Goal: Task Accomplishment & Management: Manage account settings

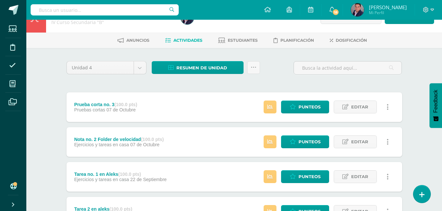
scroll to position [2, 0]
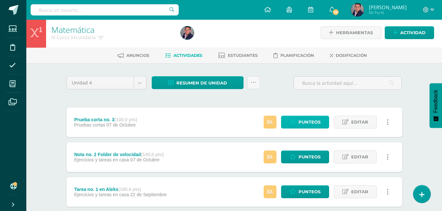
click at [310, 119] on span "Punteos" at bounding box center [310, 122] width 22 height 12
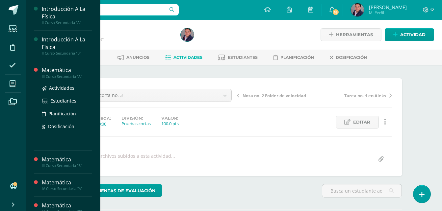
click at [57, 72] on div "Matemática" at bounding box center [67, 71] width 50 height 8
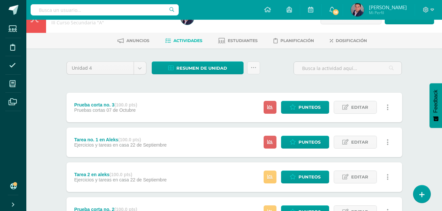
scroll to position [22, 0]
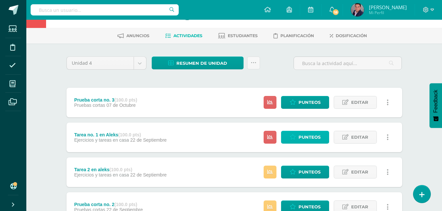
click at [307, 137] on span "Punteos" at bounding box center [310, 137] width 22 height 12
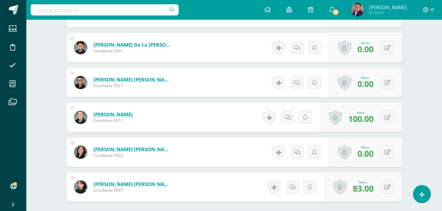
scroll to position [682, 0]
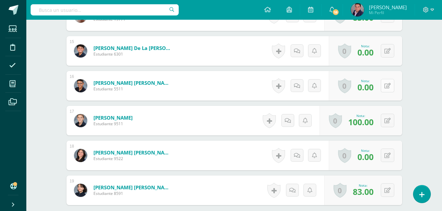
click at [389, 88] on icon at bounding box center [388, 86] width 6 height 6
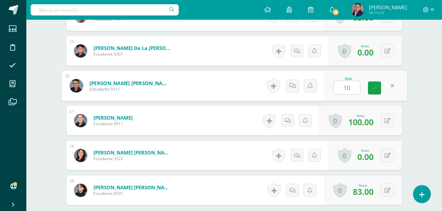
type input "100"
click at [376, 88] on icon at bounding box center [375, 88] width 6 height 6
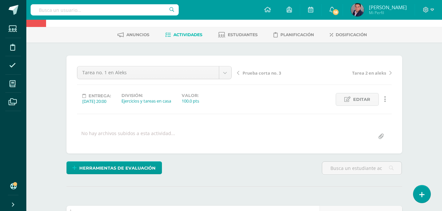
scroll to position [0, 0]
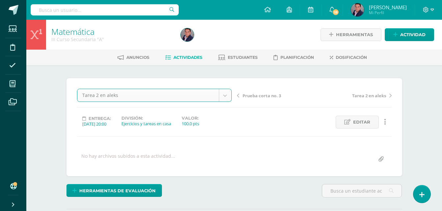
select select "/dashboard/teacher/grade-activity/236222/"
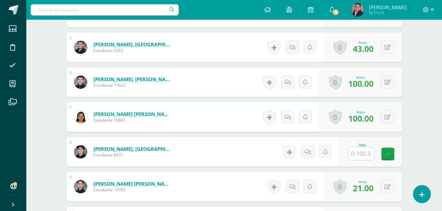
scroll to position [336, 0]
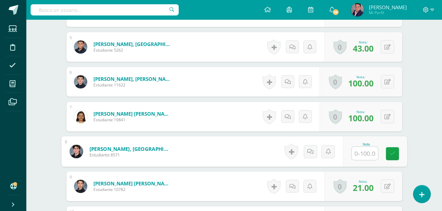
click at [357, 156] on input "text" at bounding box center [365, 153] width 26 height 13
type input "100"
click at [391, 158] on link at bounding box center [392, 154] width 13 height 13
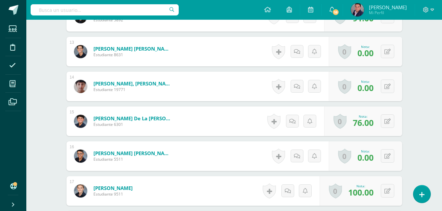
scroll to position [619, 0]
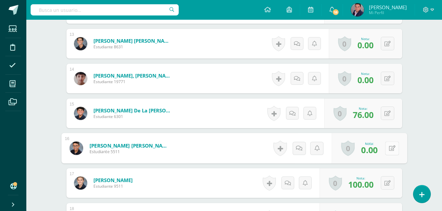
click at [389, 151] on icon at bounding box center [392, 149] width 7 height 6
type input "100"
click at [370, 152] on link at bounding box center [374, 150] width 13 height 13
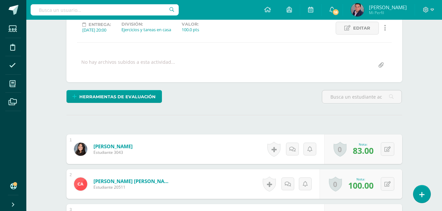
scroll to position [0, 0]
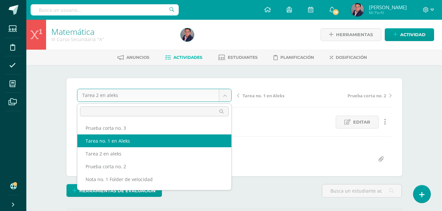
scroll to position [9, 0]
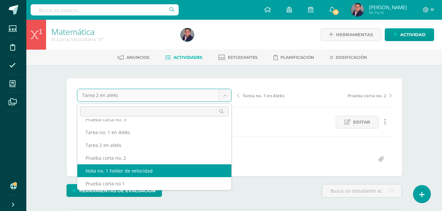
select select "/dashboard/teacher/grade-activity/234213/"
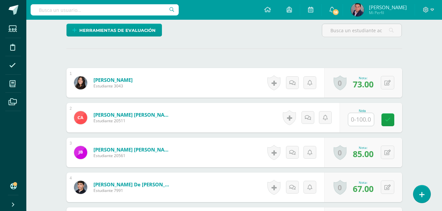
scroll to position [162, 0]
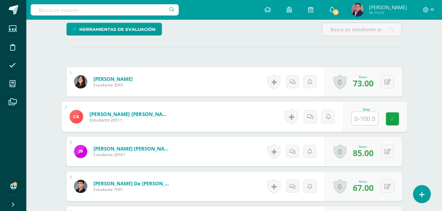
click at [365, 119] on input "text" at bounding box center [365, 118] width 26 height 13
type input "72"
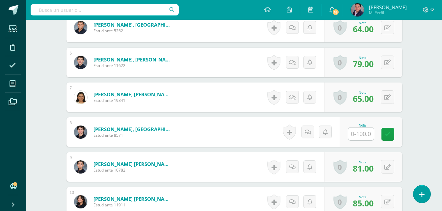
scroll to position [354, 0]
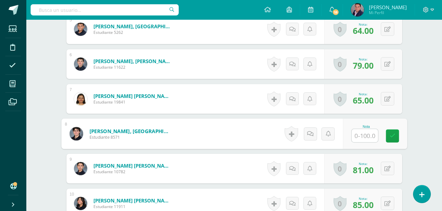
click at [359, 135] on input "text" at bounding box center [365, 135] width 26 height 13
type input "90"
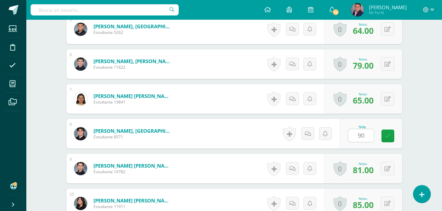
click at [426, 116] on div "Matemática III Curso Secundaria "A" Herramientas Detalle de asistencias Activid…" at bounding box center [234, 137] width 416 height 943
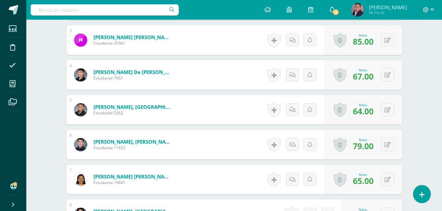
scroll to position [0, 0]
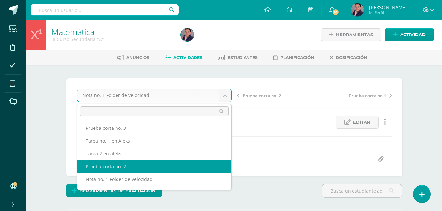
select select "/dashboard/teacher/grade-activity/236214/"
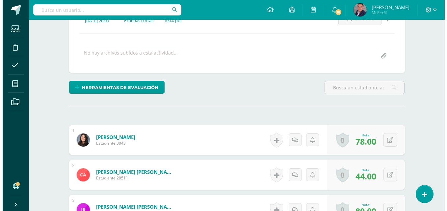
scroll to position [104, 0]
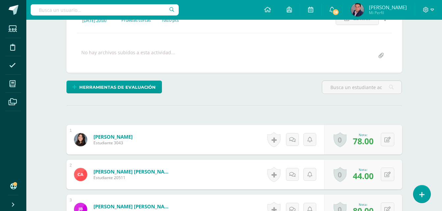
click at [147, 96] on div "Herramientas de evaluación Lista de cotejo Escala de valoración Puntos Extra Su…" at bounding box center [121, 90] width 114 height 19
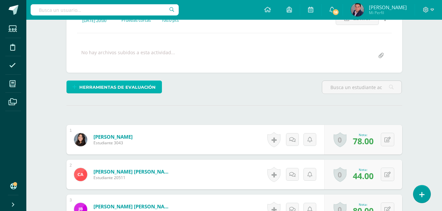
click at [148, 89] on span "Herramientas de evaluación" at bounding box center [117, 87] width 76 height 12
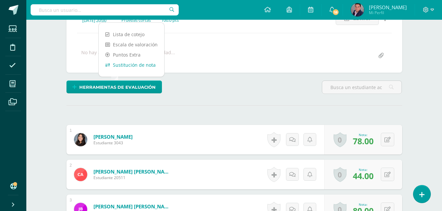
click at [141, 66] on link "Sustitución de nota" at bounding box center [132, 65] width 66 height 10
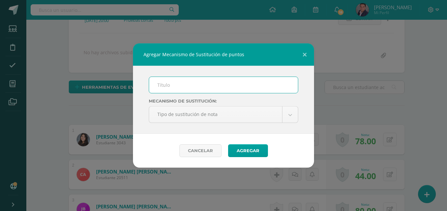
scroll to position [104, 0]
click at [183, 84] on input "text" at bounding box center [223, 85] width 149 height 16
type input "PMA. CORTO 2"
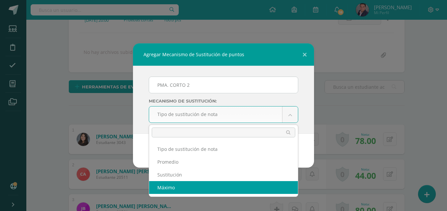
select select "maximum"
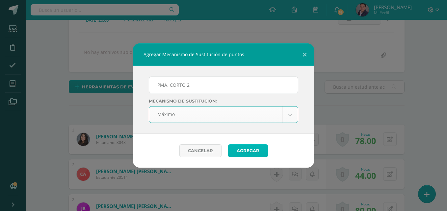
click at [260, 152] on button "Agregar" at bounding box center [248, 151] width 40 height 13
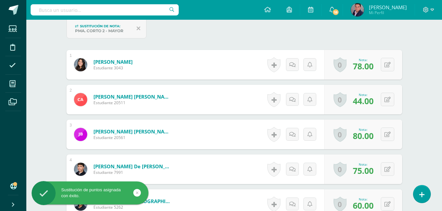
scroll to position [206, 0]
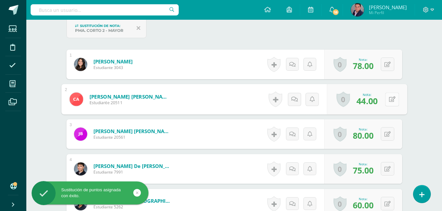
click at [389, 99] on icon at bounding box center [392, 100] width 7 height 6
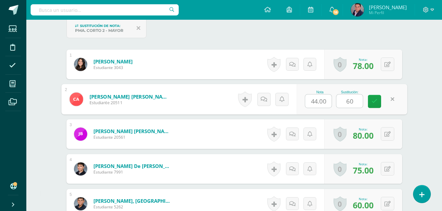
type input "60"
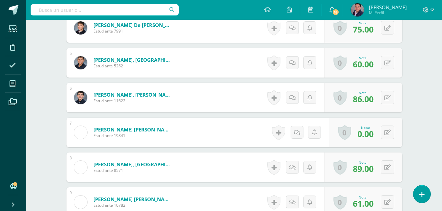
scroll to position [353, 0]
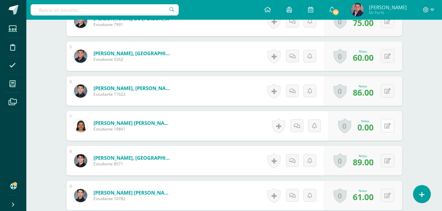
click at [386, 125] on button at bounding box center [388, 126] width 14 height 14
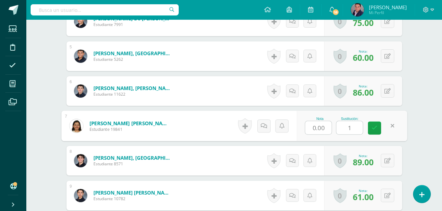
type input "10"
click at [377, 129] on link at bounding box center [374, 128] width 13 height 13
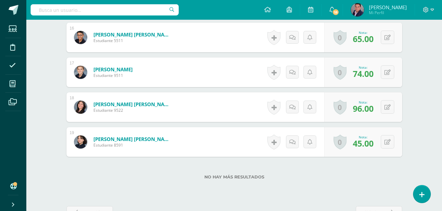
scroll to position [748, 0]
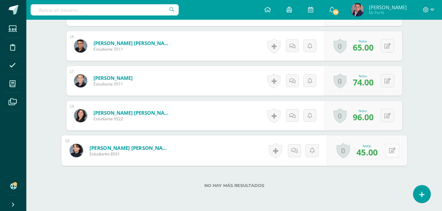
click at [387, 151] on button at bounding box center [392, 151] width 14 height 14
type input "60"
click at [371, 156] on link at bounding box center [374, 153] width 13 height 13
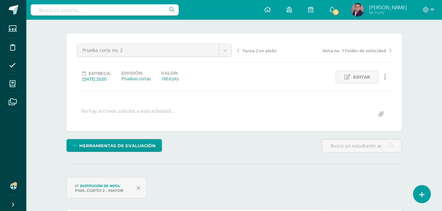
scroll to position [0, 0]
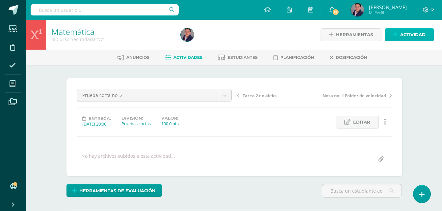
click at [411, 32] on span "Actividad" at bounding box center [413, 35] width 25 height 12
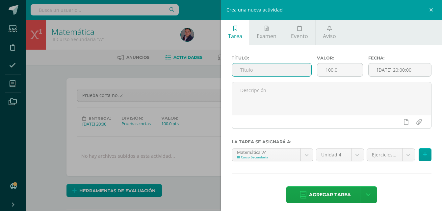
click at [284, 68] on input "text" at bounding box center [272, 70] width 80 height 13
type input "Nota no. 2 Folder de velocidad"
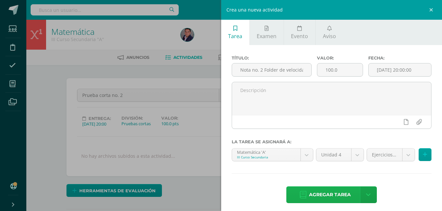
click at [328, 193] on span "Agregar tarea" at bounding box center [330, 195] width 42 height 16
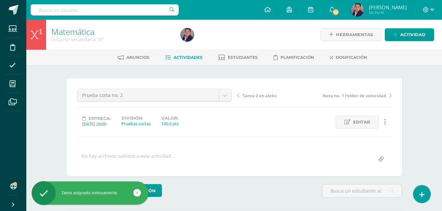
scroll to position [0, 0]
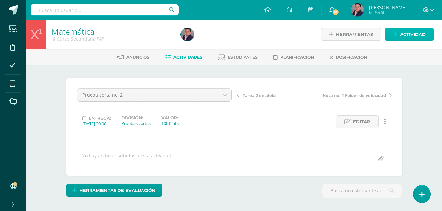
click at [410, 30] on span "Actividad" at bounding box center [413, 34] width 25 height 12
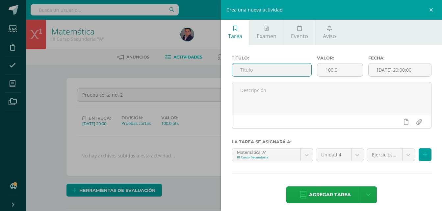
click at [293, 72] on input "text" at bounding box center [272, 70] width 80 height 13
type input "Carátula"
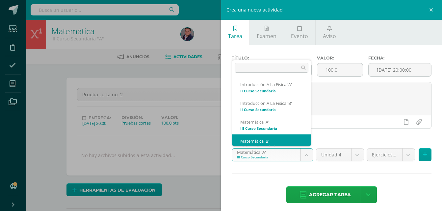
scroll to position [7, 0]
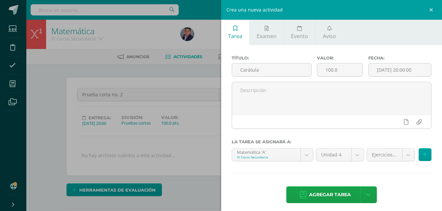
click at [422, 155] on button at bounding box center [425, 155] width 13 height 13
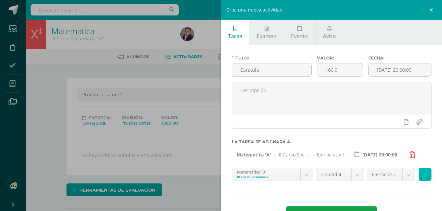
click at [423, 178] on icon at bounding box center [425, 175] width 4 height 6
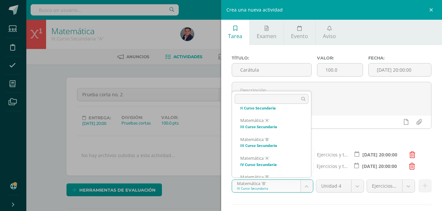
scroll to position [46, 0]
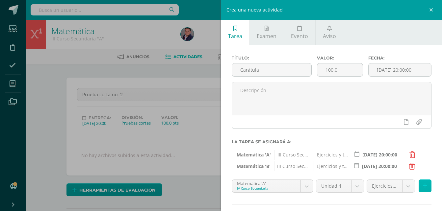
click at [423, 186] on icon at bounding box center [425, 186] width 4 height 6
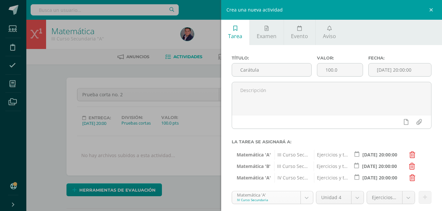
scroll to position [25, 0]
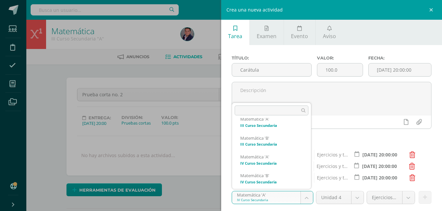
scroll to position [47, 0]
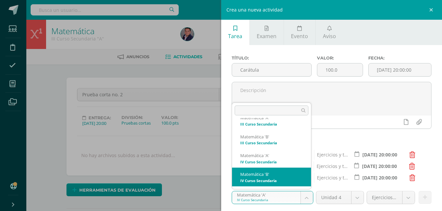
select select "208681"
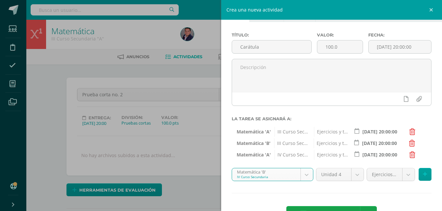
scroll to position [36, 0]
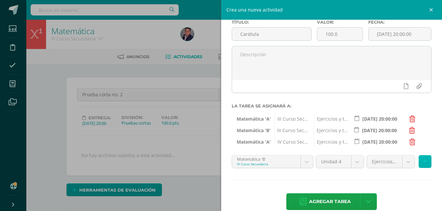
click at [423, 163] on icon at bounding box center [425, 162] width 4 height 6
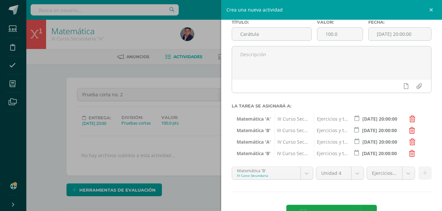
scroll to position [54, 0]
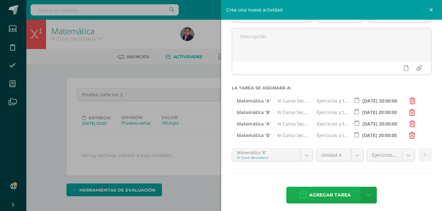
click at [321, 193] on span "Agregar tarea" at bounding box center [330, 195] width 42 height 16
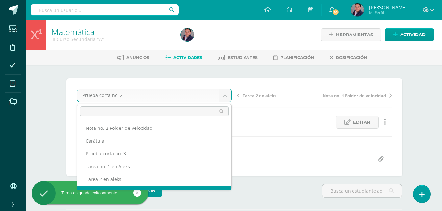
click at [230, 99] on body "Tarea asignada exitosamente Estudiantes Disciplina Asistencia Mis cursos Archiv…" at bounding box center [221, 143] width 442 height 287
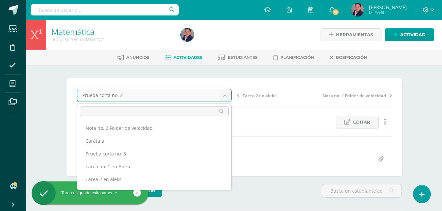
scroll to position [0, 0]
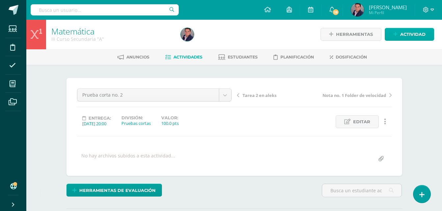
click at [412, 38] on span "Actividad" at bounding box center [413, 34] width 25 height 12
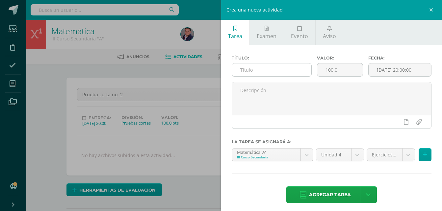
click at [275, 77] on div at bounding box center [272, 70] width 80 height 14
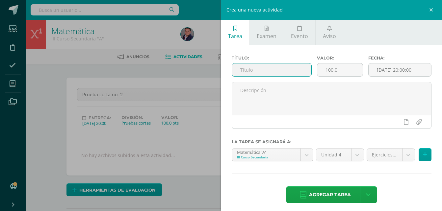
click at [278, 71] on input "text" at bounding box center [272, 70] width 80 height 13
click at [254, 72] on input "Tarea 2 en aleks" at bounding box center [272, 70] width 80 height 13
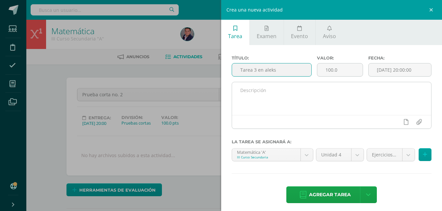
type input "Tarea 3 en aleks"
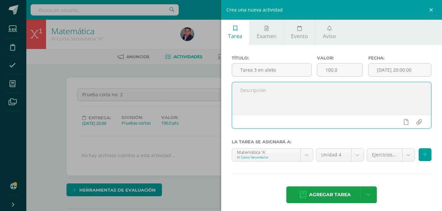
click at [296, 93] on textarea at bounding box center [332, 98] width 200 height 33
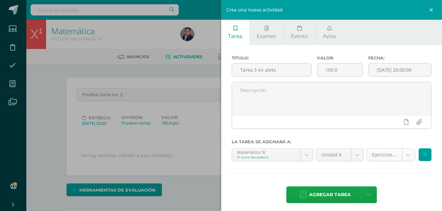
click at [423, 155] on icon at bounding box center [425, 155] width 4 height 6
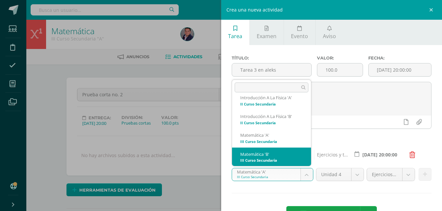
select select "208506"
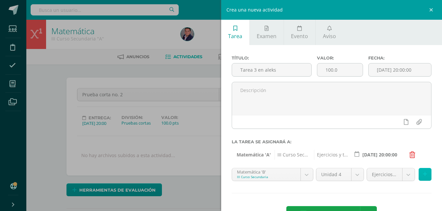
click at [423, 178] on button at bounding box center [425, 174] width 13 height 13
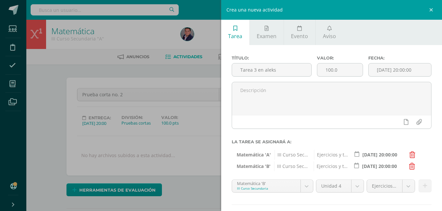
scroll to position [32, 0]
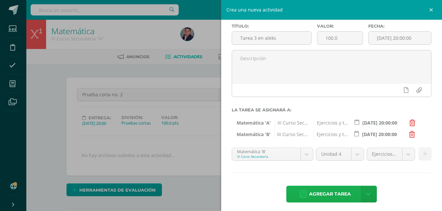
click at [326, 192] on span "Agregar tarea" at bounding box center [330, 194] width 42 height 16
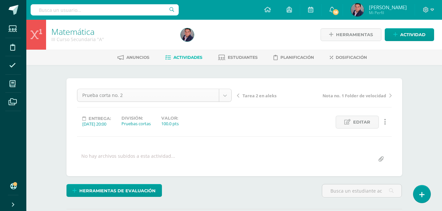
click at [232, 94] on div "Prueba corta no. 2" at bounding box center [154, 95] width 155 height 13
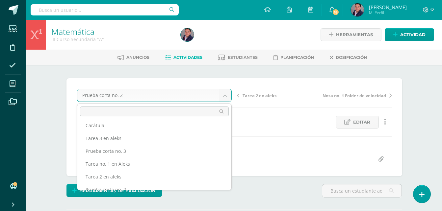
scroll to position [50, 0]
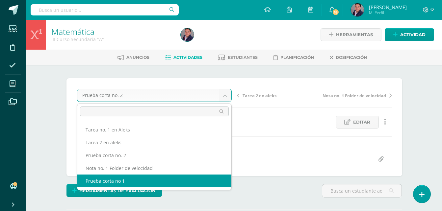
select select "/dashboard/teacher/grade-activity/234209/"
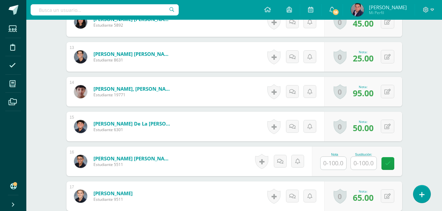
scroll to position [634, 0]
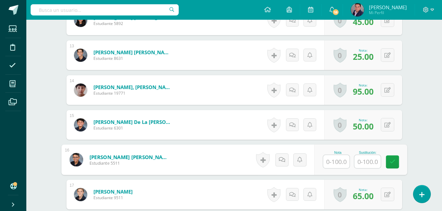
click at [329, 157] on input "text" at bounding box center [336, 161] width 26 height 13
type input "75"
click at [391, 164] on icon at bounding box center [393, 162] width 6 height 6
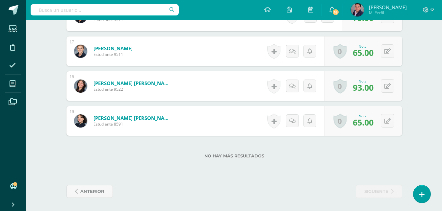
scroll to position [0, 0]
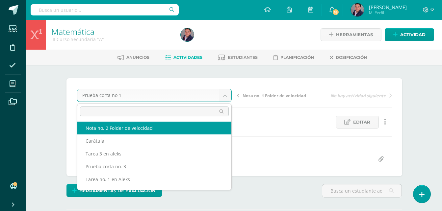
select select "/dashboard/teacher/grade-activity/238584/"
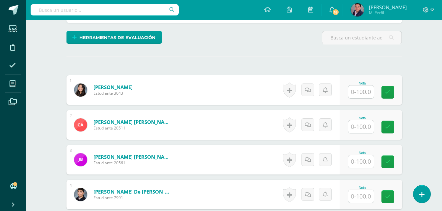
scroll to position [154, 0]
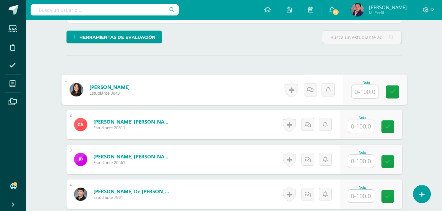
click at [361, 93] on input "text" at bounding box center [365, 91] width 26 height 13
type input "72"
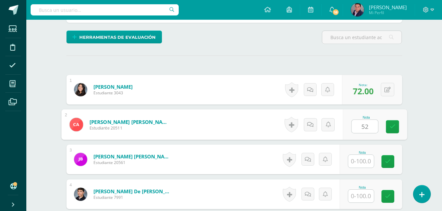
type input "52"
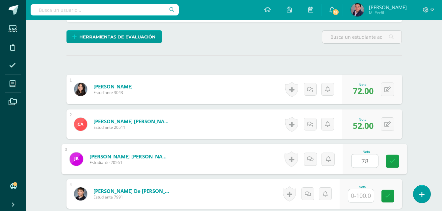
type input "78"
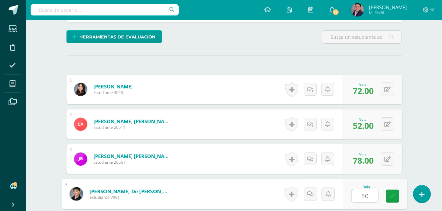
type input "50"
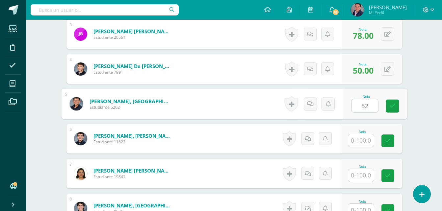
type input "52"
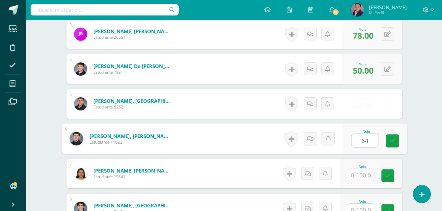
type input "64"
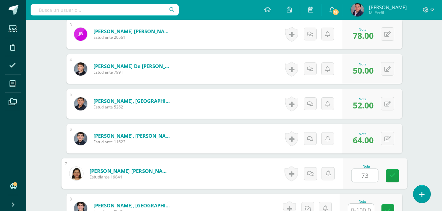
type input "73"
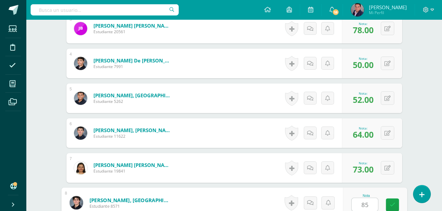
type input "85"
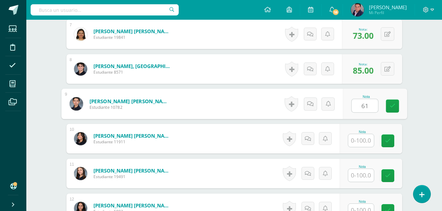
type input "61"
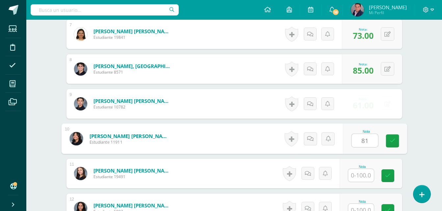
type input "81"
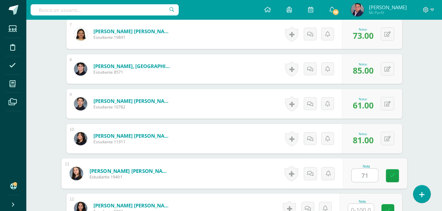
type input "71"
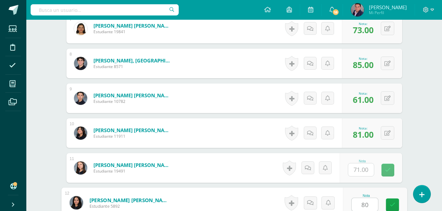
type input "80"
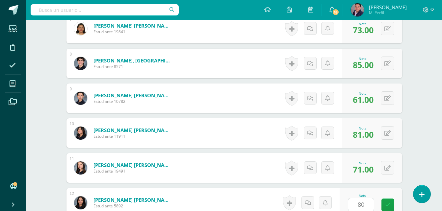
scroll to position [559, 0]
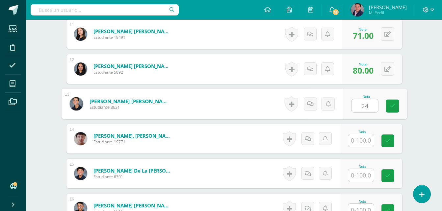
type input "2"
type input "50"
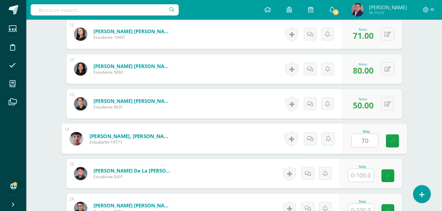
type input "70"
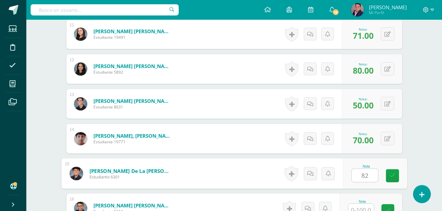
type input "82"
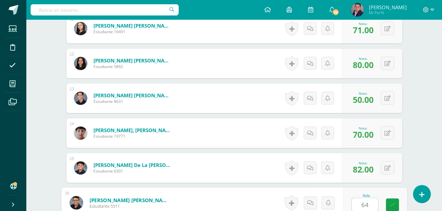
type input "64"
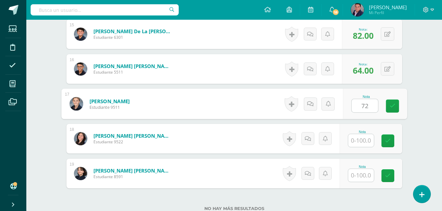
type input "72"
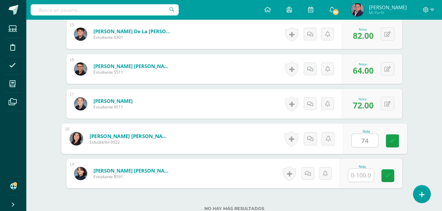
type input "74"
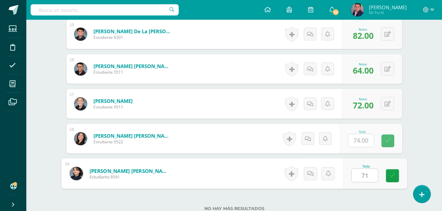
type input "71"
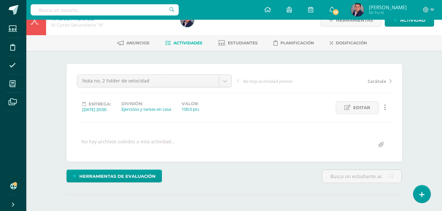
scroll to position [0, 0]
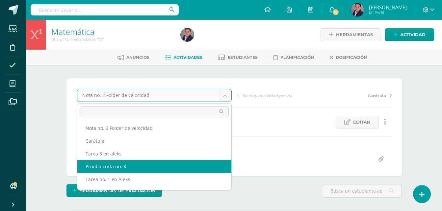
select select "/dashboard/teacher/grade-activity/237705/"
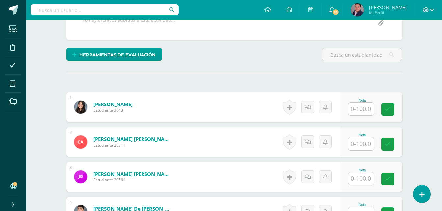
scroll to position [139, 0]
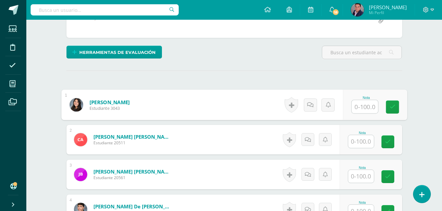
click at [359, 108] on input "text" at bounding box center [365, 106] width 26 height 13
type input "67"
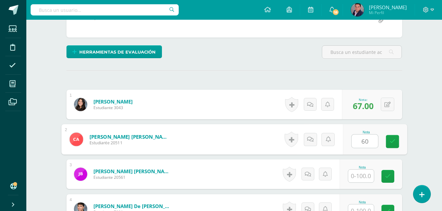
type input "60"
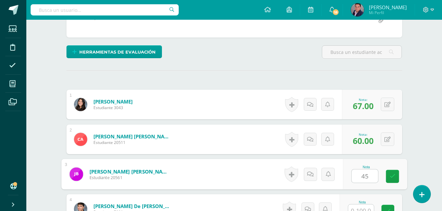
type input "45"
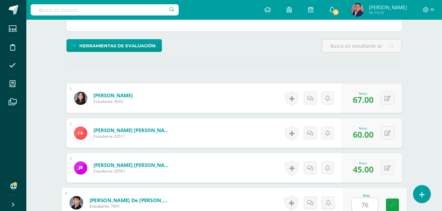
type input "76"
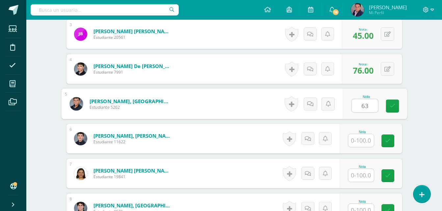
type input "63"
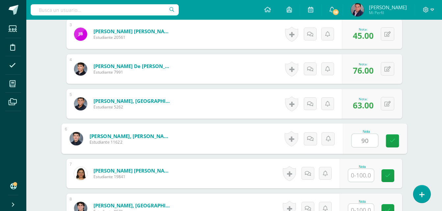
type input "90"
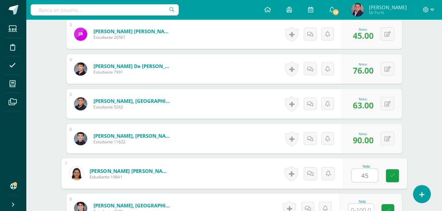
type input "45"
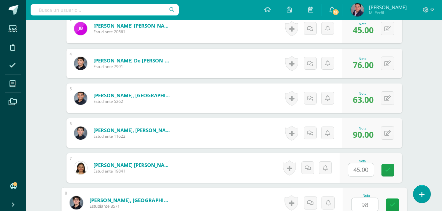
type input "98"
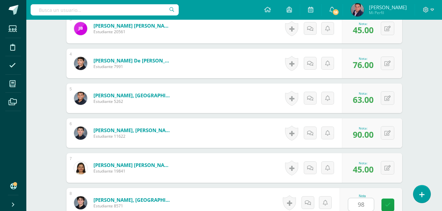
scroll to position [419, 0]
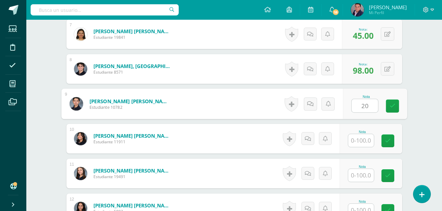
type input "20"
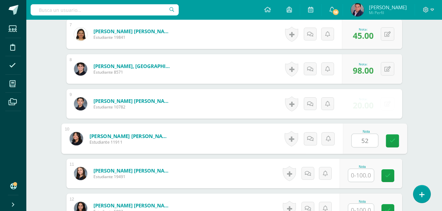
type input "52"
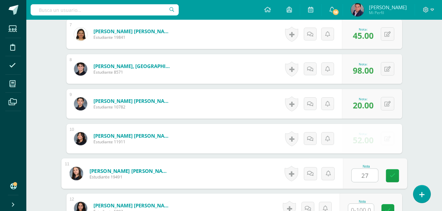
type input "27"
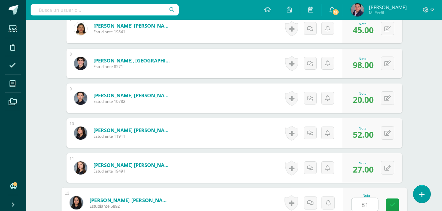
type input "81"
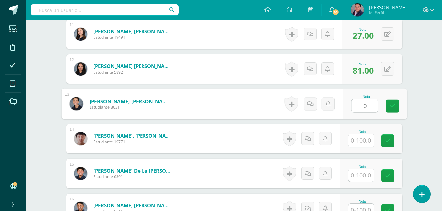
type input "0"
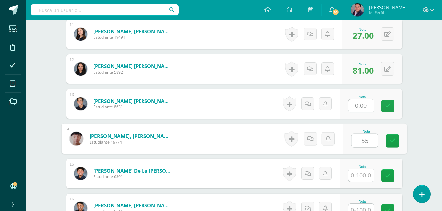
type input "55"
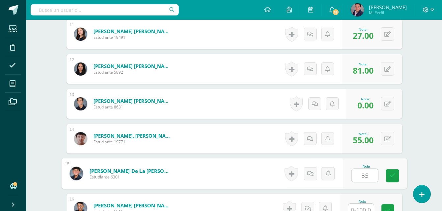
type input "85"
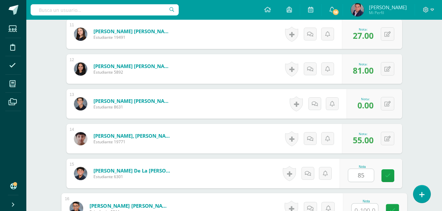
scroll to position [564, 0]
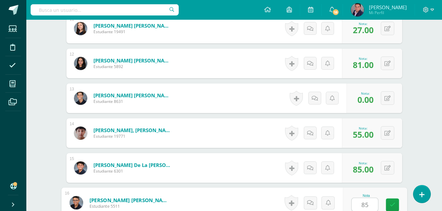
type input "85"
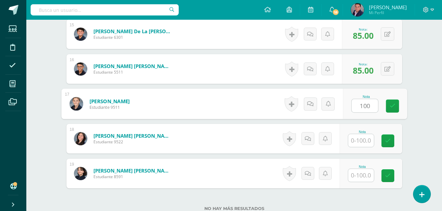
type input "100"
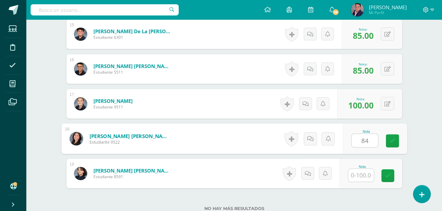
type input "84"
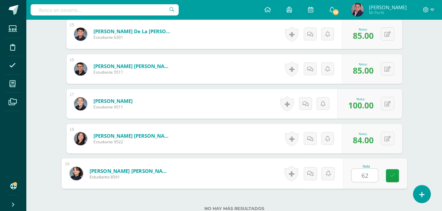
type input "62"
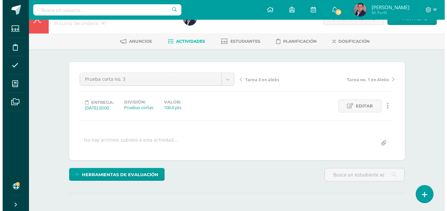
scroll to position [31, 0]
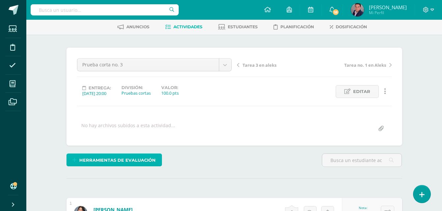
click at [140, 161] on span "Herramientas de evaluación" at bounding box center [117, 160] width 76 height 12
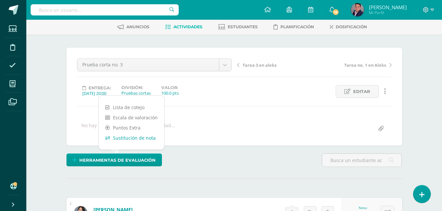
click at [137, 141] on link "Sustitución de nota" at bounding box center [132, 138] width 66 height 10
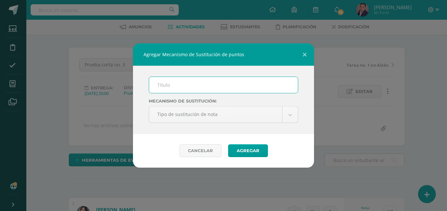
click at [200, 87] on input "text" at bounding box center [223, 85] width 149 height 16
type input "PMA. CORTO 3"
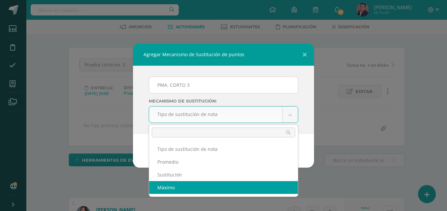
select select "maximum"
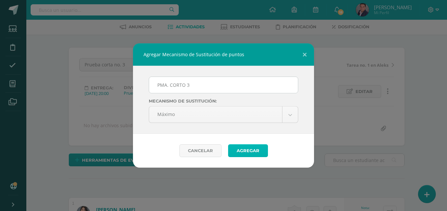
click at [246, 152] on button "Agregar" at bounding box center [248, 151] width 40 height 13
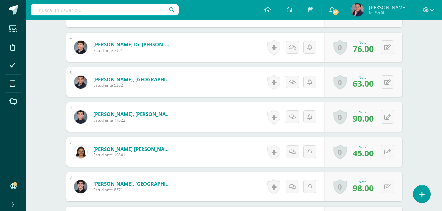
scroll to position [325, 0]
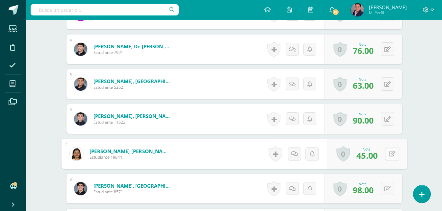
click at [389, 159] on button at bounding box center [392, 154] width 14 height 14
type input "52"
click at [379, 160] on link at bounding box center [374, 156] width 13 height 13
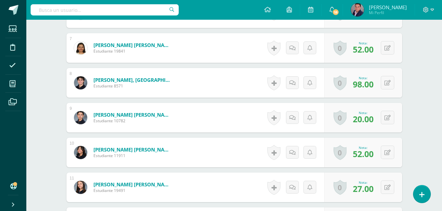
scroll to position [435, 0]
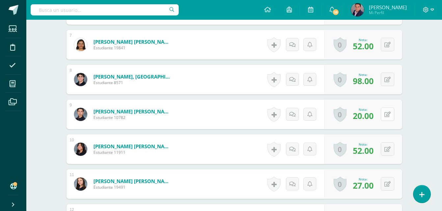
click at [388, 115] on button at bounding box center [388, 115] width 14 height 14
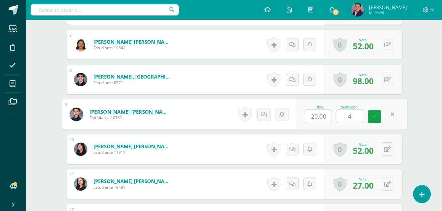
type input "45"
click at [377, 117] on link at bounding box center [374, 116] width 13 height 13
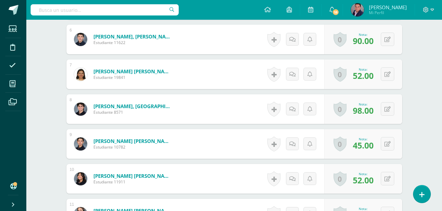
scroll to position [0, 0]
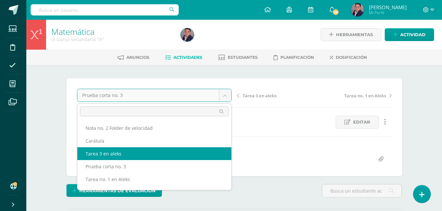
select select "/dashboard/teacher/grade-activity/238590/"
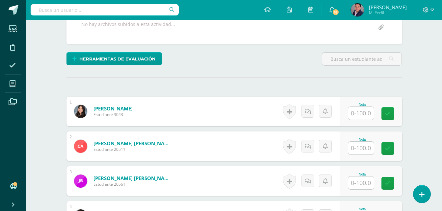
scroll to position [132, 0]
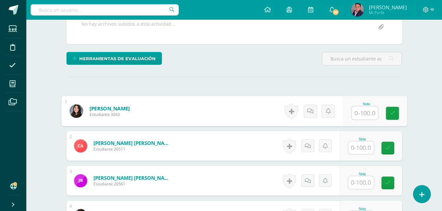
click at [370, 112] on input "text" at bounding box center [365, 113] width 26 height 13
type input "70"
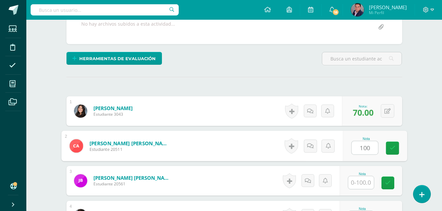
type input "100"
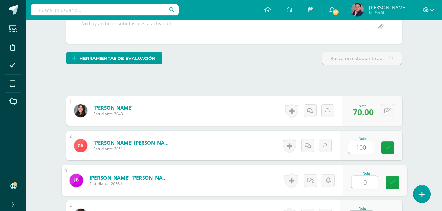
type input "0"
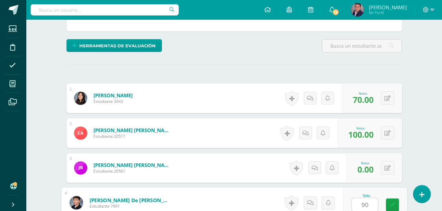
type input "90"
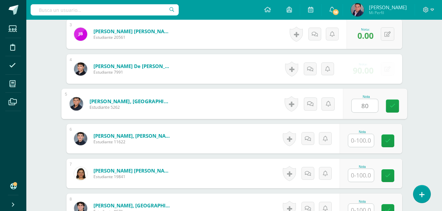
type input "80"
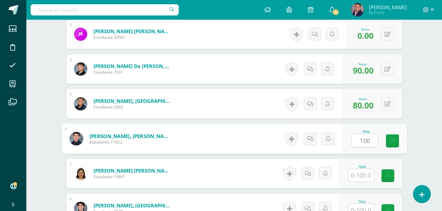
type input "100"
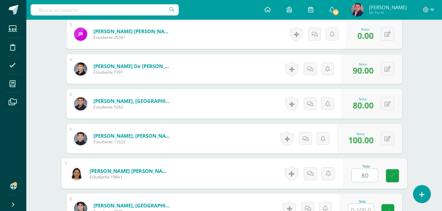
type input "80"
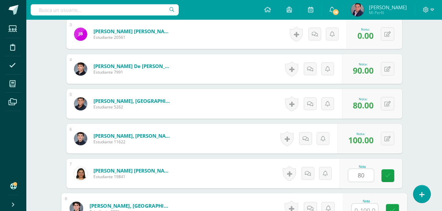
scroll to position [285, 0]
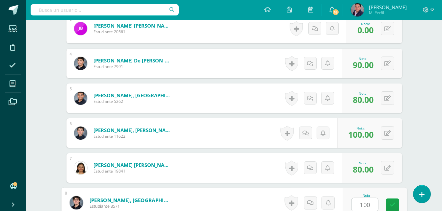
type input "100"
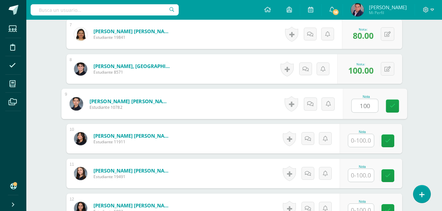
type input "100"
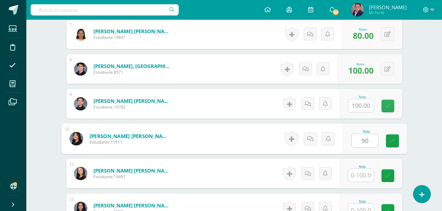
type input "90"
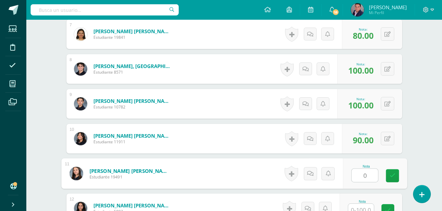
type input "0"
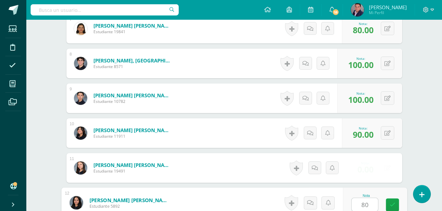
type input "80"
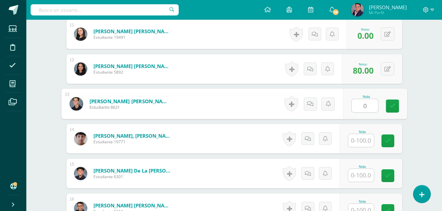
type input "0"
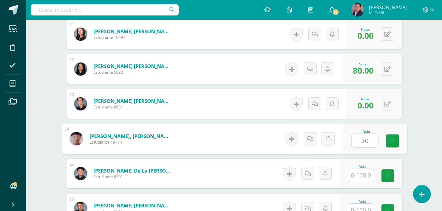
type input "30"
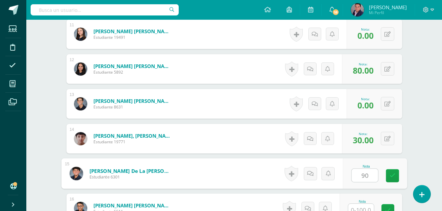
type input "90"
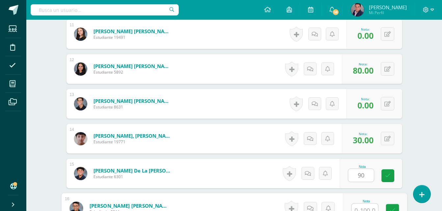
scroll to position [564, 0]
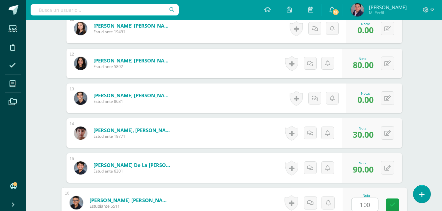
type input "100"
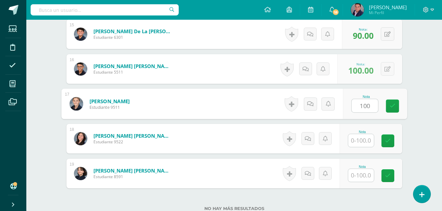
type input "100"
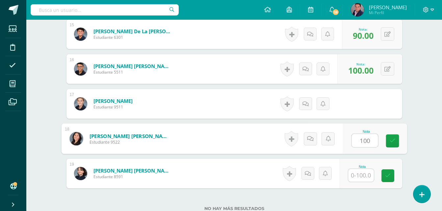
type input "100"
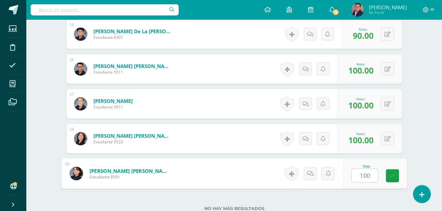
type input "100"
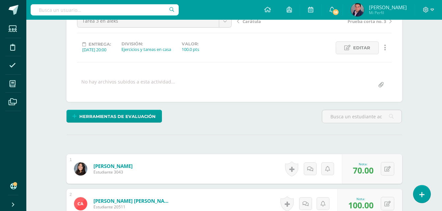
scroll to position [0, 0]
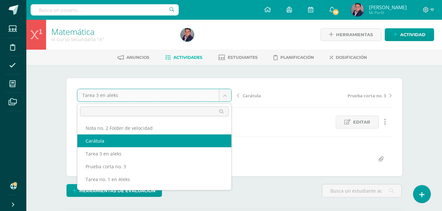
select select "/dashboard/teacher/grade-activity/238587/"
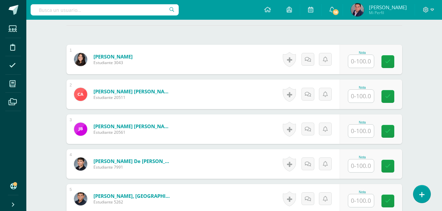
scroll to position [183, 0]
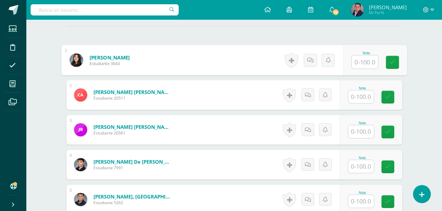
click at [369, 63] on input "text" at bounding box center [365, 62] width 26 height 13
type input "100"
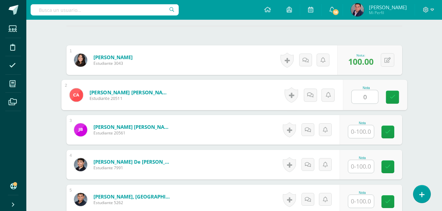
scroll to position [184, 0]
type input "0"
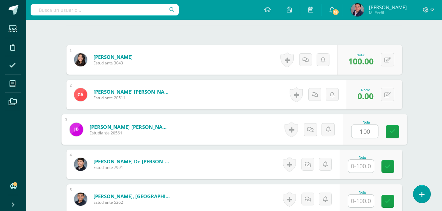
type input "100"
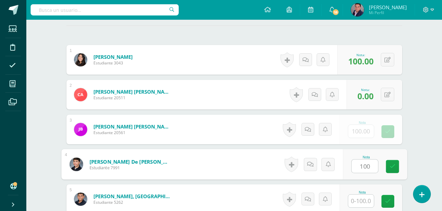
type input "100"
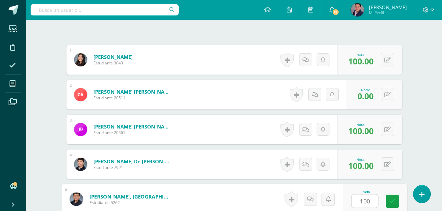
type input "100"
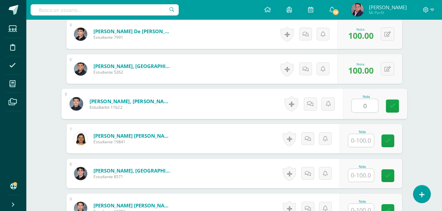
type input "0"
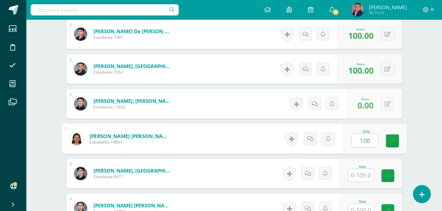
type input "100"
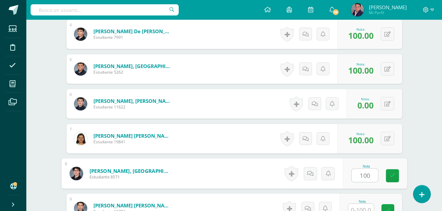
type input "100"
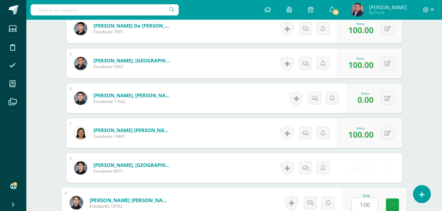
type input "100"
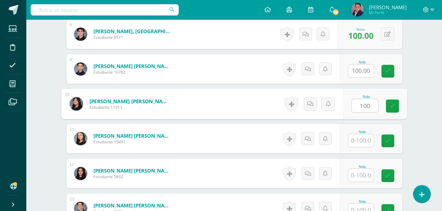
type input "100"
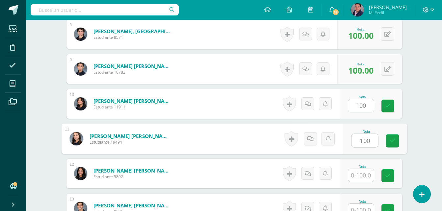
type input "100"
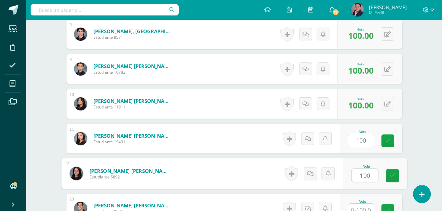
type input "100"
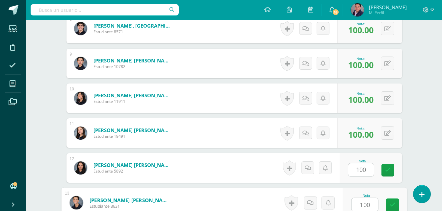
type input "100"
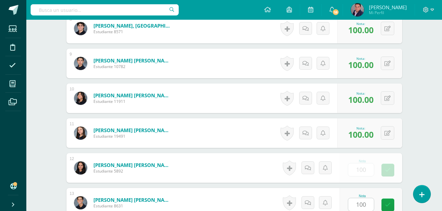
scroll to position [594, 0]
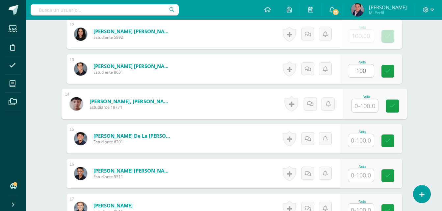
type input "1"
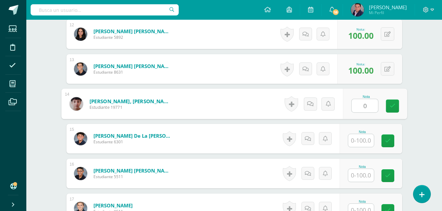
type input "0"
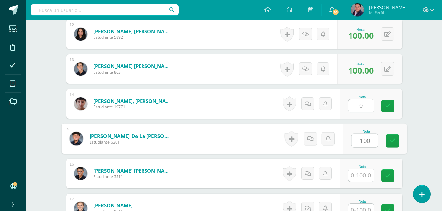
type input "100"
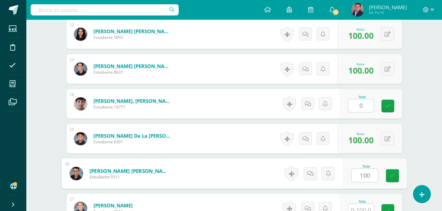
type input "100"
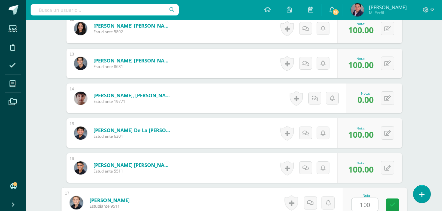
type input "100"
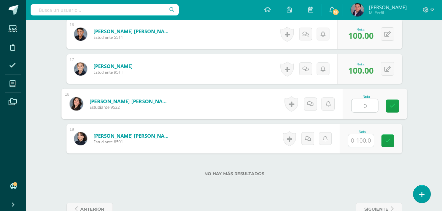
type input "0"
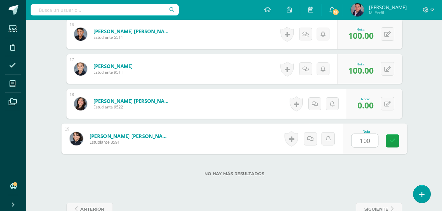
type input "100"
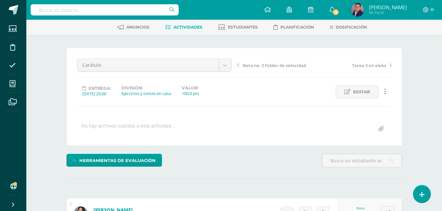
scroll to position [0, 0]
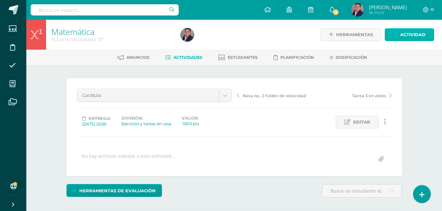
click at [410, 33] on span "Actividad" at bounding box center [413, 35] width 25 height 12
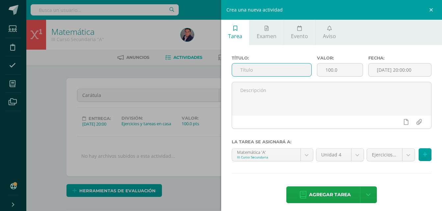
click at [288, 69] on input "text" at bounding box center [272, 70] width 80 height 13
type input "Ejercicios sobre pendiente"
click at [332, 190] on span "Agregar tarea" at bounding box center [330, 195] width 42 height 16
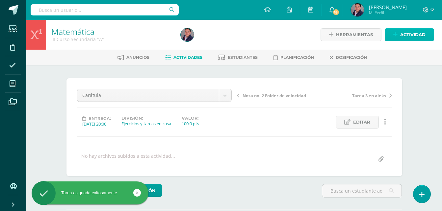
click at [417, 38] on span "Actividad" at bounding box center [413, 35] width 25 height 12
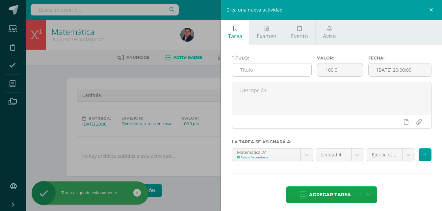
click at [294, 71] on input "text" at bounding box center [272, 70] width 80 height 13
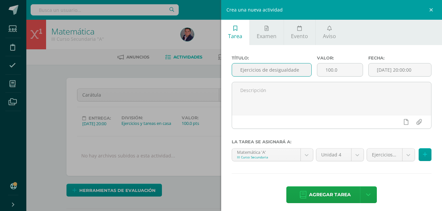
scroll to position [1, 0]
type input "Ejercicios de desigualdades"
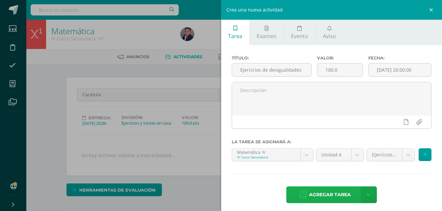
click at [325, 194] on span "Agregar tarea" at bounding box center [330, 195] width 42 height 16
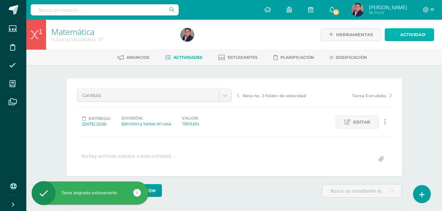
click at [413, 40] on span "Actividad" at bounding box center [413, 35] width 25 height 12
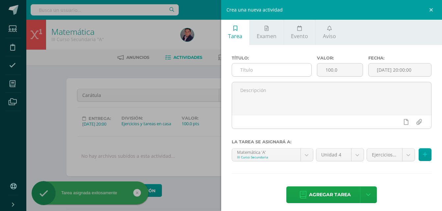
drag, startPoint x: 284, startPoint y: 77, endPoint x: 289, endPoint y: 66, distance: 12.1
click at [289, 66] on div "Título:" at bounding box center [272, 69] width 86 height 26
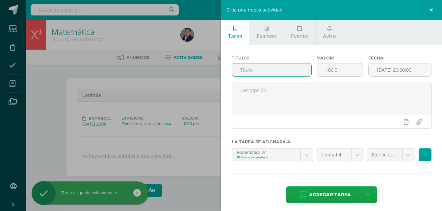
click at [289, 66] on input "text" at bounding box center [272, 70] width 80 height 13
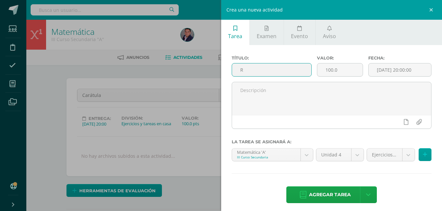
scroll to position [0, 0]
click at [259, 72] on input "R" at bounding box center [272, 70] width 80 height 13
click at [280, 71] on input "Rúbrica cuaderno III bimestre" at bounding box center [272, 70] width 80 height 13
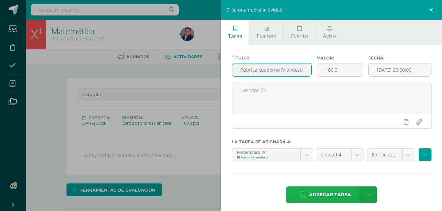
type input "Rúbrica cuaderno IV bimestre"
click at [322, 194] on span "Agregar tarea" at bounding box center [330, 195] width 42 height 16
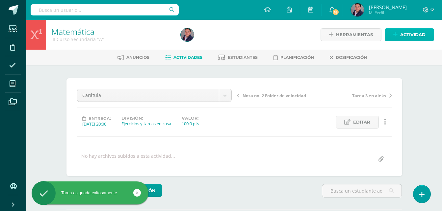
click at [415, 35] on span "Actividad" at bounding box center [413, 35] width 25 height 12
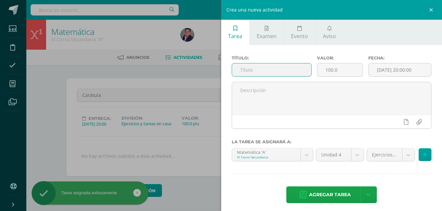
click at [297, 73] on input "text" at bounding box center [272, 70] width 80 height 13
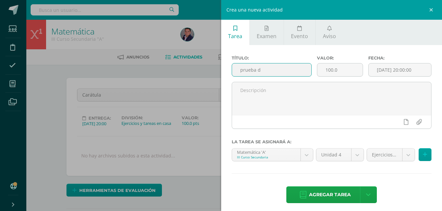
scroll to position [1, 0]
type input "Prueba de conocimientos básicos IV unidad."
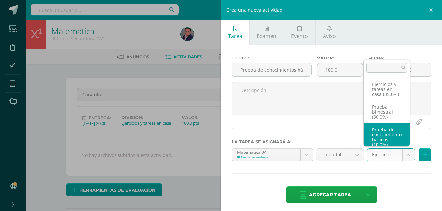
scroll to position [10, 0]
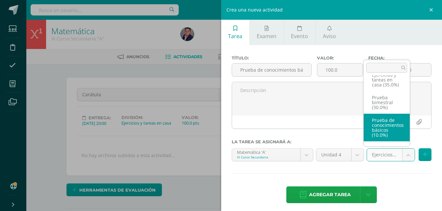
select select "232687"
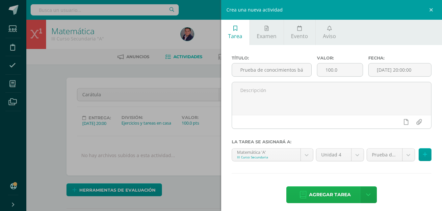
click at [328, 198] on span "Agregar tarea" at bounding box center [330, 195] width 42 height 16
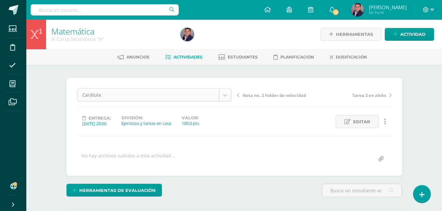
drag, startPoint x: 225, startPoint y: 101, endPoint x: 228, endPoint y: 93, distance: 8.4
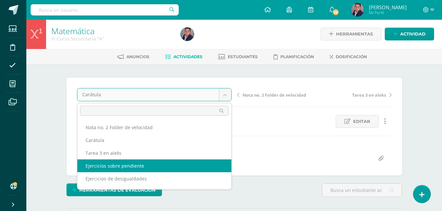
select select "/dashboard/teacher/grade-activity/238596/"
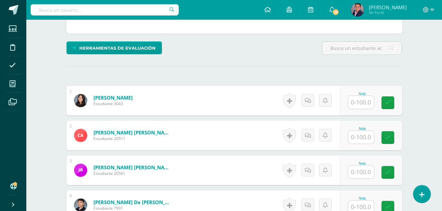
scroll to position [141, 0]
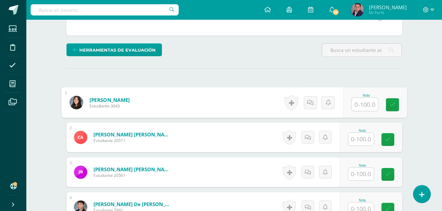
click at [369, 104] on input "text" at bounding box center [365, 104] width 26 height 13
type input "100"
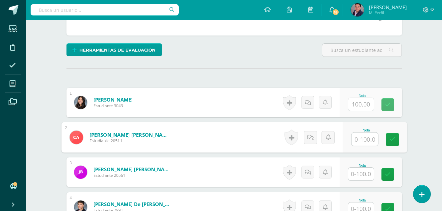
scroll to position [141, 0]
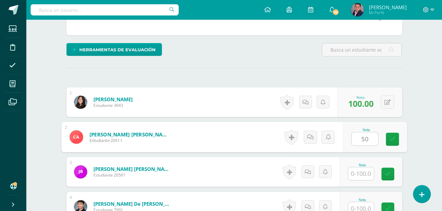
type input "50"
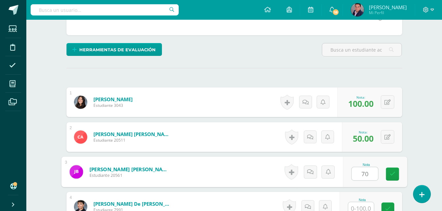
type input "70"
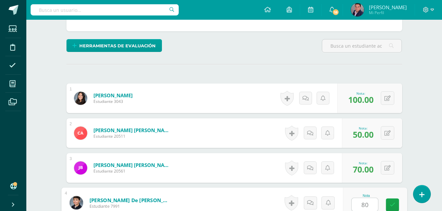
type input "80"
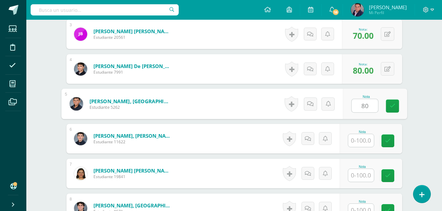
type input "80"
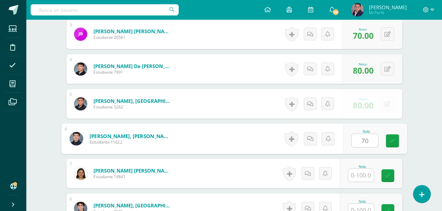
type input "70"
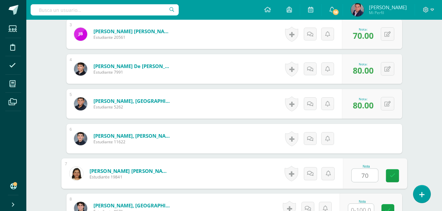
type input "70"
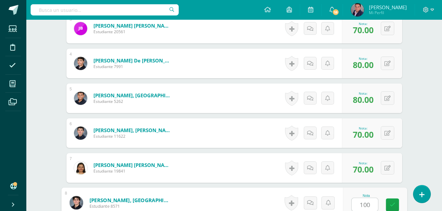
type input "100"
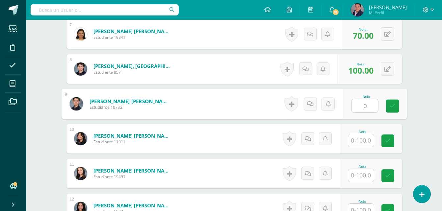
type input "0"
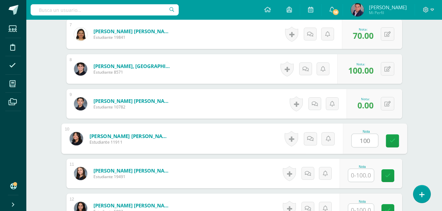
type input "100"
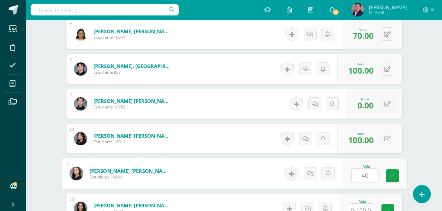
type input "40"
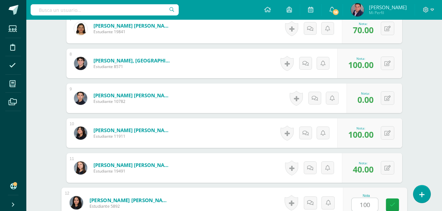
type input "100"
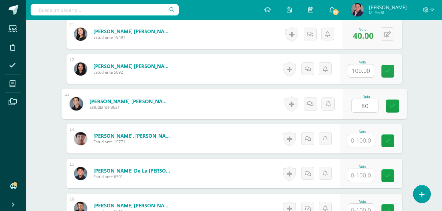
type input "80"
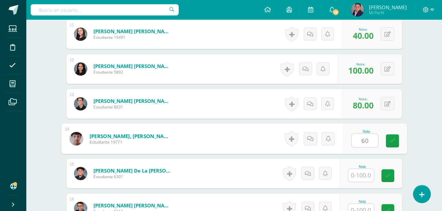
type input "60"
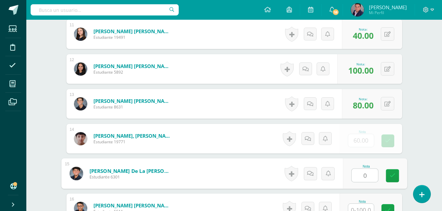
type input "0"
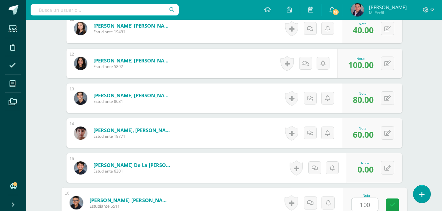
type input "100"
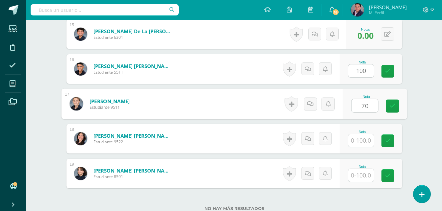
type input "70"
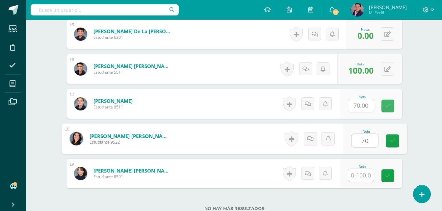
type input "70"
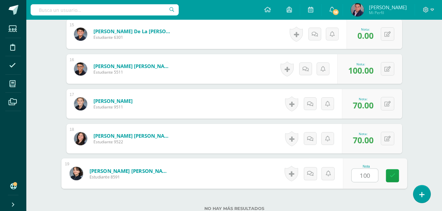
type input "100"
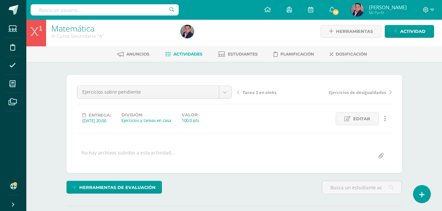
scroll to position [0, 0]
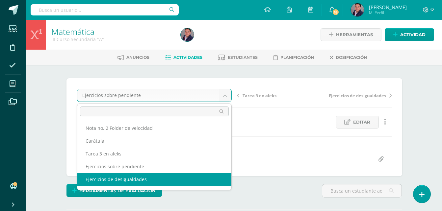
select select "/dashboard/teacher/grade-activity/238597/"
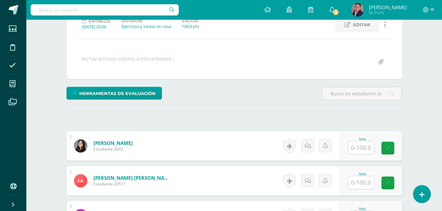
scroll to position [118, 0]
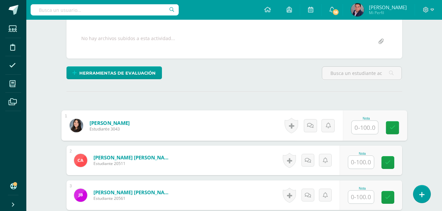
click at [364, 128] on input "text" at bounding box center [365, 127] width 26 height 13
type input "100"
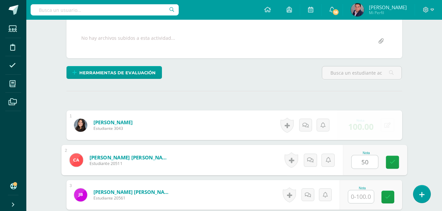
type input "50"
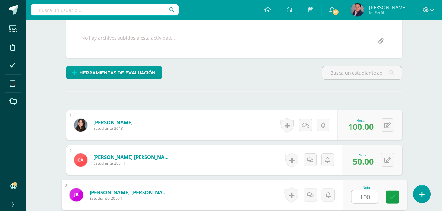
scroll to position [119, 0]
type input "100"
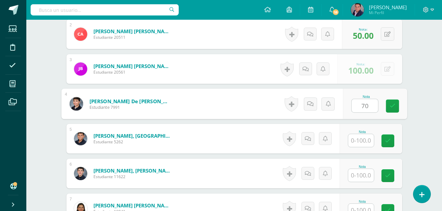
type input "70"
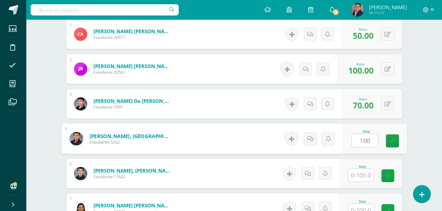
type input "100"
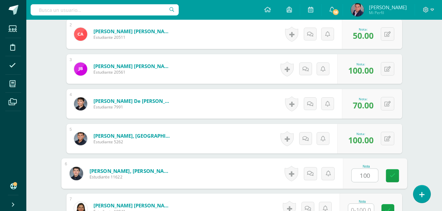
type input "100"
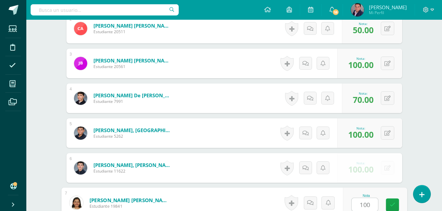
type input "100"
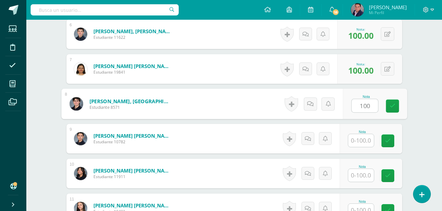
type input "100"
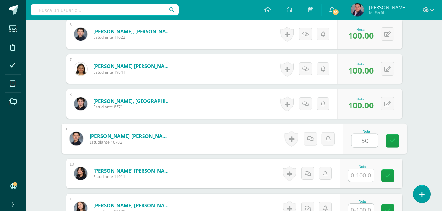
type input "50"
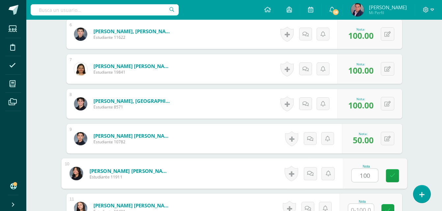
type input "100"
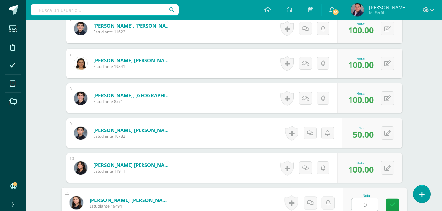
type input "0"
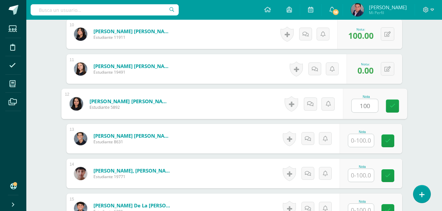
type input "100"
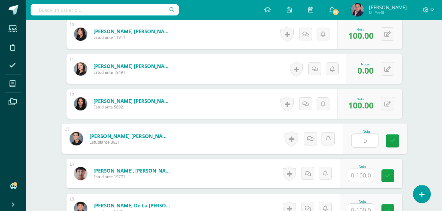
type input "0"
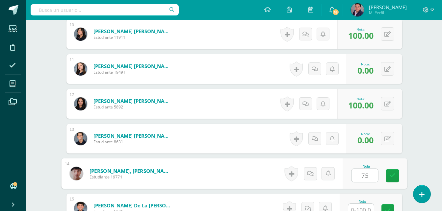
type input "75"
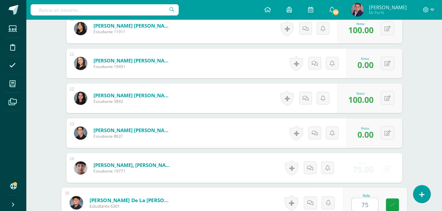
type input "75"
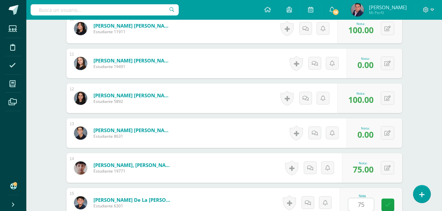
scroll to position [663, 0]
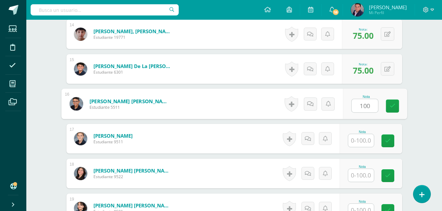
type input "100"
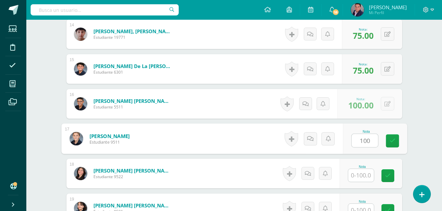
type input "100"
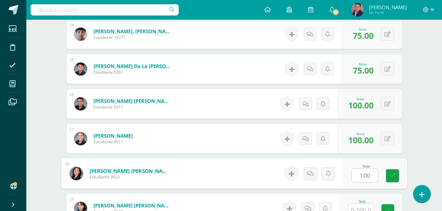
type input "100"
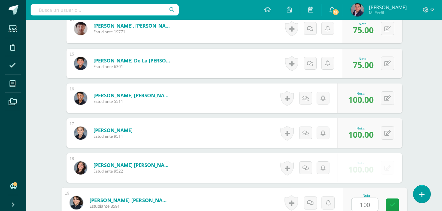
type input "100"
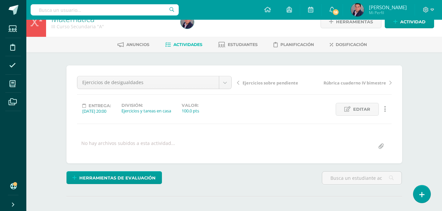
scroll to position [0, 0]
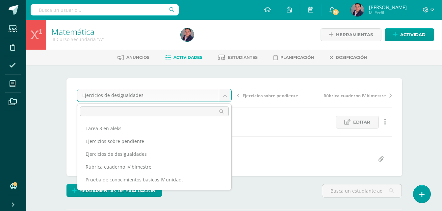
scroll to position [26, 0]
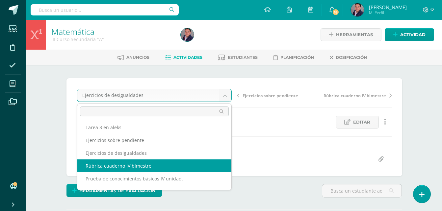
select select "/dashboard/teacher/grade-activity/238598/"
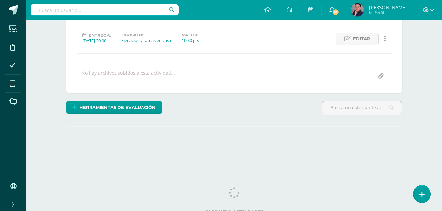
scroll to position [86, 0]
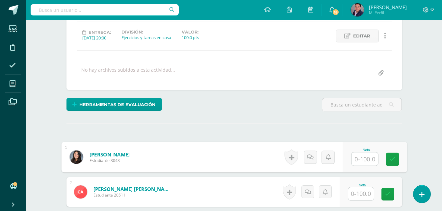
click at [363, 156] on input "text" at bounding box center [365, 159] width 26 height 13
type input "100"
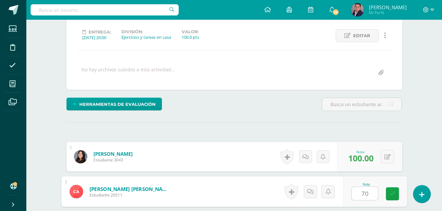
type input "70"
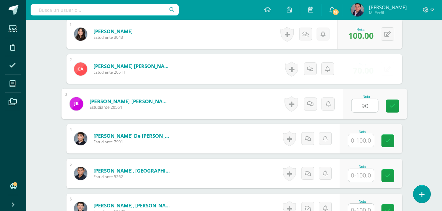
type input "90"
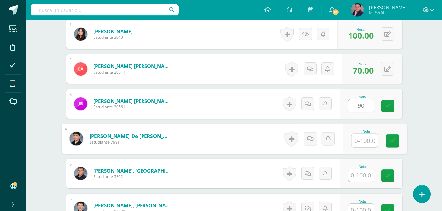
scroll to position [210, 0]
type input "80"
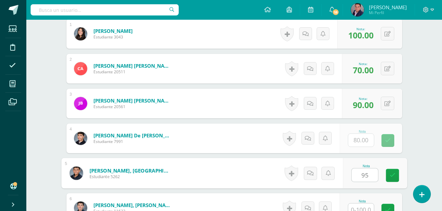
type input "95"
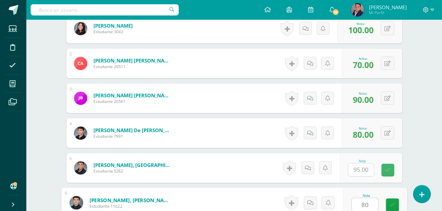
type input "80"
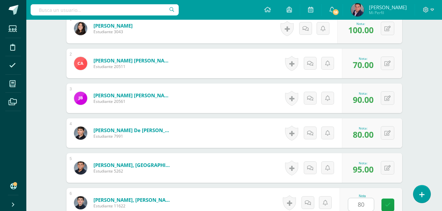
scroll to position [349, 0]
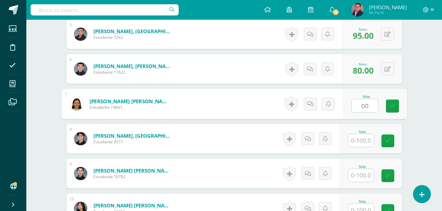
type input "00"
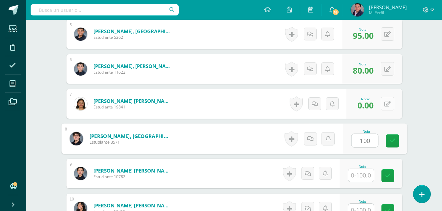
type input "100"
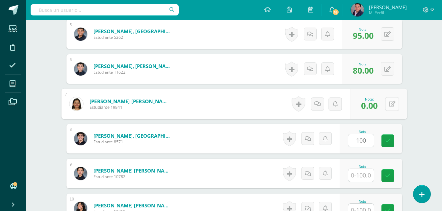
click at [386, 101] on button at bounding box center [392, 104] width 14 height 14
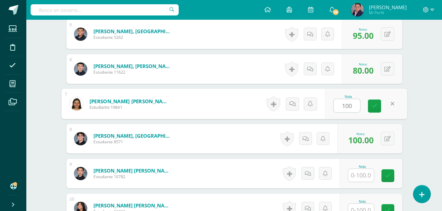
type input "100"
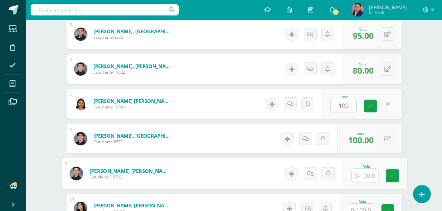
click at [366, 172] on input "text" at bounding box center [365, 175] width 26 height 13
type input "70"
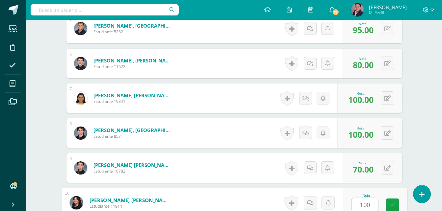
type input "100"
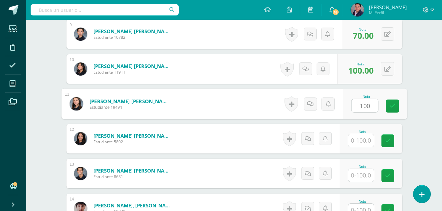
type input "100"
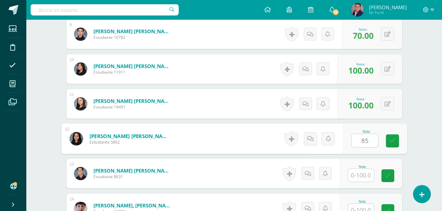
type input "85"
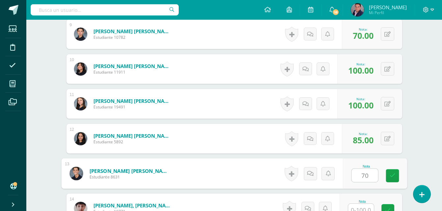
type input "70"
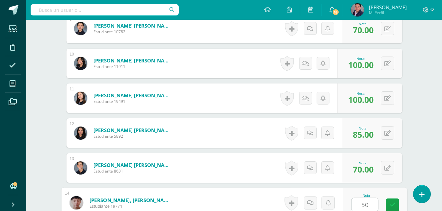
type input "50"
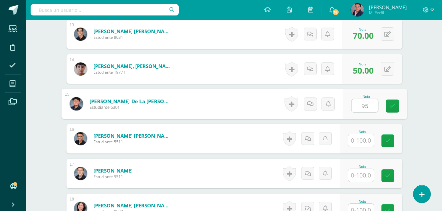
type input "95"
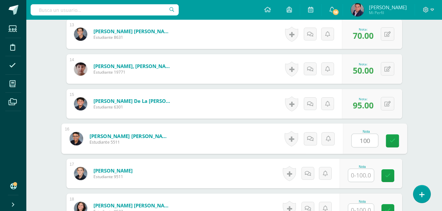
type input "100"
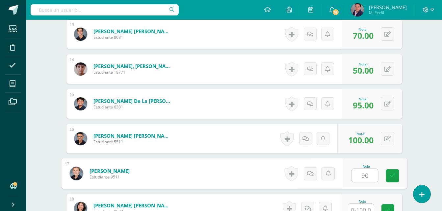
type input "90"
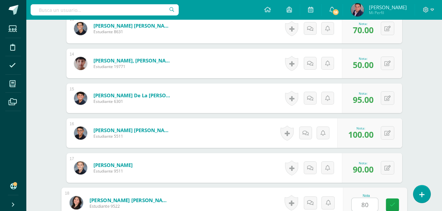
type input "80"
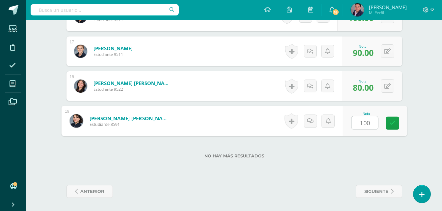
type input "100"
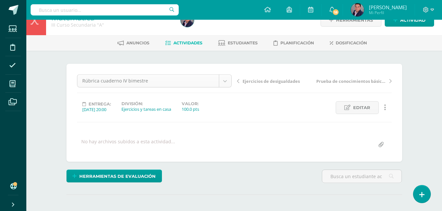
scroll to position [9, 0]
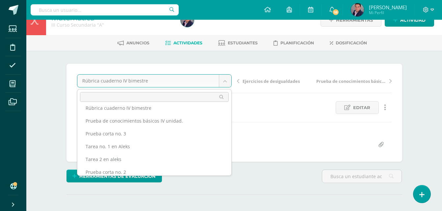
scroll to position [67, 0]
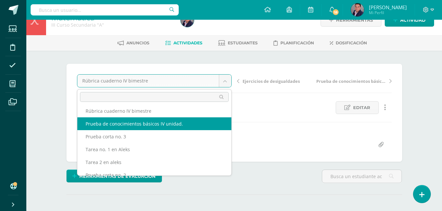
select select "/dashboard/teacher/grade-activity/238599/"
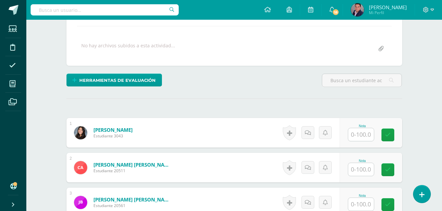
scroll to position [145, 0]
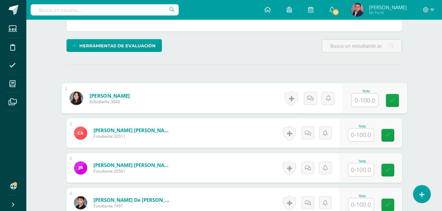
click at [362, 98] on input "text" at bounding box center [365, 100] width 26 height 13
type input "60"
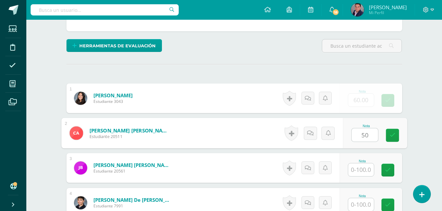
scroll to position [146, 0]
type input "50"
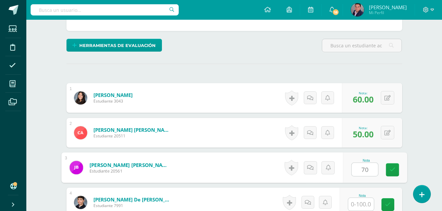
type input "70"
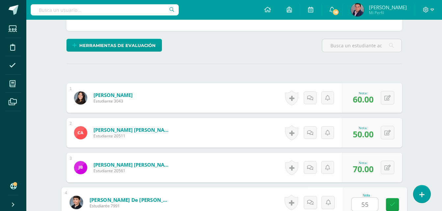
type input "55"
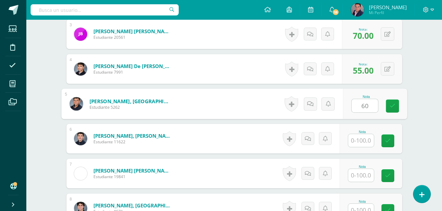
type input "60"
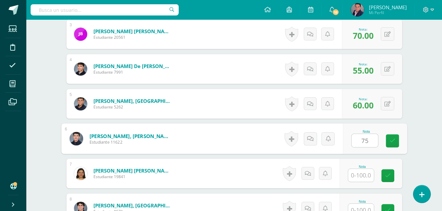
type input "75"
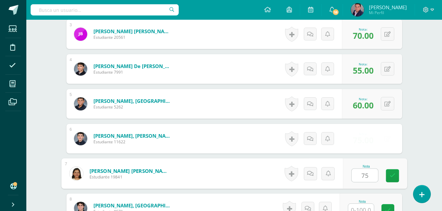
type input "75"
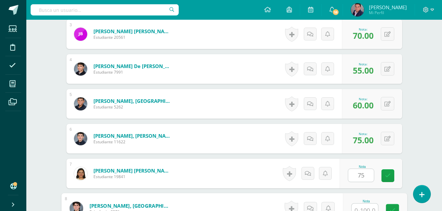
scroll to position [285, 0]
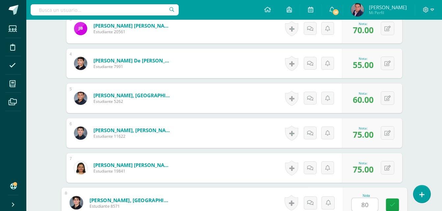
type input "80"
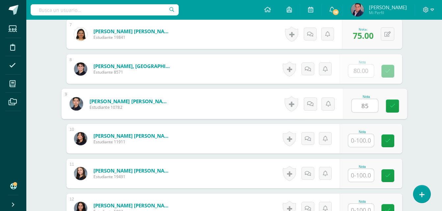
type input "85"
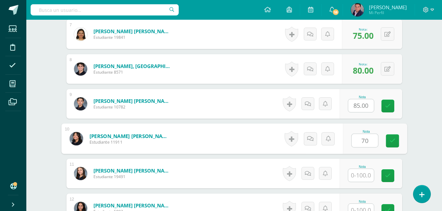
type input "70"
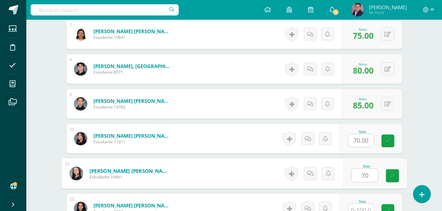
type input "70"
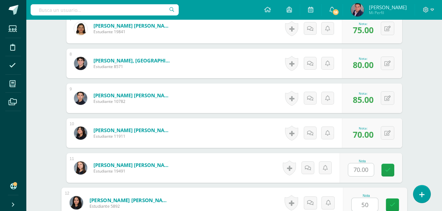
type input "50"
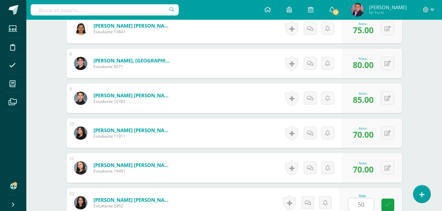
scroll to position [559, 0]
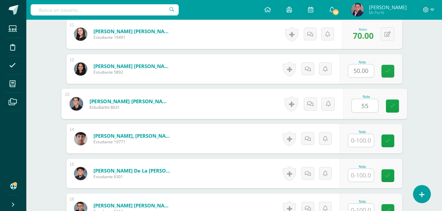
type input "55"
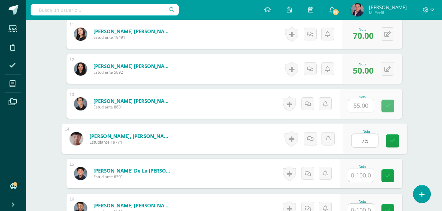
type input "75"
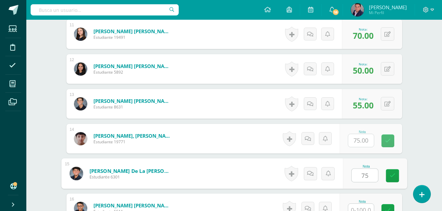
type input "75"
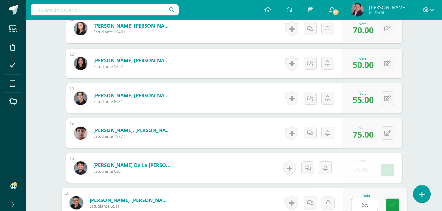
type input "65"
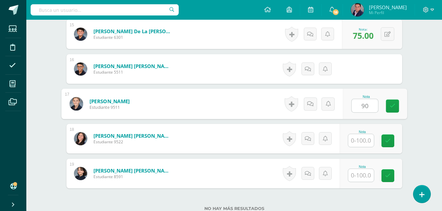
type input "90"
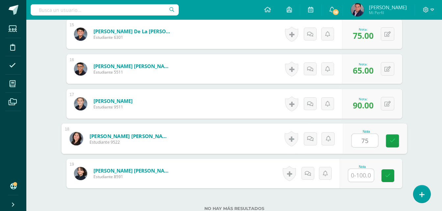
type input "75"
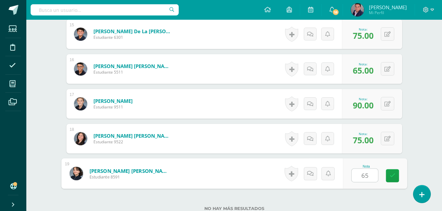
type input "65"
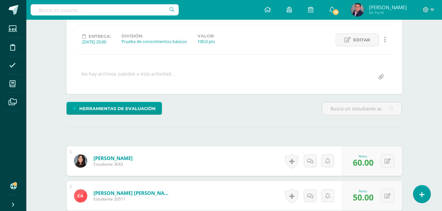
scroll to position [0, 0]
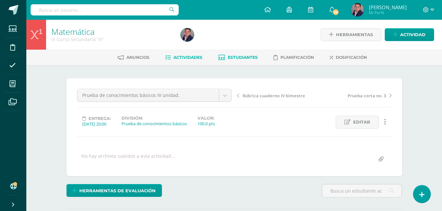
click at [250, 58] on span "Estudiantes" at bounding box center [243, 57] width 30 height 5
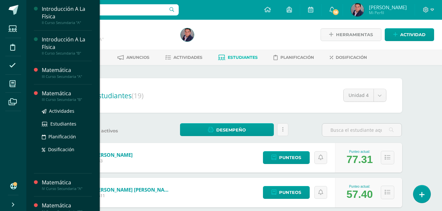
click at [60, 93] on div "Matemática" at bounding box center [67, 94] width 50 height 8
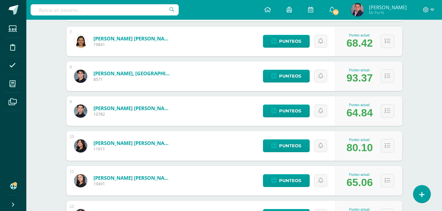
scroll to position [337, 0]
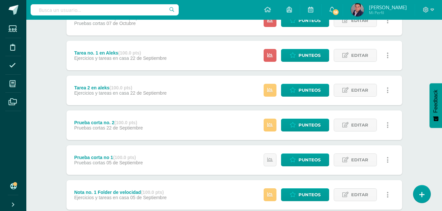
scroll to position [171, 0]
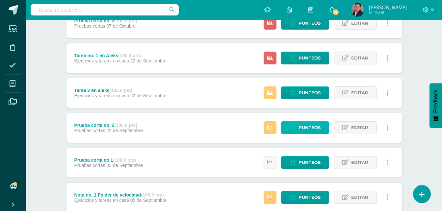
click at [304, 129] on span "Punteos" at bounding box center [310, 128] width 22 height 12
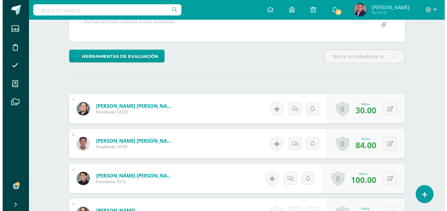
scroll to position [135, 0]
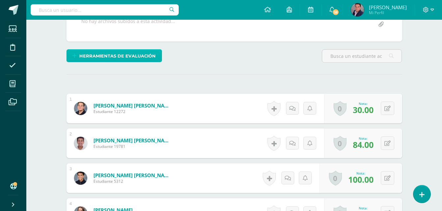
click at [100, 55] on span "Herramientas de evaluación" at bounding box center [117, 56] width 76 height 12
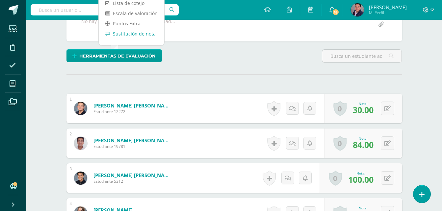
click at [127, 33] on link "Sustitución de nota" at bounding box center [132, 34] width 66 height 10
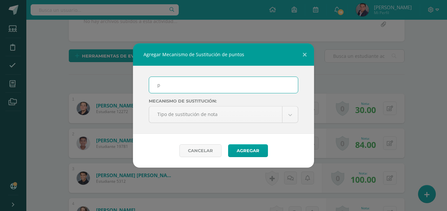
scroll to position [135, 0]
type input "PMA. CORTO 2"
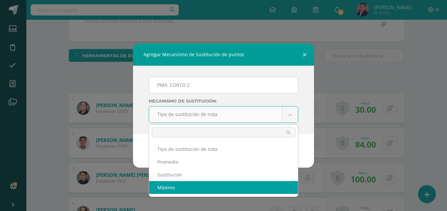
select select "maximum"
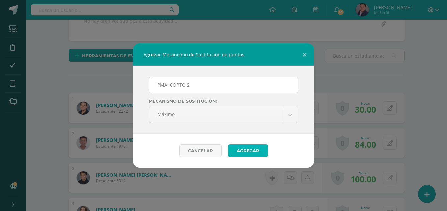
click at [246, 151] on button "Agregar" at bounding box center [248, 151] width 40 height 13
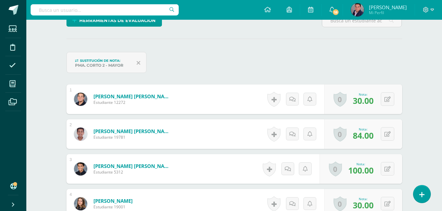
scroll to position [184, 0]
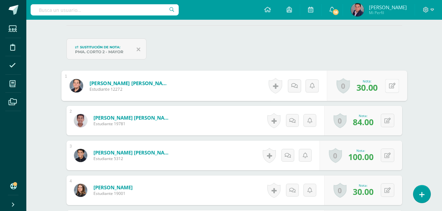
click at [388, 87] on button at bounding box center [392, 86] width 14 height 14
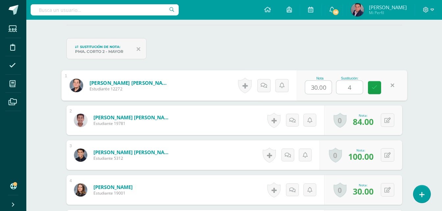
type input "45"
click at [377, 89] on link at bounding box center [374, 87] width 13 height 13
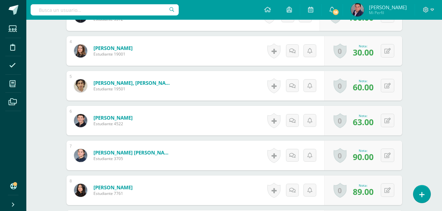
scroll to position [325, 0]
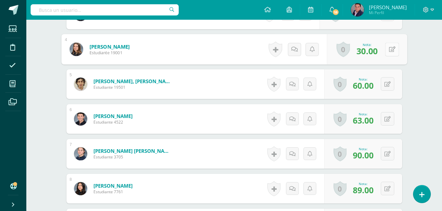
click at [386, 49] on button at bounding box center [392, 49] width 14 height 14
type input "60"
click at [374, 53] on icon at bounding box center [375, 52] width 6 height 6
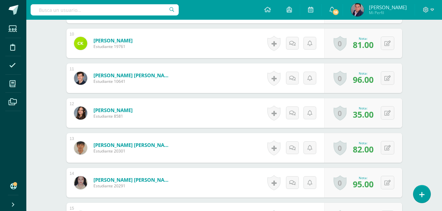
scroll to position [539, 0]
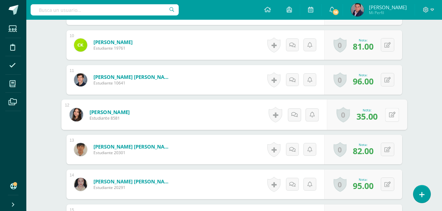
click at [389, 117] on icon at bounding box center [392, 115] width 7 height 6
type input "44"
click at [375, 118] on icon at bounding box center [375, 117] width 6 height 6
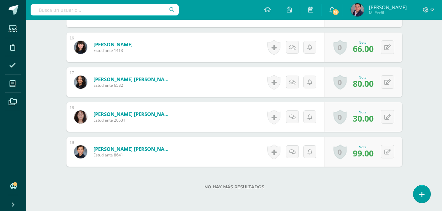
scroll to position [755, 0]
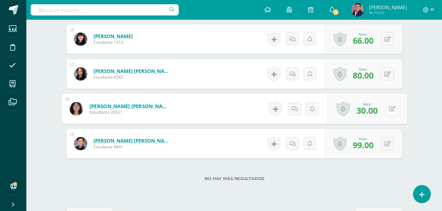
click at [387, 111] on button at bounding box center [392, 109] width 14 height 14
type input "20"
click at [376, 113] on icon at bounding box center [375, 111] width 6 height 6
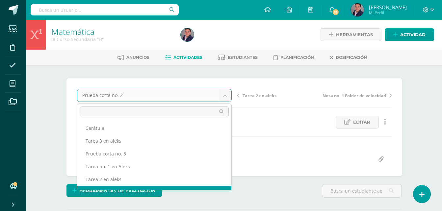
scroll to position [9, 0]
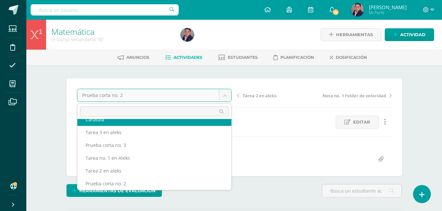
scroll to position [0, 0]
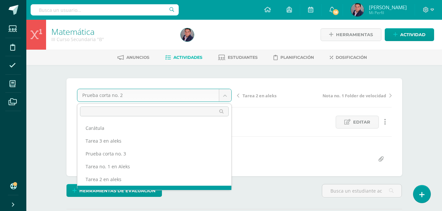
scroll to position [9, 0]
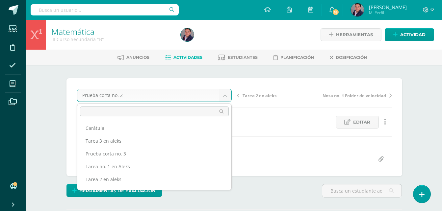
scroll to position [37, 0]
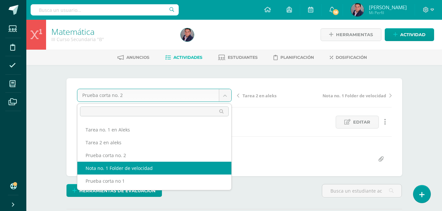
select select "/dashboard/teacher/grade-activity/234211/"
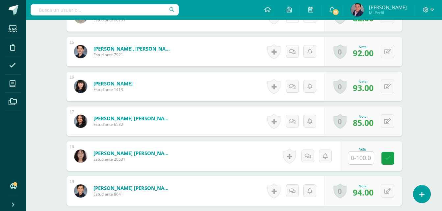
scroll to position [742, 0]
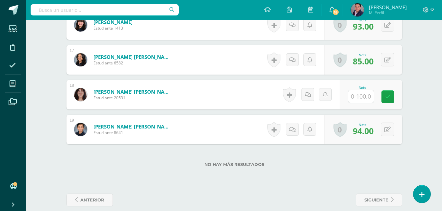
click at [364, 96] on input "text" at bounding box center [361, 96] width 26 height 13
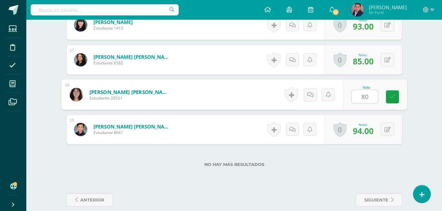
type input "80"
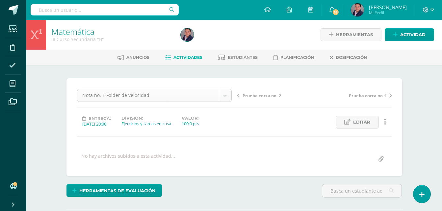
scroll to position [21, 0]
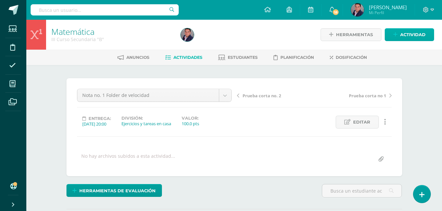
click at [412, 36] on span "Actividad" at bounding box center [413, 35] width 25 height 12
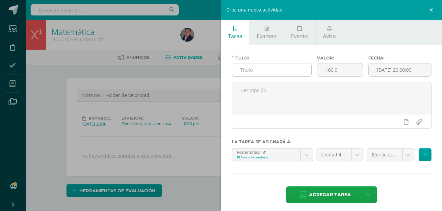
click at [284, 76] on input "text" at bounding box center [272, 70] width 80 height 13
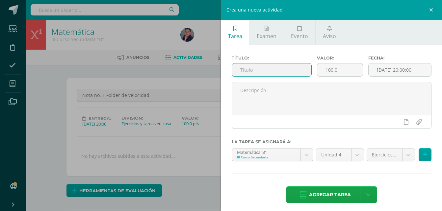
type input "Nota no. 2 Folder de velocidad"
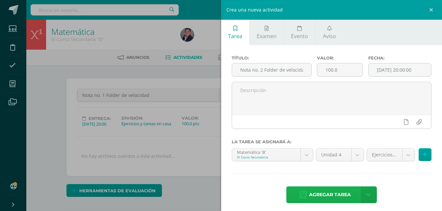
click at [321, 195] on span "Agregar tarea" at bounding box center [330, 195] width 42 height 16
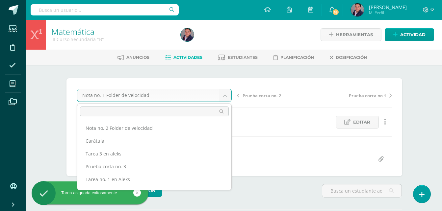
click at [224, 93] on body "Tarea asignada exitosamente Estudiantes Disciplina Asistencia Mis cursos Archiv…" at bounding box center [221, 130] width 442 height 261
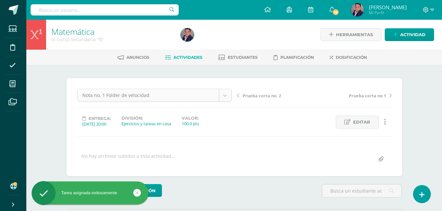
click at [224, 93] on body "Tarea asignada exitosamente Estudiantes Disciplina Asistencia Mis cursos Archiv…" at bounding box center [221, 130] width 442 height 261
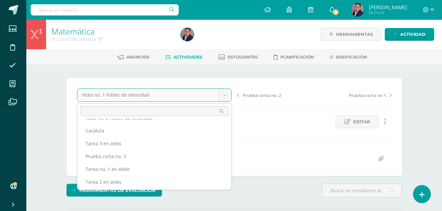
scroll to position [0, 0]
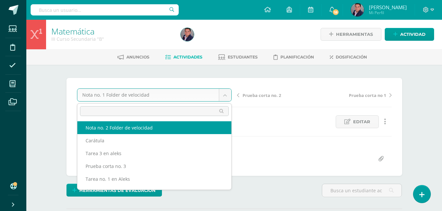
select select "/dashboard/teacher/grade-activity/238606/"
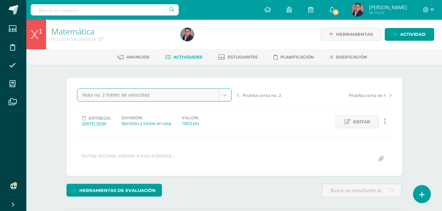
scroll to position [1, 0]
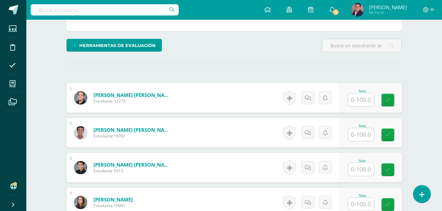
scroll to position [146, 0]
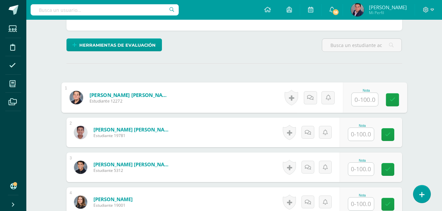
click at [363, 101] on input "text" at bounding box center [365, 99] width 26 height 13
type input "79"
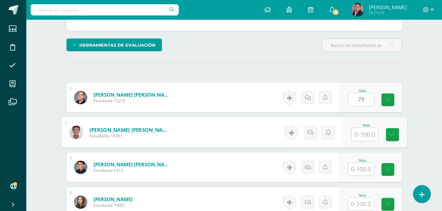
scroll to position [146, 0]
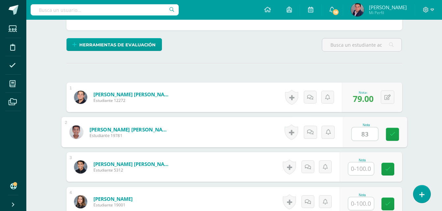
type input "83"
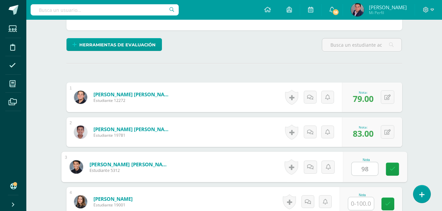
type input "98"
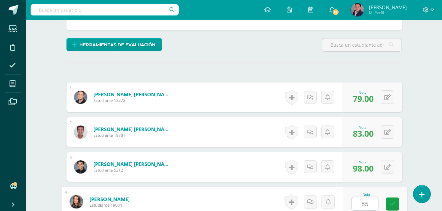
type input "85"
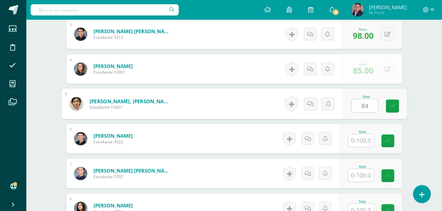
type input "84"
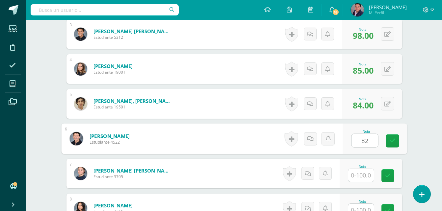
type input "82"
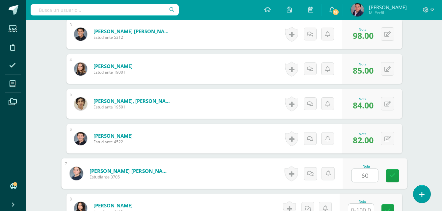
type input "60"
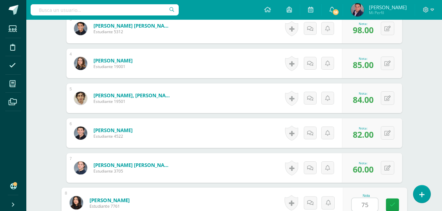
type input "75"
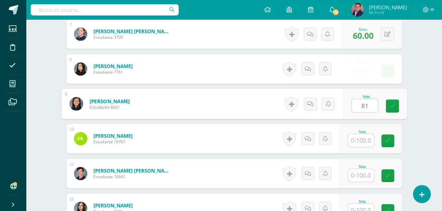
type input "81"
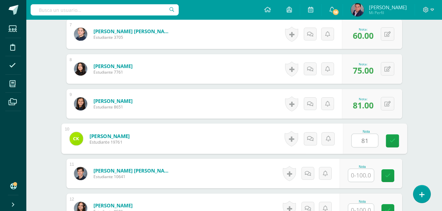
type input "81"
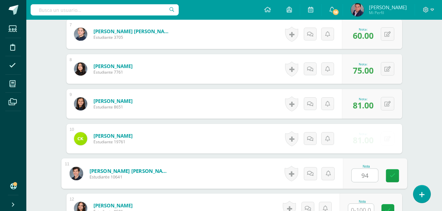
type input "94"
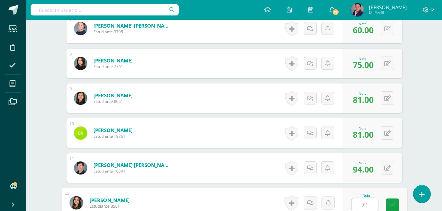
type input "71"
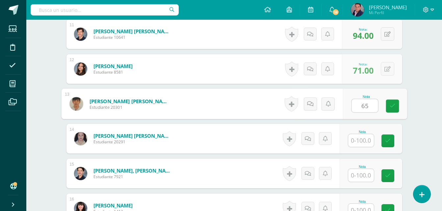
type input "65"
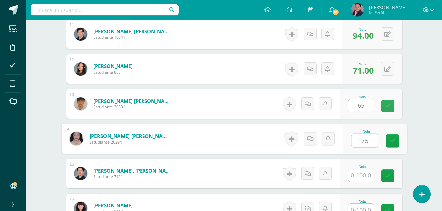
type input "75"
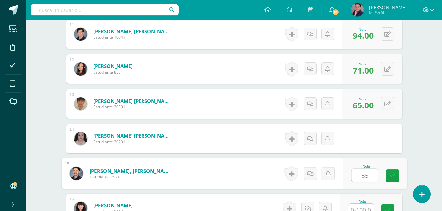
type input "85"
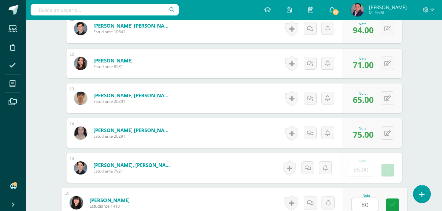
type input "80"
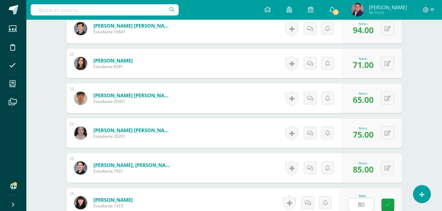
scroll to position [698, 0]
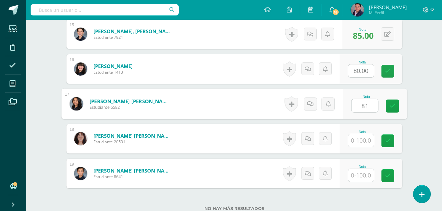
type input "81"
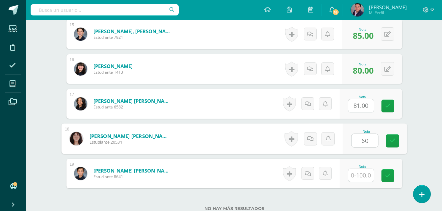
type input "60"
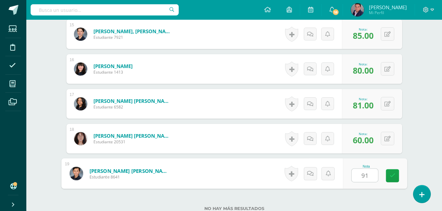
type input "91"
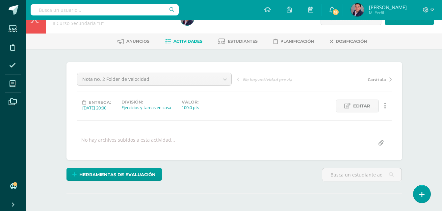
scroll to position [0, 0]
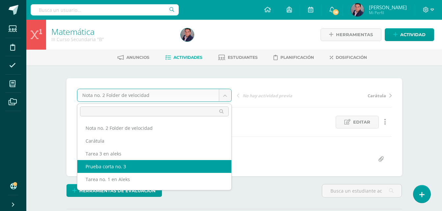
select select "/dashboard/teacher/grade-activity/237707/"
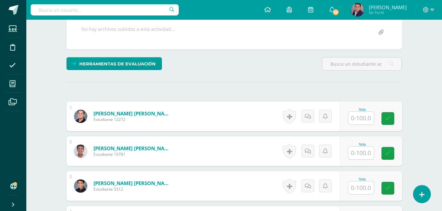
scroll to position [127, 0]
click at [359, 122] on input "text" at bounding box center [361, 118] width 26 height 13
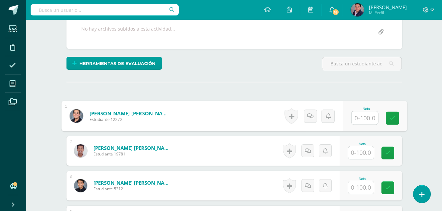
scroll to position [128, 0]
type input "38"
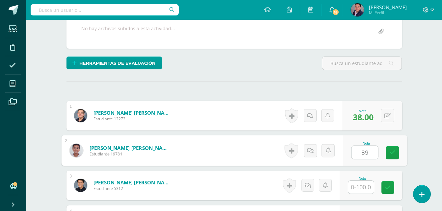
type input "89"
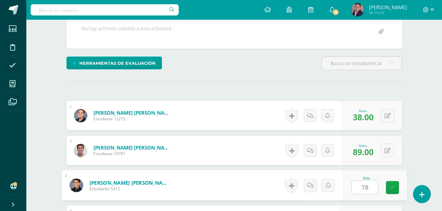
type input "78"
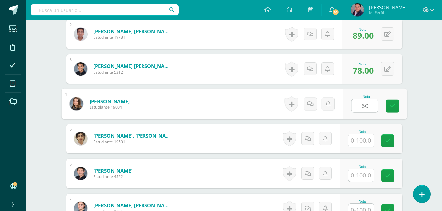
type input "60"
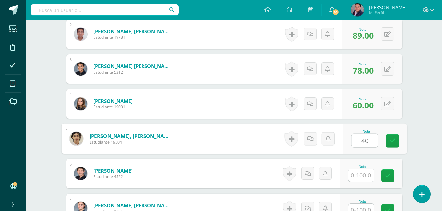
type input "40"
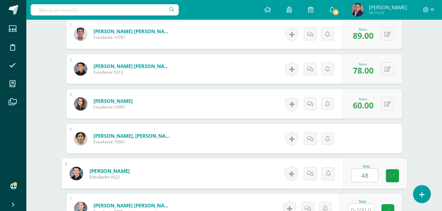
type input "48"
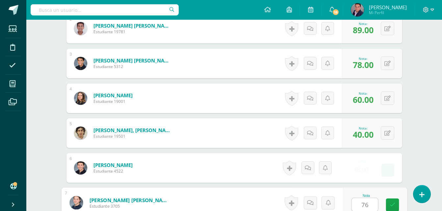
type input "76"
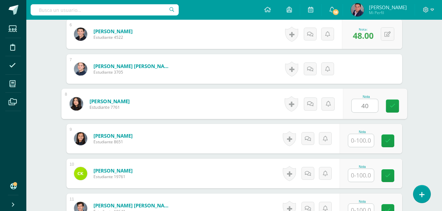
type input "40"
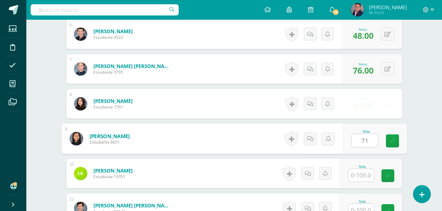
type input "71"
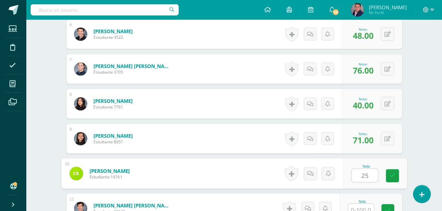
type input "25"
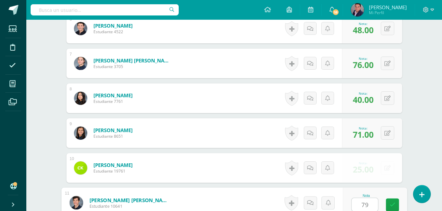
type input "79"
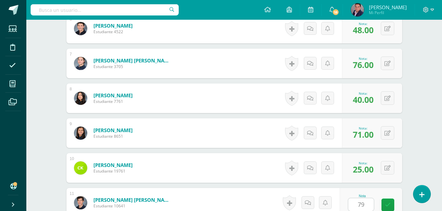
scroll to position [524, 0]
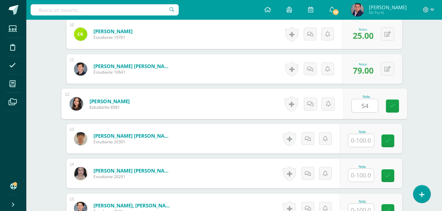
type input "54"
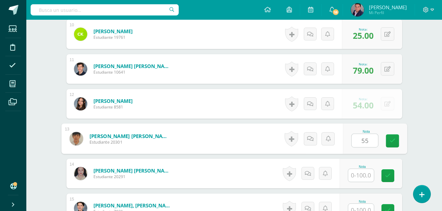
type input "55"
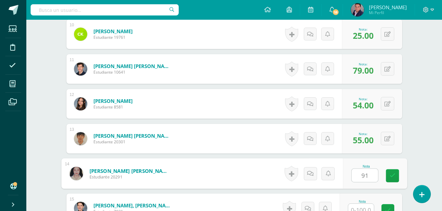
type input "91"
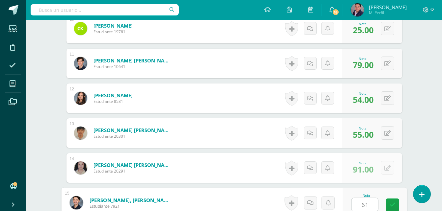
type input "61"
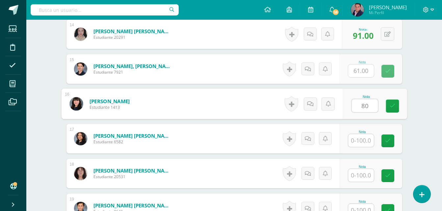
type input "80"
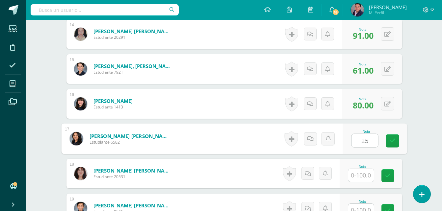
type input "25"
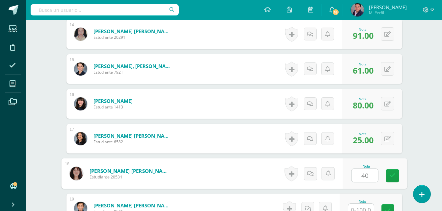
type input "40"
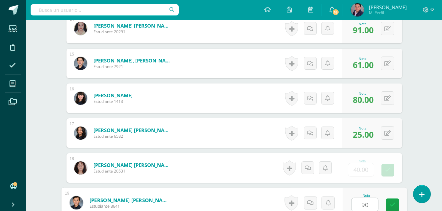
type input "90"
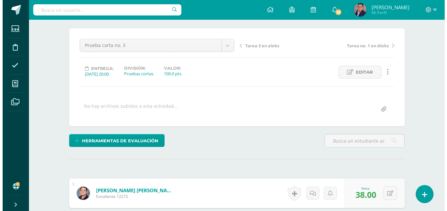
scroll to position [48, 0]
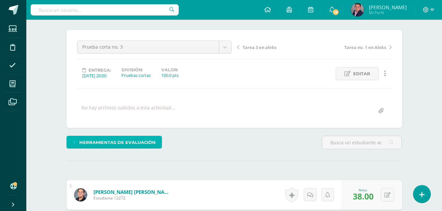
click at [136, 148] on span "Herramientas de evaluación" at bounding box center [117, 143] width 76 height 12
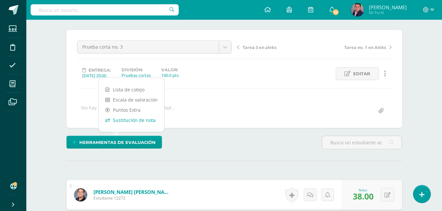
click at [139, 124] on link "Sustitución de nota" at bounding box center [132, 120] width 66 height 10
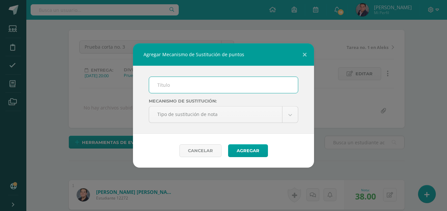
click at [210, 86] on input "text" at bounding box center [223, 85] width 149 height 16
type input "PMA. CORTO 3"
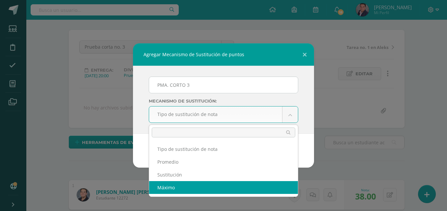
select select "maximum"
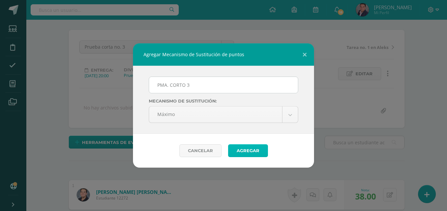
click at [254, 155] on button "Agregar" at bounding box center [248, 151] width 40 height 13
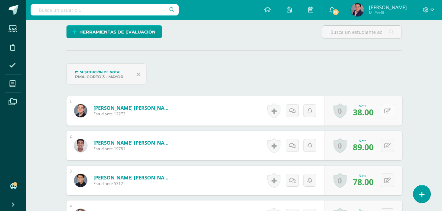
scroll to position [159, 0]
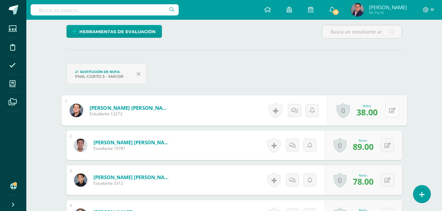
click at [391, 112] on button at bounding box center [392, 111] width 14 height 14
type input "10"
click at [377, 112] on link at bounding box center [374, 112] width 13 height 13
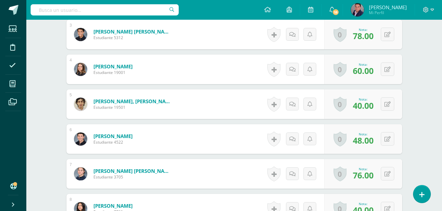
scroll to position [302, 0]
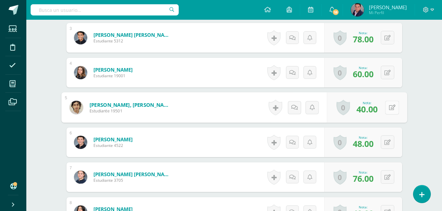
click at [388, 110] on button at bounding box center [392, 108] width 14 height 14
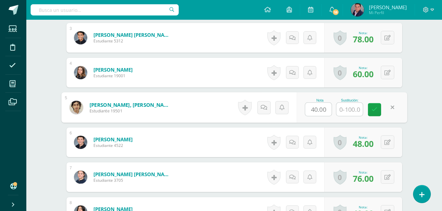
type input "0"
click at [378, 111] on link at bounding box center [374, 109] width 13 height 13
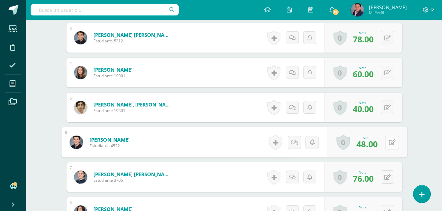
click at [385, 146] on button at bounding box center [392, 143] width 14 height 14
type input "30"
click at [372, 145] on link at bounding box center [374, 144] width 13 height 13
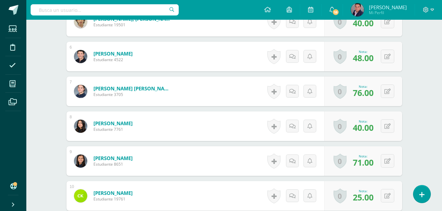
scroll to position [415, 0]
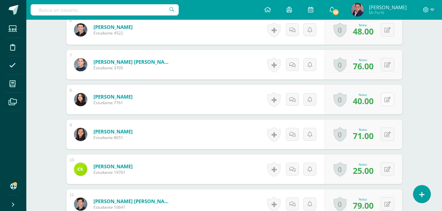
click at [390, 102] on icon at bounding box center [388, 100] width 6 height 6
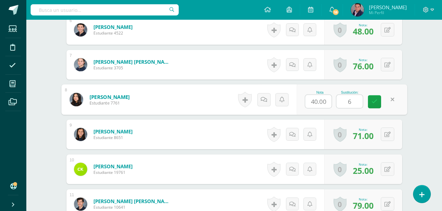
type input "60"
click at [377, 103] on icon at bounding box center [375, 102] width 6 height 6
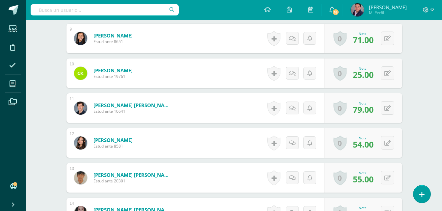
scroll to position [517, 0]
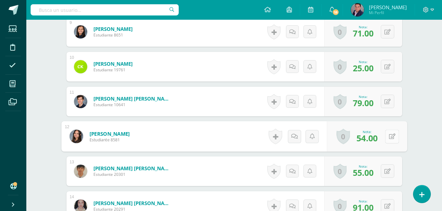
click at [390, 138] on icon at bounding box center [392, 137] width 7 height 6
type input "45"
click at [378, 140] on link at bounding box center [374, 138] width 13 height 13
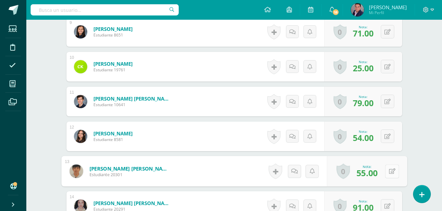
click at [387, 173] on button at bounding box center [392, 172] width 14 height 14
type input "60"
click at [375, 175] on icon at bounding box center [375, 174] width 6 height 6
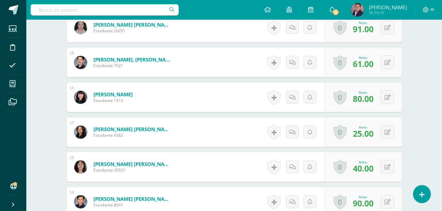
scroll to position [705, 0]
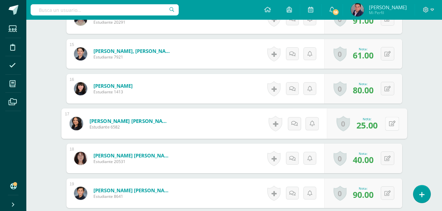
click at [389, 130] on button at bounding box center [392, 124] width 14 height 14
type input "30"
click at [378, 126] on link at bounding box center [374, 126] width 13 height 13
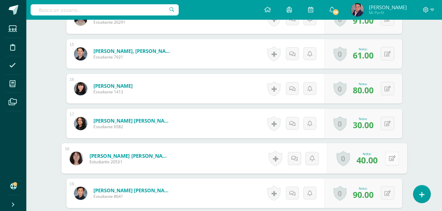
click at [388, 160] on button at bounding box center [392, 159] width 14 height 14
type input "25"
click at [376, 159] on icon at bounding box center [375, 161] width 6 height 6
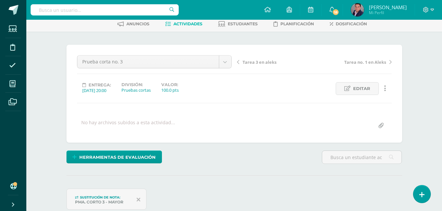
scroll to position [0, 0]
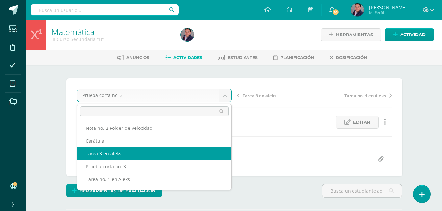
select select "/dashboard/teacher/grade-activity/238589/"
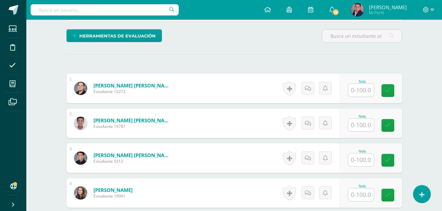
scroll to position [168, 0]
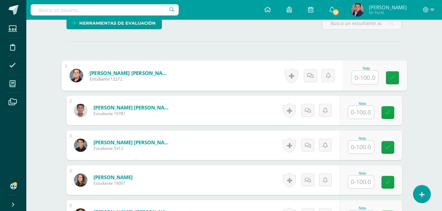
click at [368, 76] on input "text" at bounding box center [365, 77] width 26 height 13
type input "90"
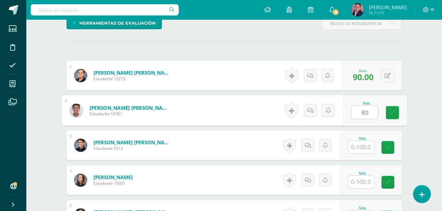
type input "80"
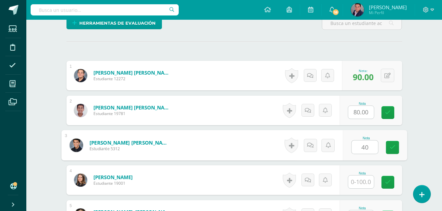
type input "40"
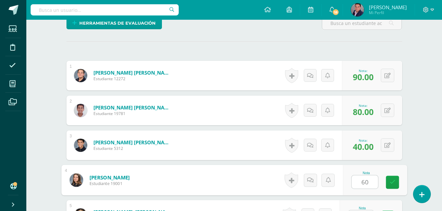
type input "60"
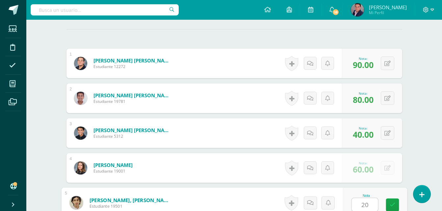
type input "20"
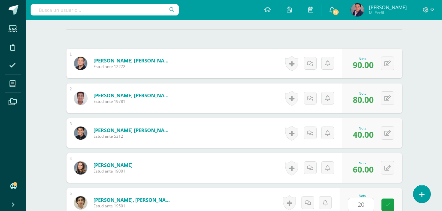
scroll to position [314, 0]
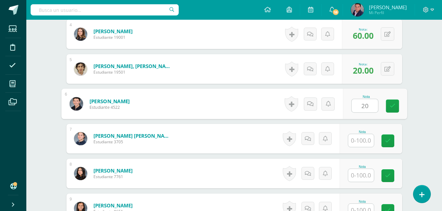
type input "20"
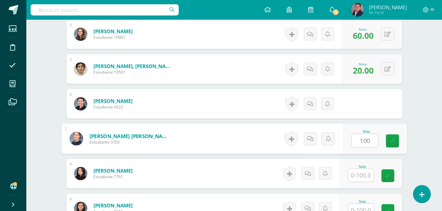
type input "100"
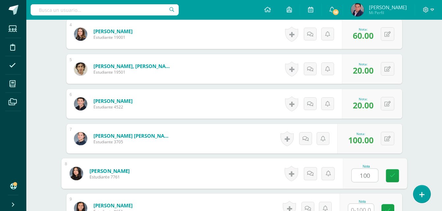
type input "100"
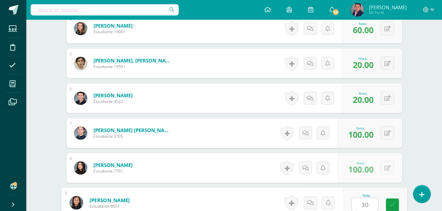
type input "30"
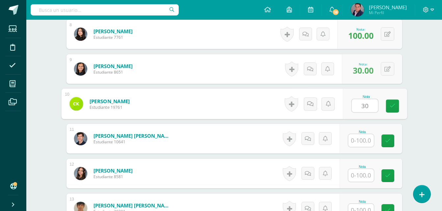
type input "30"
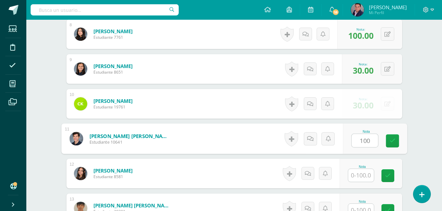
type input "100"
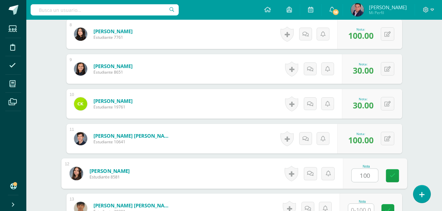
type input "100"
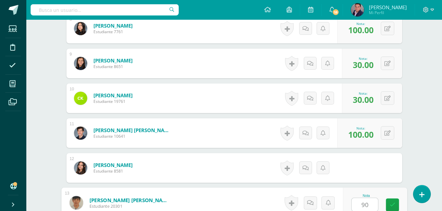
type input "90"
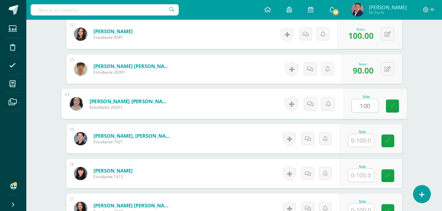
type input "100"
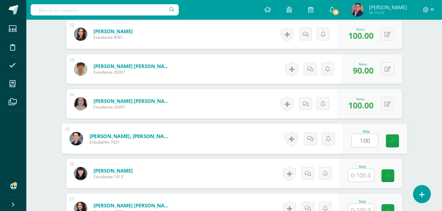
type input "100"
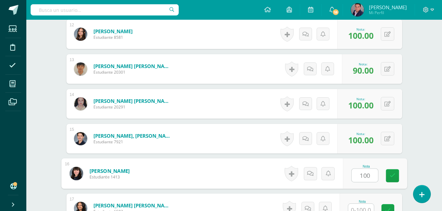
type input "100"
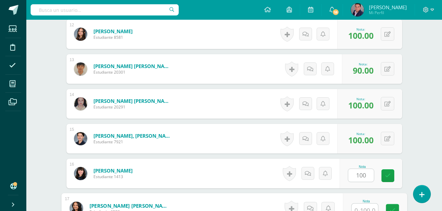
scroll to position [599, 0]
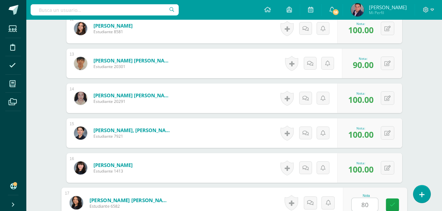
type input "80"
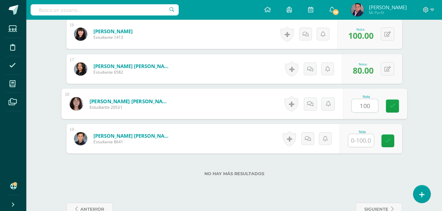
type input "100"
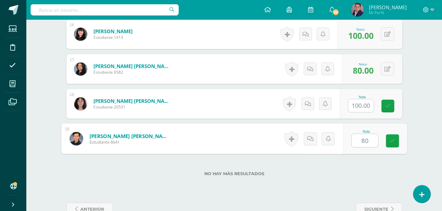
type input "80"
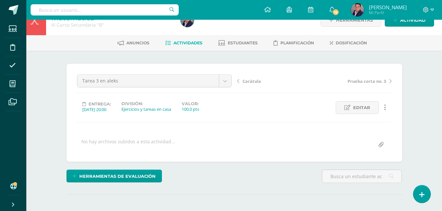
scroll to position [0, 0]
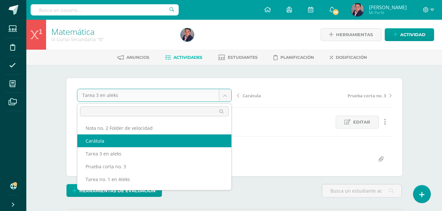
select select "/dashboard/teacher/grade-activity/238585/"
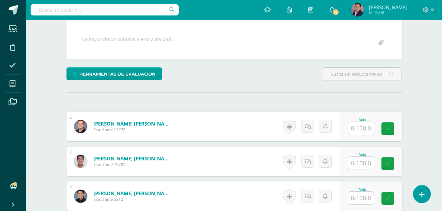
scroll to position [132, 0]
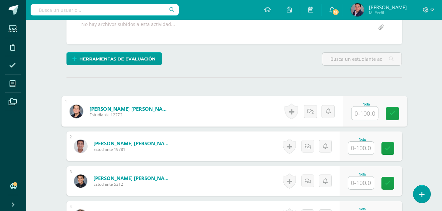
click at [359, 116] on input "text" at bounding box center [365, 113] width 26 height 13
type input "100"
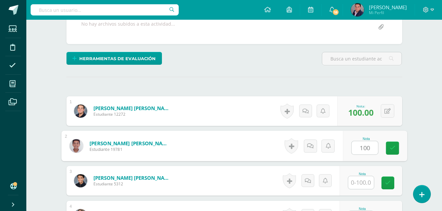
type input "100"
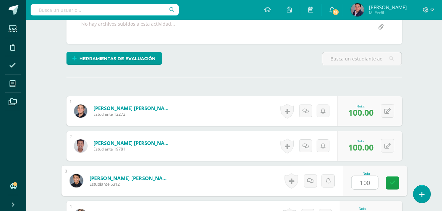
type input "100"
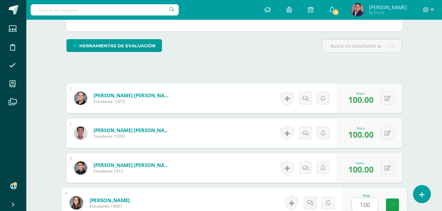
type input "100"
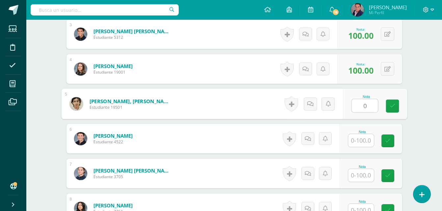
type input "0"
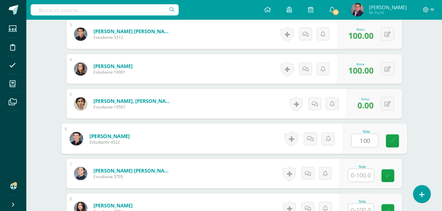
type input "100"
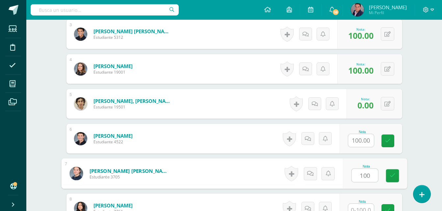
type input "100"
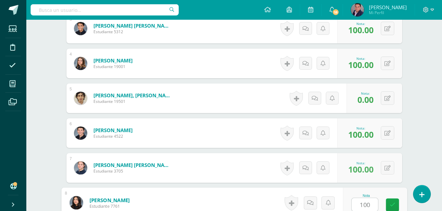
type input "100"
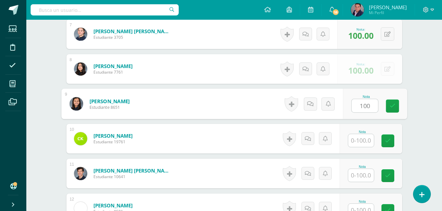
type input "100"
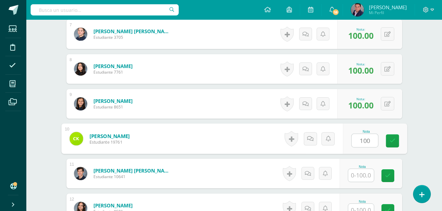
type input "100"
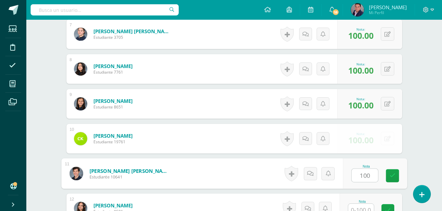
type input "100"
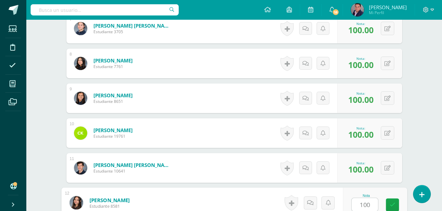
type input "100"
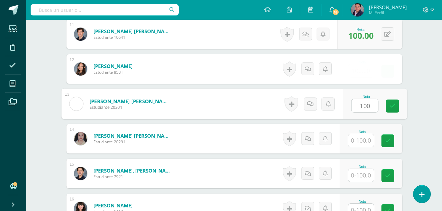
type input "100"
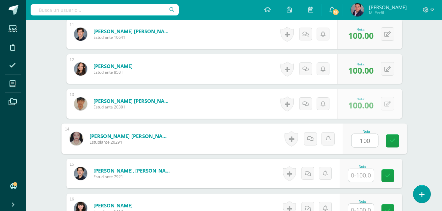
type input "100"
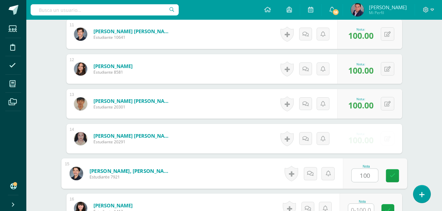
type input "100"
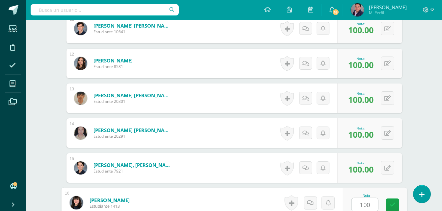
type input "100"
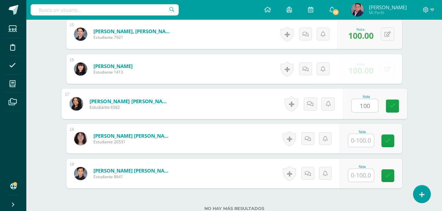
type input "100"
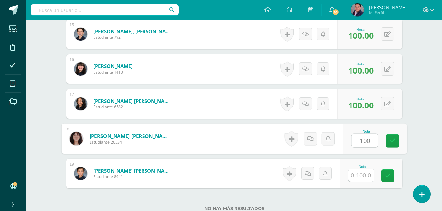
type input "100"
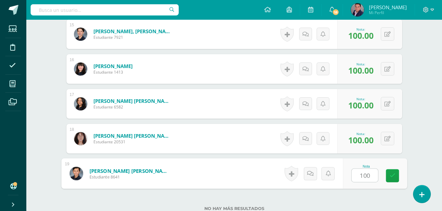
type input "100"
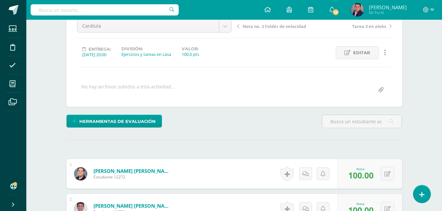
scroll to position [0, 0]
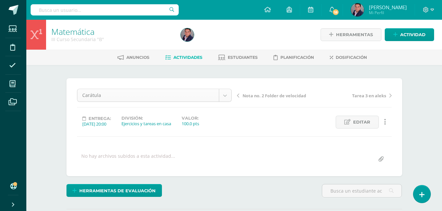
click at [392, 35] on link "Actividad" at bounding box center [409, 34] width 49 height 13
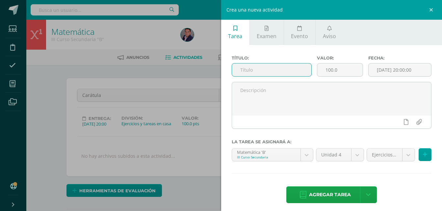
click at [278, 70] on input "text" at bounding box center [272, 70] width 80 height 13
type input "e"
type input "p"
type input "Ejercicio sobre pendiente"
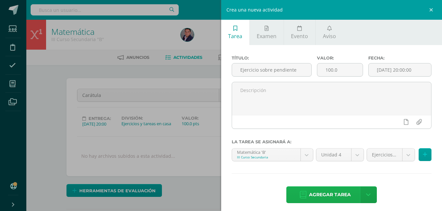
click at [334, 195] on span "Agregar tarea" at bounding box center [330, 195] width 42 height 16
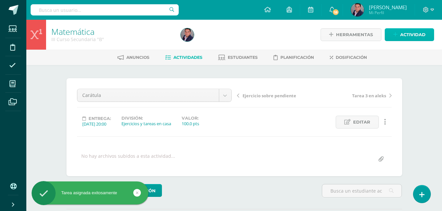
click at [408, 38] on span "Actividad" at bounding box center [413, 35] width 25 height 12
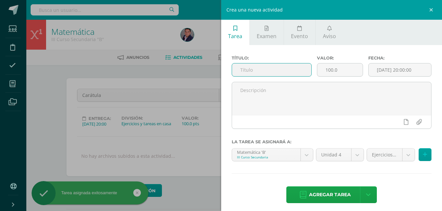
click at [288, 71] on input "text" at bounding box center [272, 70] width 80 height 13
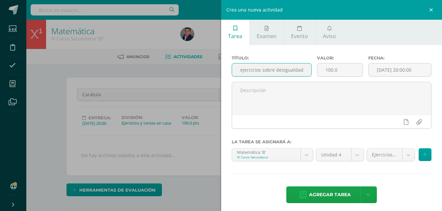
scroll to position [0, 4]
type input "ejercicios sobre desigualdades"
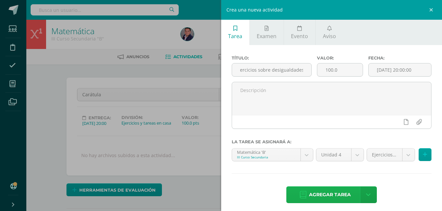
scroll to position [0, 0]
click at [315, 192] on span "Agregar tarea" at bounding box center [330, 195] width 42 height 16
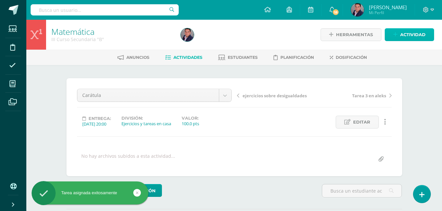
click at [403, 38] on span "Actividad" at bounding box center [413, 35] width 25 height 12
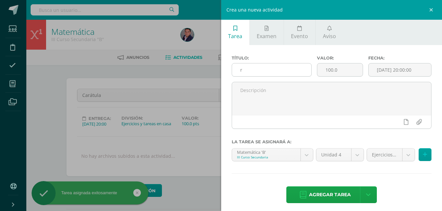
click at [286, 74] on input "r" at bounding box center [272, 70] width 80 height 13
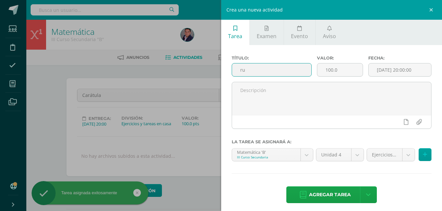
scroll to position [0, 0]
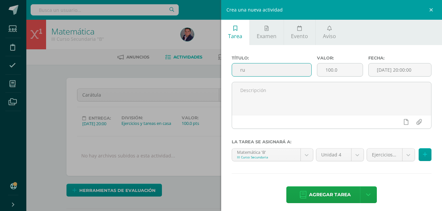
type input "r"
type input "Rúbrica cuaderno IV bimestre"
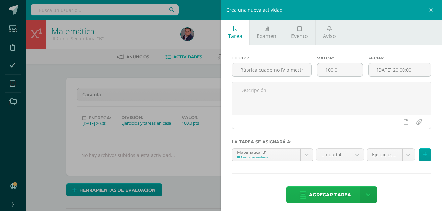
click at [335, 199] on span "Agregar tarea" at bounding box center [330, 195] width 42 height 16
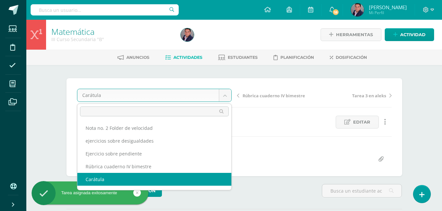
click at [225, 97] on body "Tarea asignada exitosamente Estudiantes Disciplina Asistencia Mis cursos Archiv…" at bounding box center [221, 130] width 442 height 261
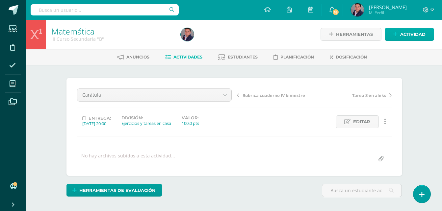
scroll to position [1, 0]
click at [406, 30] on span "Actividad" at bounding box center [413, 34] width 25 height 12
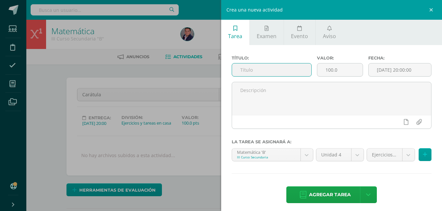
click at [283, 70] on input "text" at bounding box center [272, 70] width 80 height 13
type input "Prueba de conocimientos básicos IV unidad."
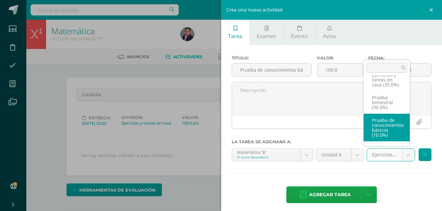
select select "232691"
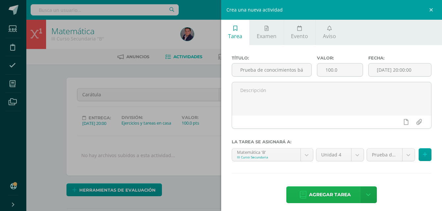
click at [334, 194] on span "Agregar tarea" at bounding box center [330, 195] width 42 height 16
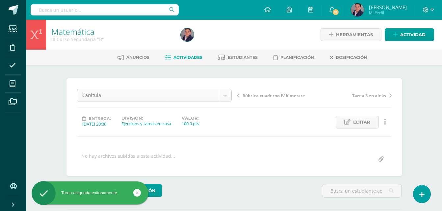
click at [226, 91] on body "Tarea asignada exitosamente Estudiantes Disciplina Asistencia Mis cursos Archiv…" at bounding box center [221, 130] width 442 height 261
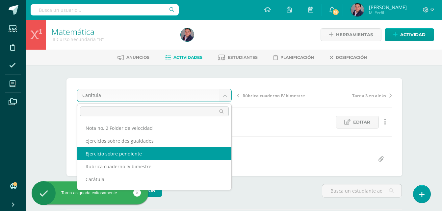
select select "/dashboard/teacher/grade-activity/238611/"
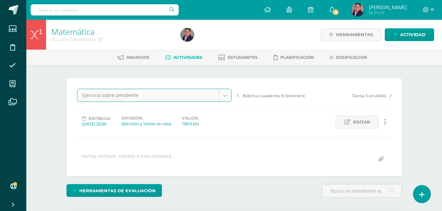
scroll to position [0, 0]
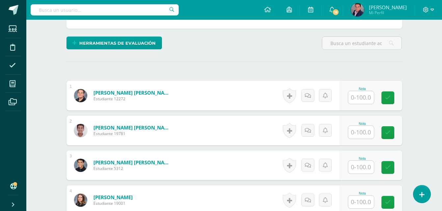
scroll to position [161, 0]
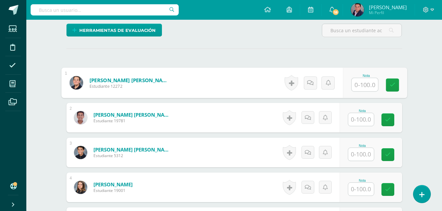
click at [361, 87] on input "text" at bounding box center [365, 84] width 26 height 13
type input "0"
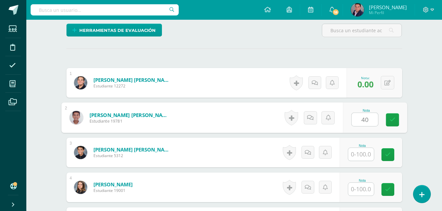
scroll to position [161, 0]
type input "40"
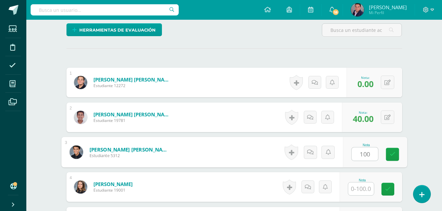
type input "100"
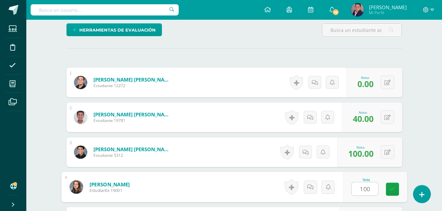
type input "100"
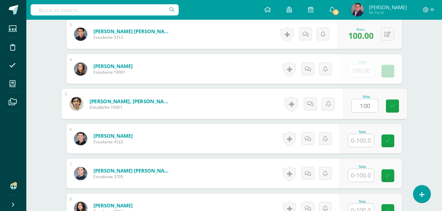
type input "100"
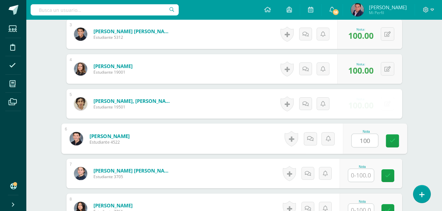
type input "100"
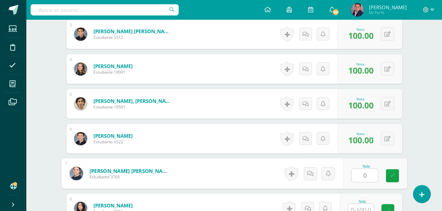
type input "0"
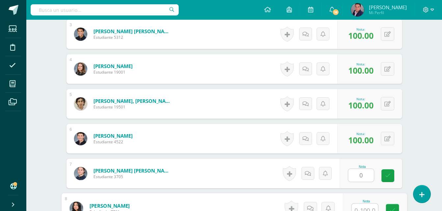
scroll to position [285, 0]
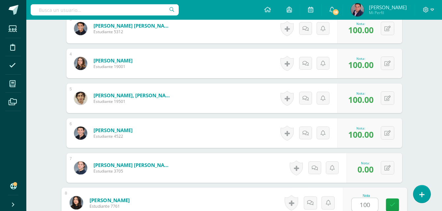
type input "100"
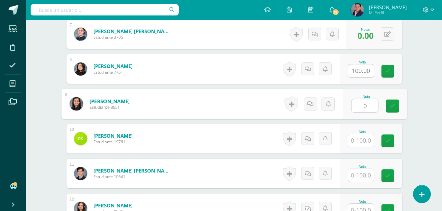
type input "0"
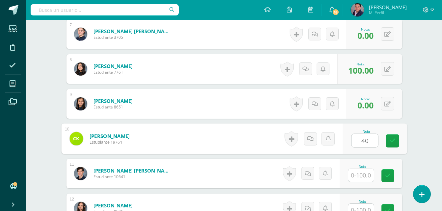
type input "40"
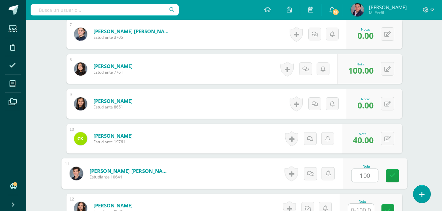
type input "100"
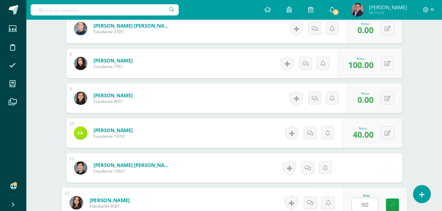
type input "90"
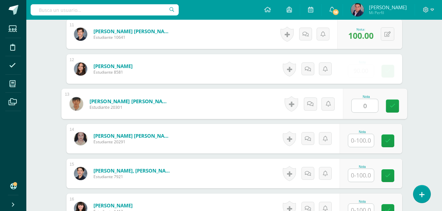
type input "0"
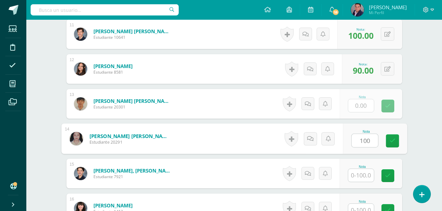
type input "100"
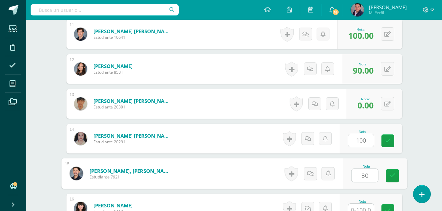
type input "80"
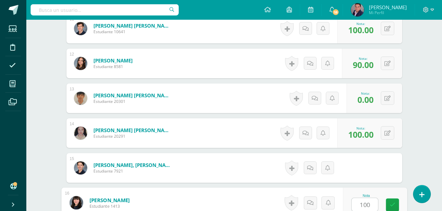
type input "100"
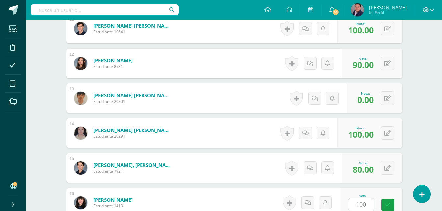
scroll to position [698, 0]
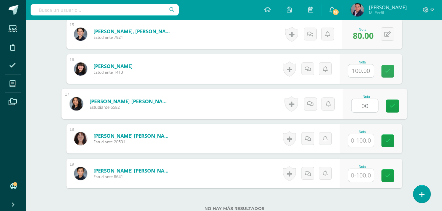
type input "00"
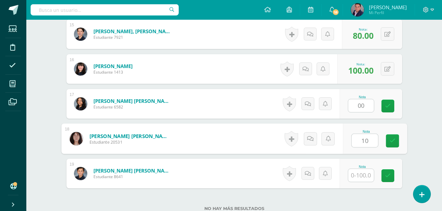
type input "100"
type input "0.00"
type input "100"
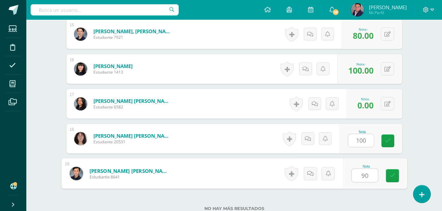
type input "90"
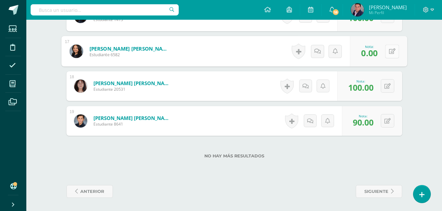
click at [388, 56] on button at bounding box center [392, 51] width 14 height 14
type input "100"
click at [376, 53] on icon at bounding box center [375, 54] width 6 height 6
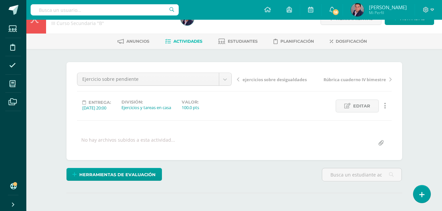
scroll to position [0, 0]
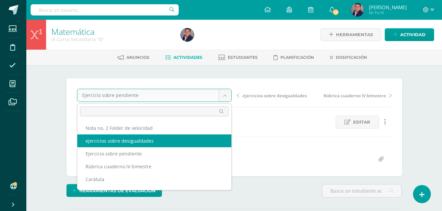
select select "/dashboard/teacher/grade-activity/238612/"
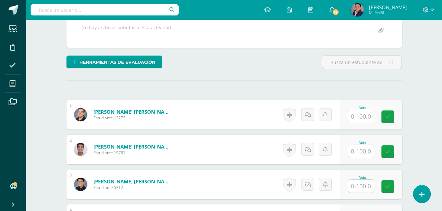
scroll to position [133, 0]
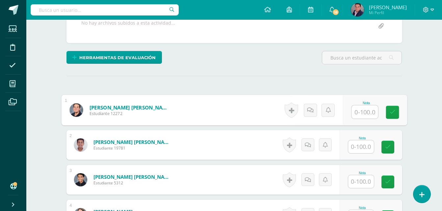
click at [363, 112] on input "text" at bounding box center [365, 112] width 26 height 13
type input "100"
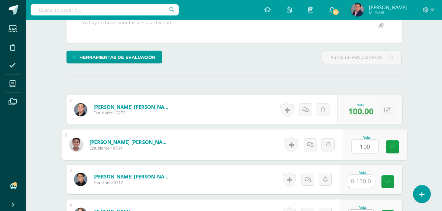
type input "100"
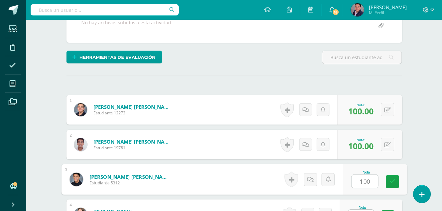
type input "100"
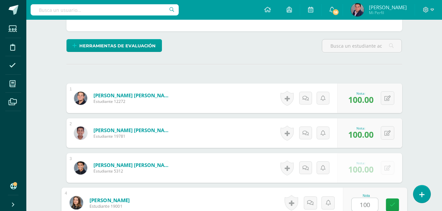
type input "100"
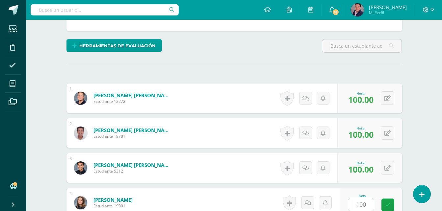
scroll to position [279, 0]
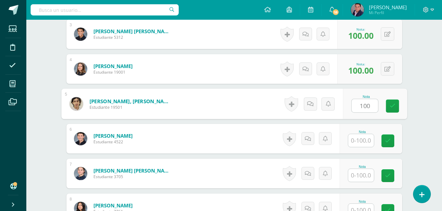
type input "100"
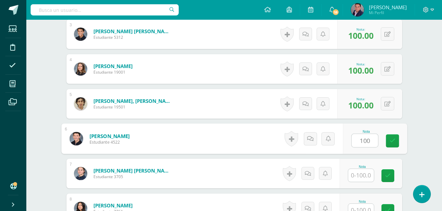
type input "100"
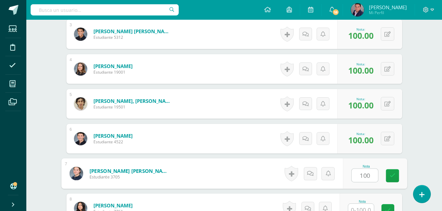
type input "100"
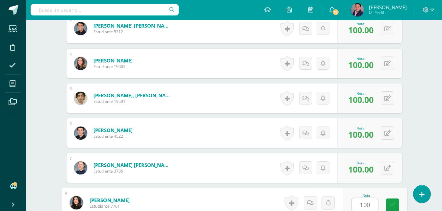
type input "100"
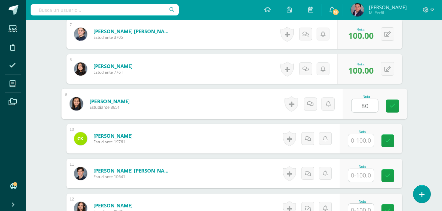
type input "80"
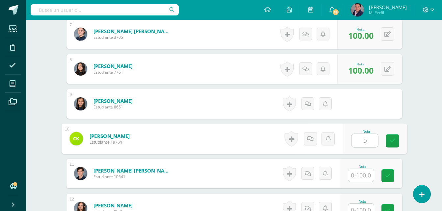
type input "0"
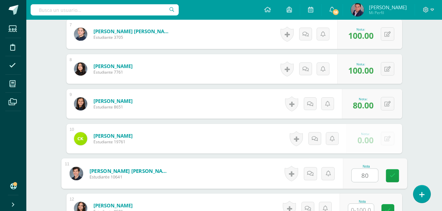
type input "80"
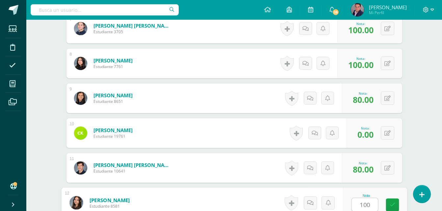
type input "100"
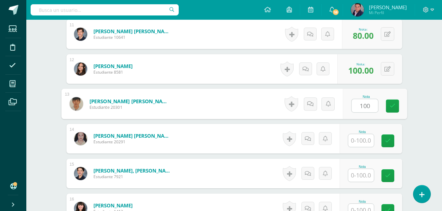
type input "100"
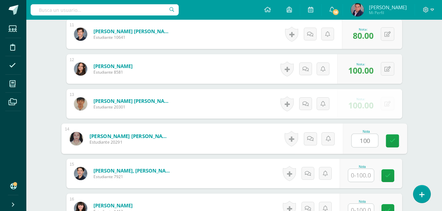
type input "100"
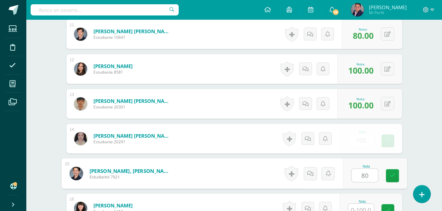
type input "80"
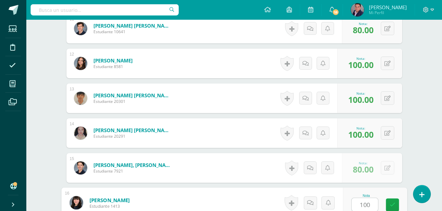
type input "100"
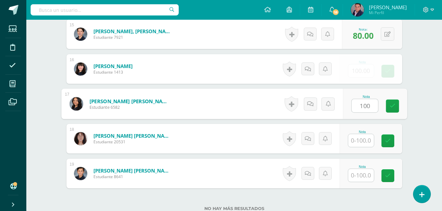
type input "100"
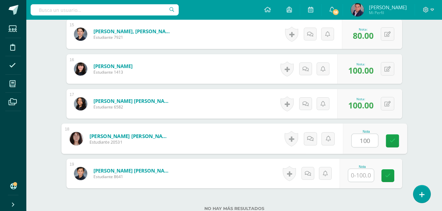
type input "100"
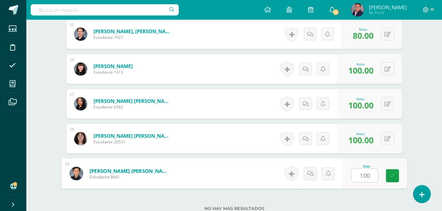
type input "100"
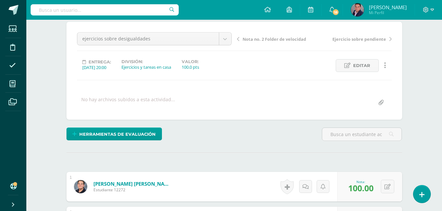
scroll to position [0, 0]
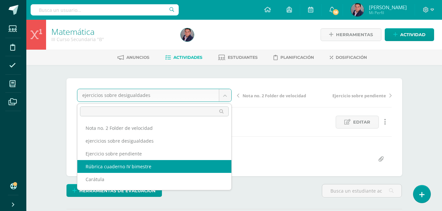
select select "/dashboard/teacher/grade-activity/238613/"
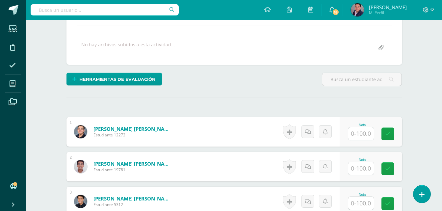
scroll to position [112, 0]
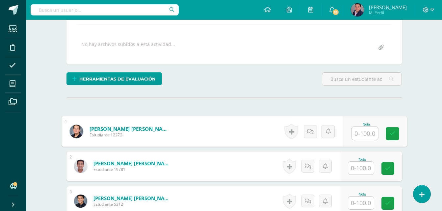
click at [364, 131] on input "text" at bounding box center [365, 133] width 26 height 13
type input "85"
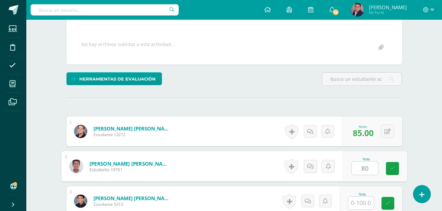
type input "80"
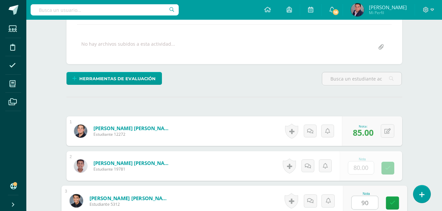
type input "90"
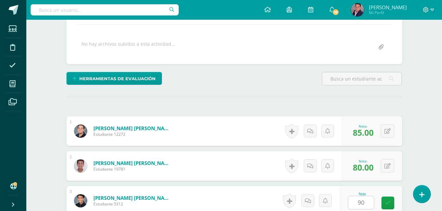
scroll to position [244, 0]
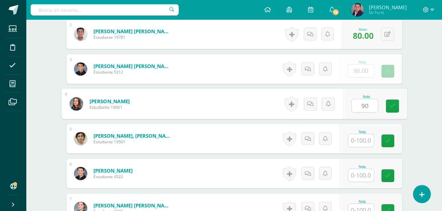
type input "90"
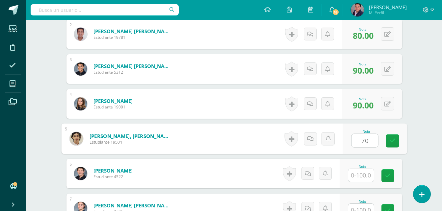
type input "70"
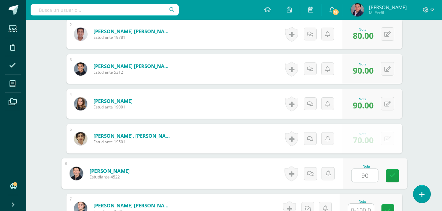
type input "90"
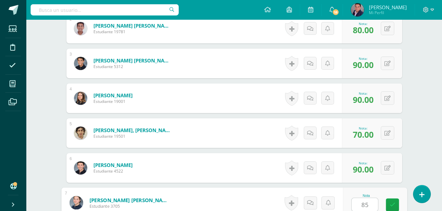
type input "85"
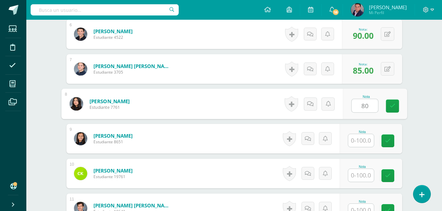
type input "80"
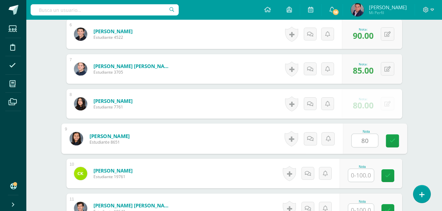
type input "80"
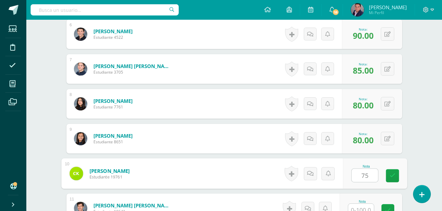
type input "75"
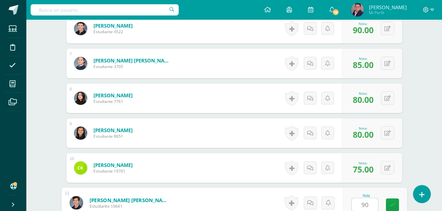
type input "90"
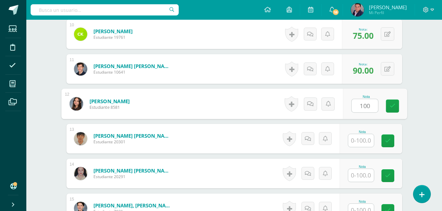
type input "100"
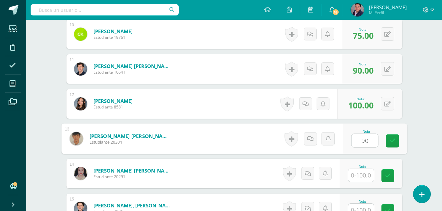
type input "90"
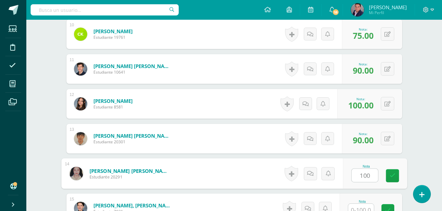
type input "100"
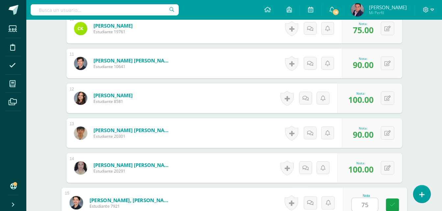
type input "75"
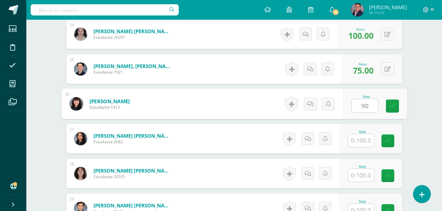
type input "90"
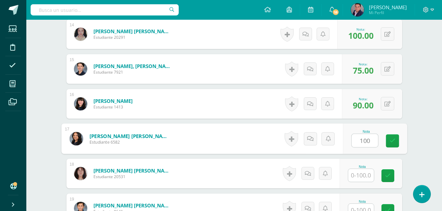
type input "100"
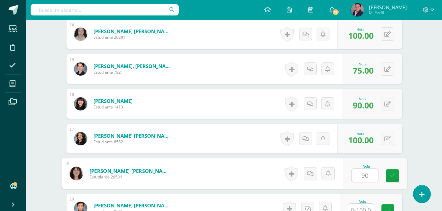
type input "90"
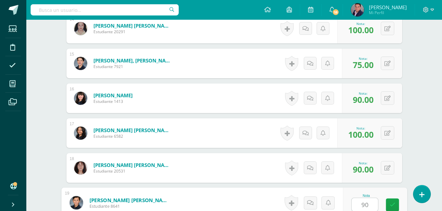
type input "90"
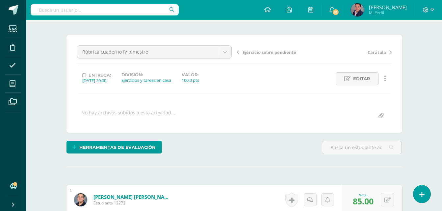
scroll to position [0, 0]
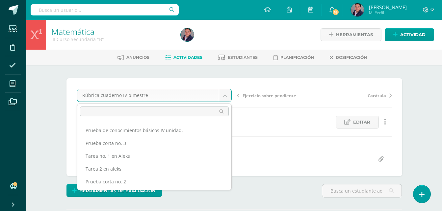
scroll to position [71, 0]
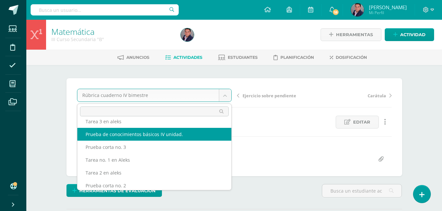
select select "/dashboard/teacher/grade-activity/238614/"
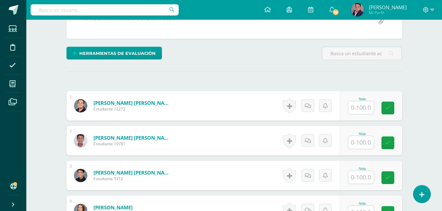
scroll to position [143, 0]
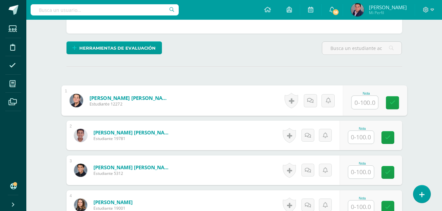
click at [365, 105] on input "text" at bounding box center [365, 102] width 26 height 13
type input "55"
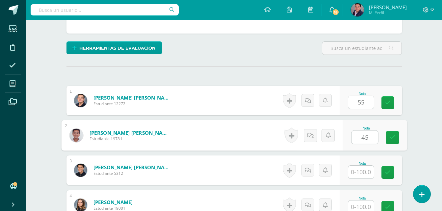
scroll to position [143, 0]
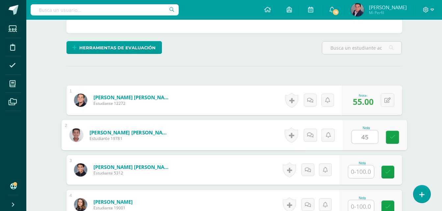
type input "45"
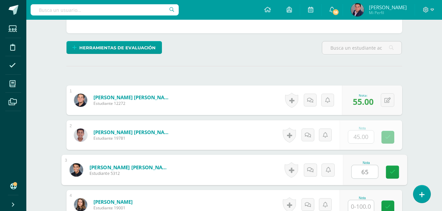
type input "65"
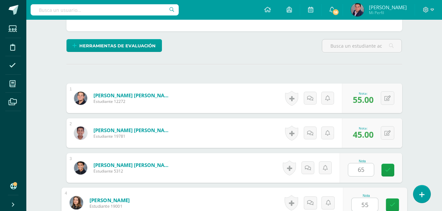
type input "55"
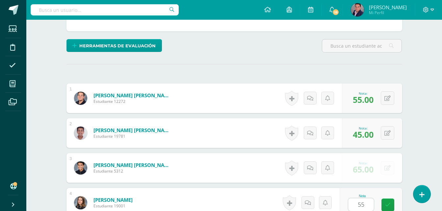
scroll to position [279, 0]
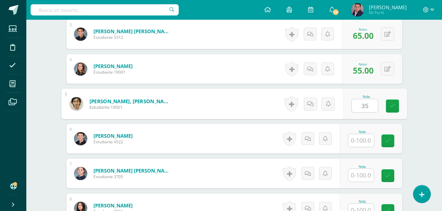
type input "35"
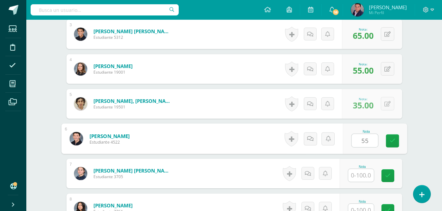
type input "55"
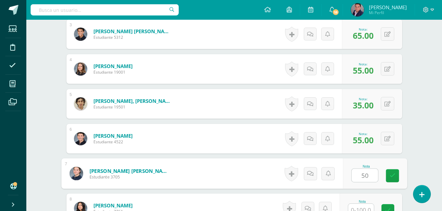
type input "50"
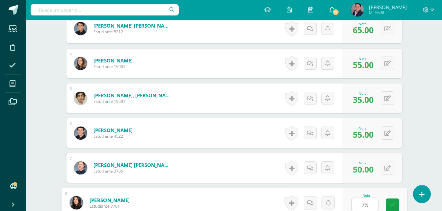
type input "75"
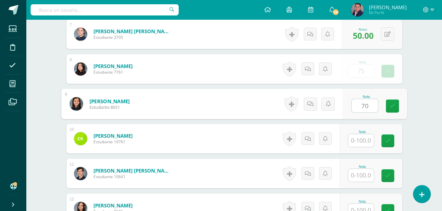
type input "70"
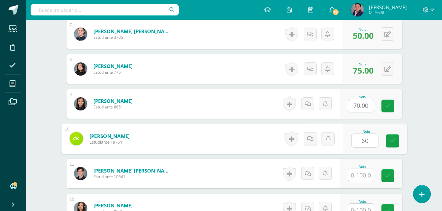
type input "60"
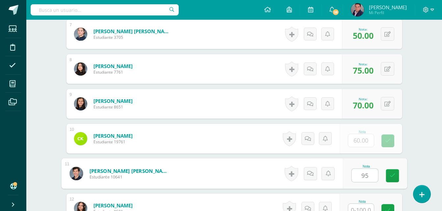
type input "95"
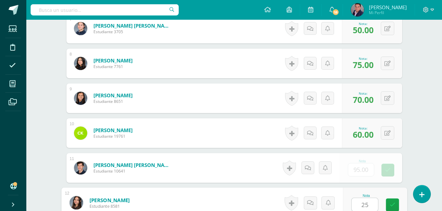
type input "25"
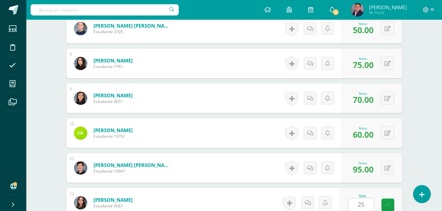
scroll to position [559, 0]
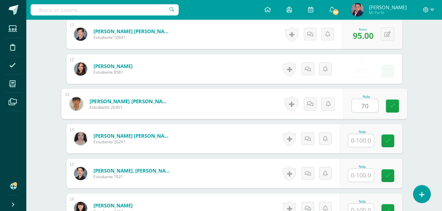
type input "70"
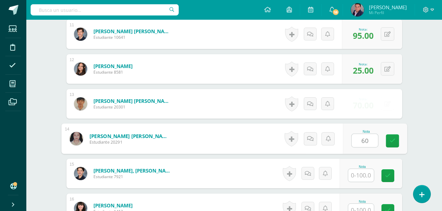
type input "60"
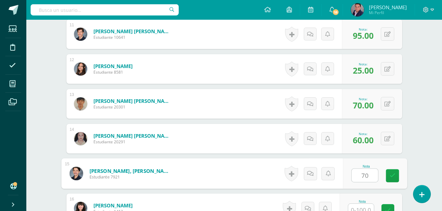
type input "70"
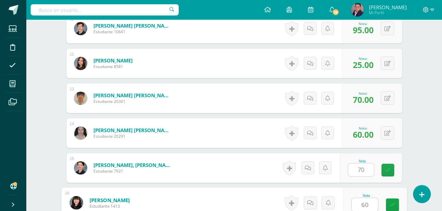
type input "60"
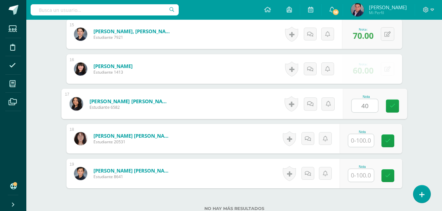
type input "40"
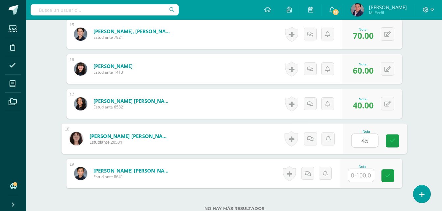
type input "45"
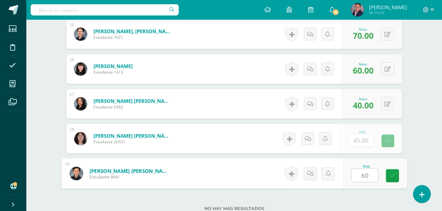
type input "60"
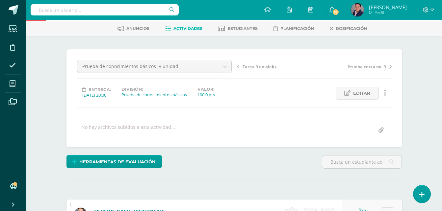
scroll to position [0, 0]
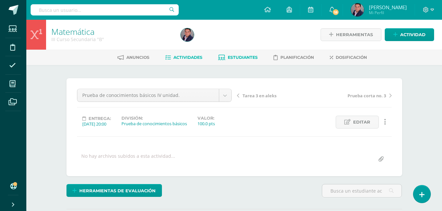
click at [240, 58] on span "Estudiantes" at bounding box center [243, 57] width 30 height 5
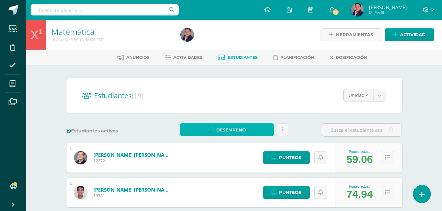
click at [229, 129] on span "Desempeño" at bounding box center [231, 130] width 30 height 12
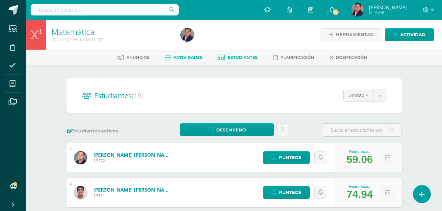
click at [192, 58] on span "Actividades" at bounding box center [188, 57] width 29 height 5
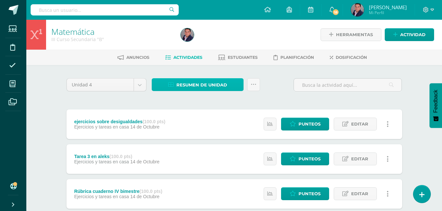
click at [193, 84] on span "Resumen de unidad" at bounding box center [202, 85] width 51 height 12
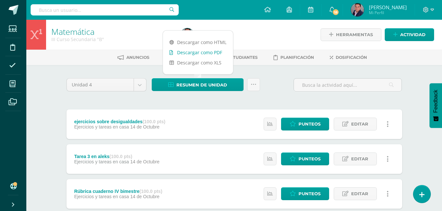
click at [213, 52] on link "Descargar como PDF" at bounding box center [198, 52] width 70 height 10
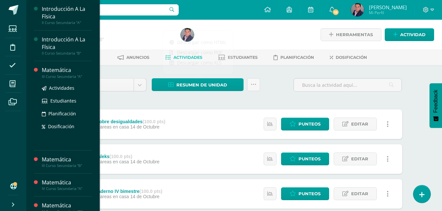
click at [61, 71] on div "Matemática" at bounding box center [67, 71] width 50 height 8
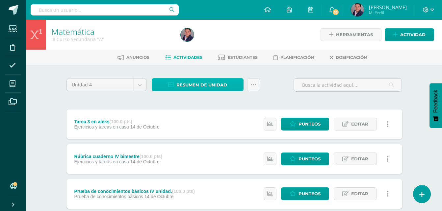
click at [214, 85] on span "Resumen de unidad" at bounding box center [202, 85] width 51 height 12
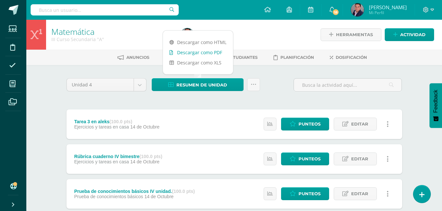
click at [205, 52] on link "Descargar como PDF" at bounding box center [198, 52] width 70 height 10
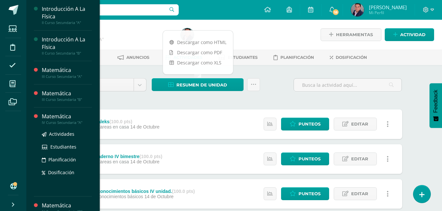
click at [57, 118] on div "Matemática" at bounding box center [67, 117] width 50 height 8
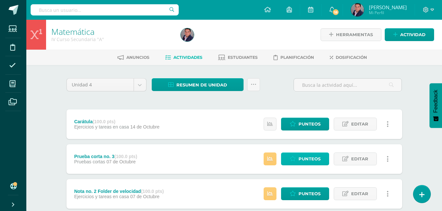
click at [307, 158] on span "Punteos" at bounding box center [310, 159] width 22 height 12
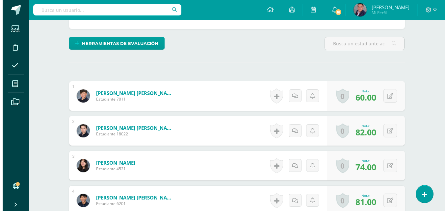
scroll to position [145, 0]
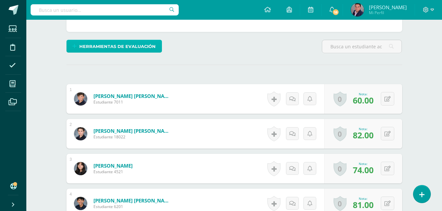
click at [146, 49] on span "Herramientas de evaluación" at bounding box center [117, 47] width 76 height 12
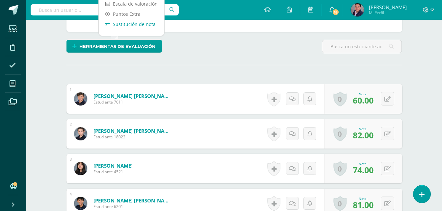
click at [143, 24] on link "Sustitución de nota" at bounding box center [132, 24] width 66 height 10
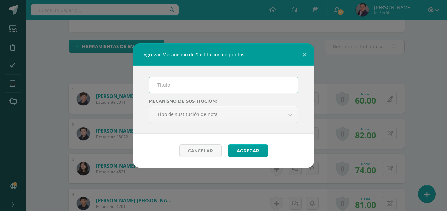
click at [183, 83] on input "text" at bounding box center [223, 85] width 149 height 16
type input "PMA. CORTO 3"
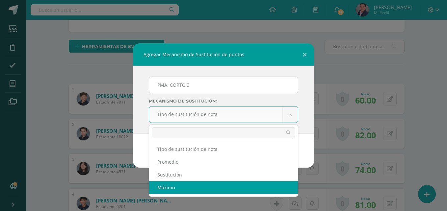
select select "maximum"
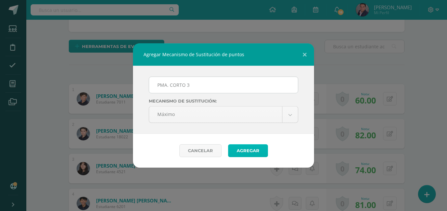
click at [258, 151] on button "Agregar" at bounding box center [248, 151] width 40 height 13
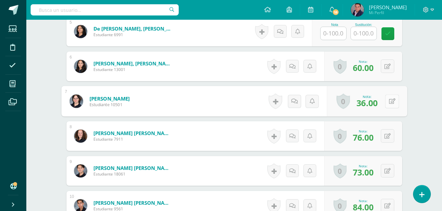
scroll to position [378, 0]
click at [388, 102] on button at bounding box center [392, 101] width 14 height 14
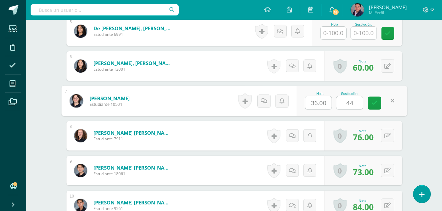
type input "44"
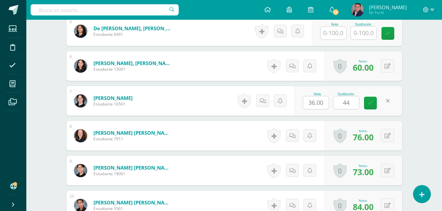
click at [425, 93] on div "Matemática IV Curso Secundaria "A" Herramientas Detalle de asistencias Activida…" at bounding box center [234, 73] width 416 height 864
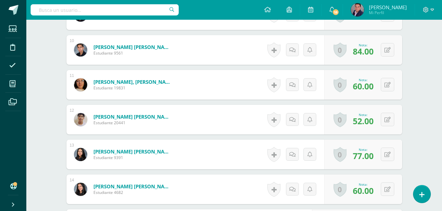
scroll to position [545, 0]
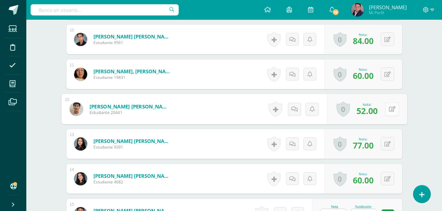
click at [390, 113] on button at bounding box center [392, 109] width 14 height 14
type input "60"
click at [371, 115] on link at bounding box center [374, 111] width 13 height 13
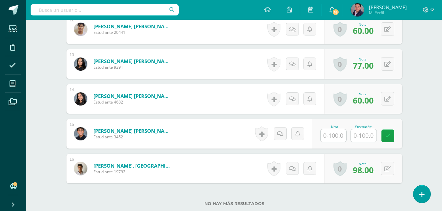
scroll to position [673, 0]
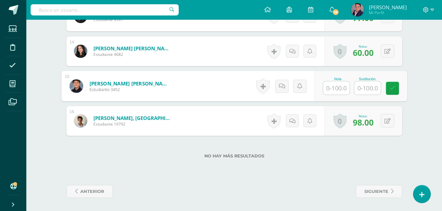
click at [335, 88] on input "text" at bounding box center [336, 88] width 26 height 13
type input "48"
click at [395, 92] on link at bounding box center [392, 88] width 13 height 13
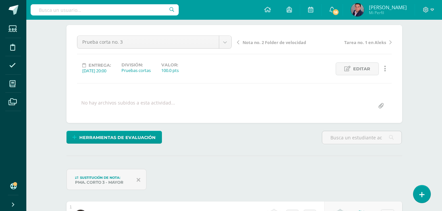
scroll to position [0, 0]
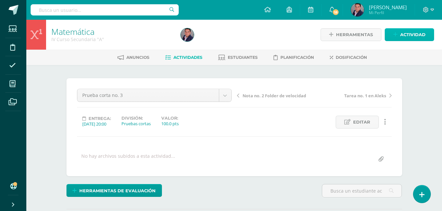
click at [411, 39] on span "Actividad" at bounding box center [413, 35] width 25 height 12
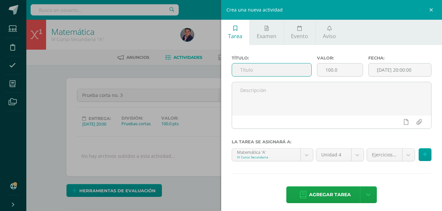
click at [278, 72] on input "text" at bounding box center [272, 70] width 80 height 13
type input "r"
click at [430, 11] on link at bounding box center [433, 10] width 20 height 20
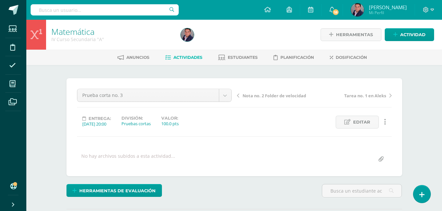
click at [414, 32] on span "Actividad" at bounding box center [413, 35] width 25 height 12
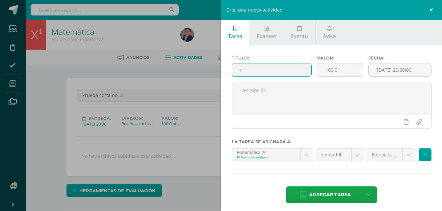
click at [262, 69] on input "r" at bounding box center [272, 70] width 80 height 13
type input "Rúbrica cuaderno IV bimestre"
click at [423, 153] on icon at bounding box center [425, 155] width 4 height 6
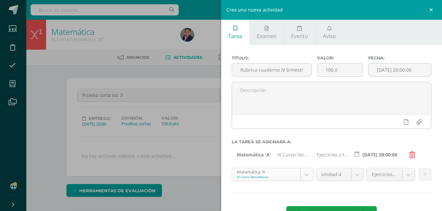
scroll to position [25, 0]
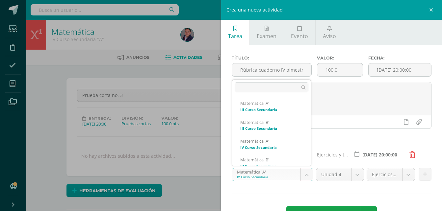
scroll to position [47, 0]
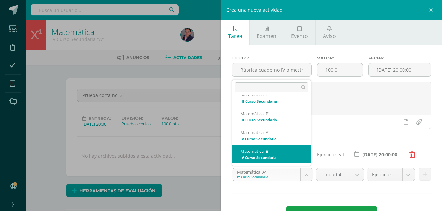
select select "208681"
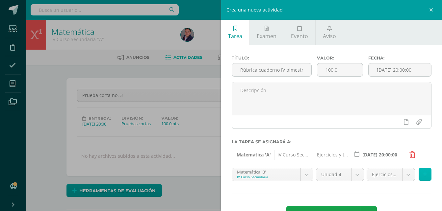
click at [423, 176] on icon at bounding box center [425, 175] width 4 height 6
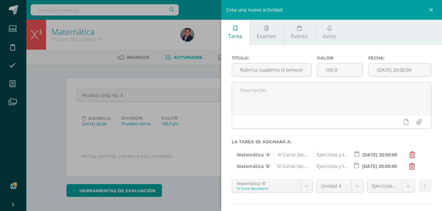
scroll to position [35, 0]
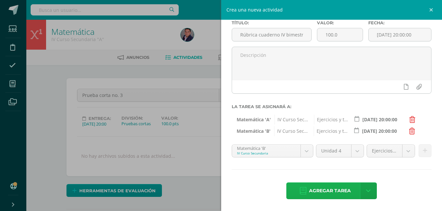
click at [320, 191] on span "Agregar tarea" at bounding box center [330, 191] width 42 height 16
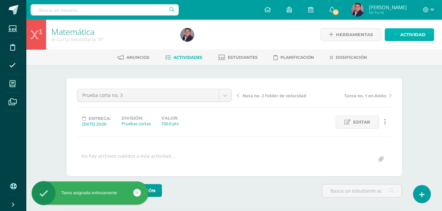
click at [406, 38] on span "Actividad" at bounding box center [413, 35] width 25 height 12
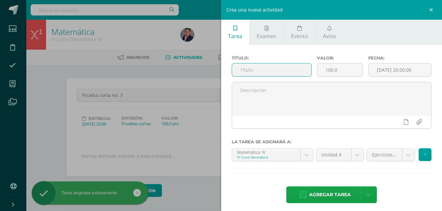
click at [277, 68] on input "text" at bounding box center [272, 70] width 80 height 13
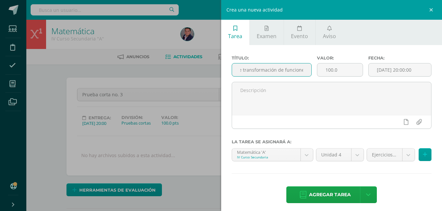
scroll to position [0, 33]
type input "Ejercicio sobre transformación de funciones"
click at [419, 155] on button at bounding box center [425, 155] width 13 height 13
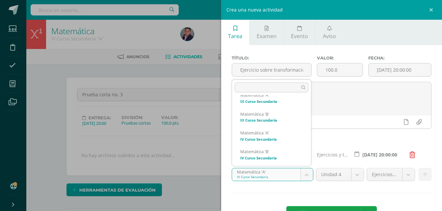
scroll to position [47, 0]
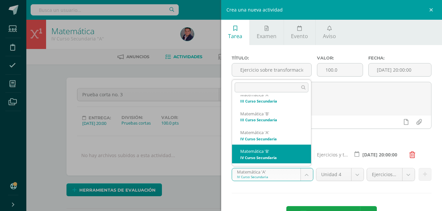
select select "208681"
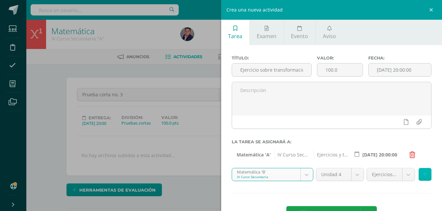
click at [423, 176] on icon at bounding box center [425, 175] width 4 height 6
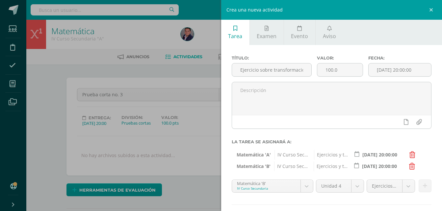
scroll to position [27, 0]
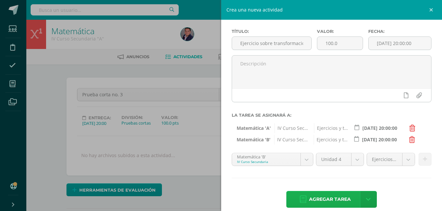
click at [329, 201] on span "Agregar tarea" at bounding box center [330, 200] width 42 height 16
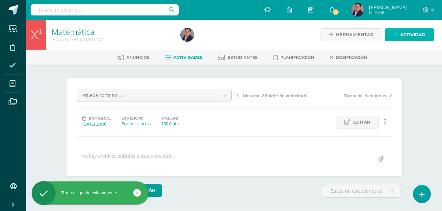
click at [425, 32] on span "Actividad" at bounding box center [413, 35] width 25 height 12
click at [412, 32] on span "Actividad" at bounding box center [413, 35] width 25 height 12
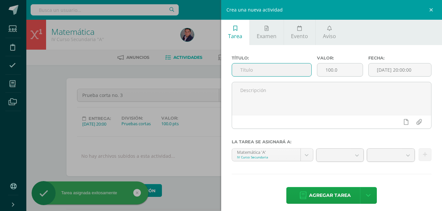
click at [293, 72] on input "text" at bounding box center [272, 70] width 80 height 13
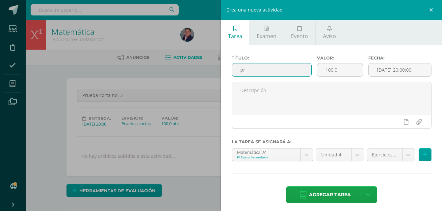
scroll to position [0, 0]
type input "Prueba de conocimientos básicos IV unidad."
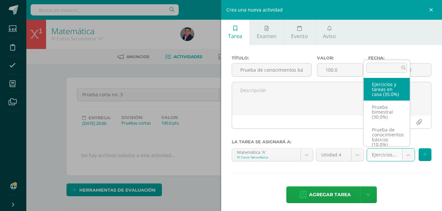
scroll to position [10, 0]
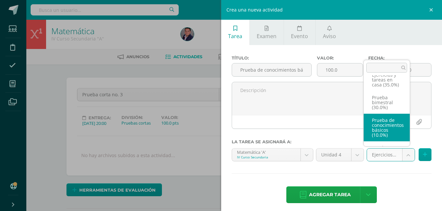
select select "232695"
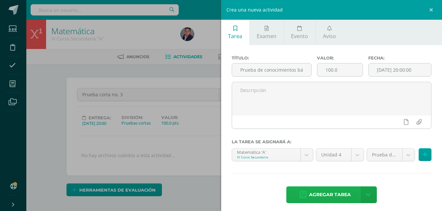
click at [335, 200] on span "Agregar tarea" at bounding box center [330, 195] width 42 height 16
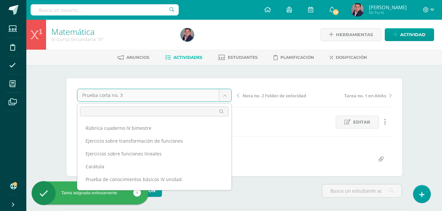
scroll to position [21, 0]
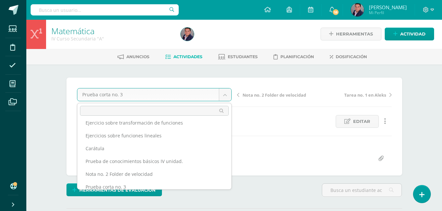
scroll to position [0, 0]
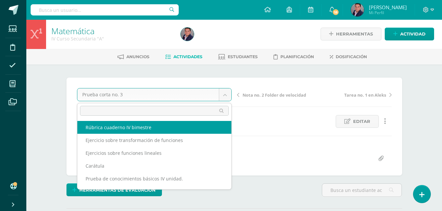
select select "/dashboard/teacher/grade-activity/238617/"
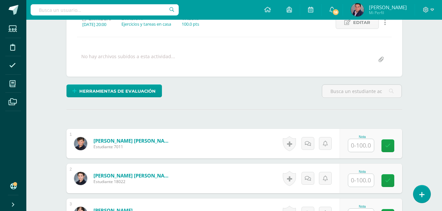
scroll to position [137, 0]
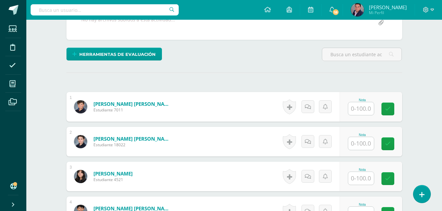
click at [365, 110] on input "text" at bounding box center [361, 108] width 26 height 13
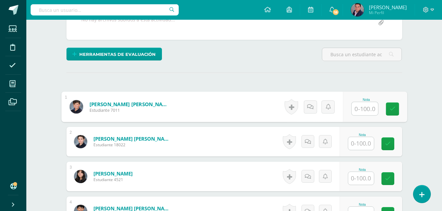
scroll to position [137, 0]
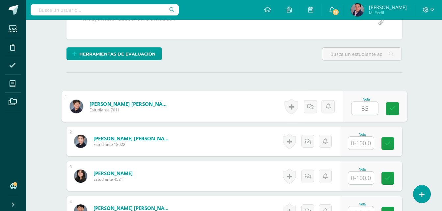
type input "85"
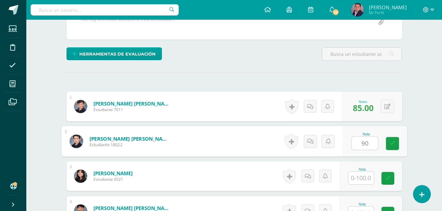
type input "90"
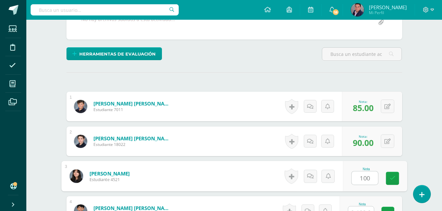
type input "100"
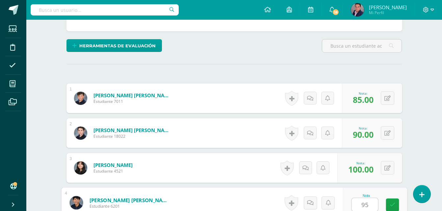
type input "95"
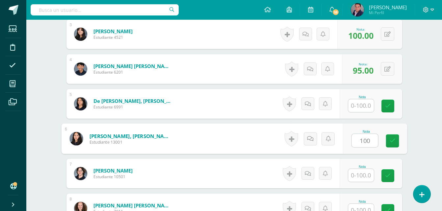
type input "100"
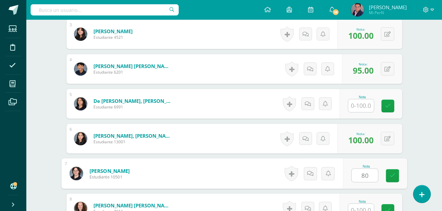
type input "80"
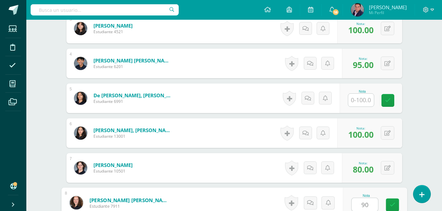
type input "90"
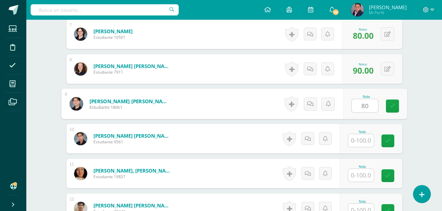
type input "80"
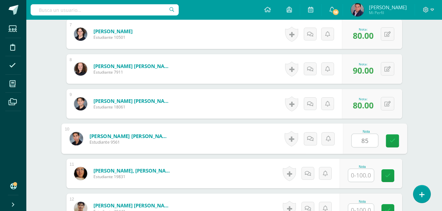
type input "85"
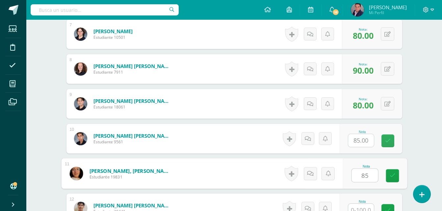
type input "85"
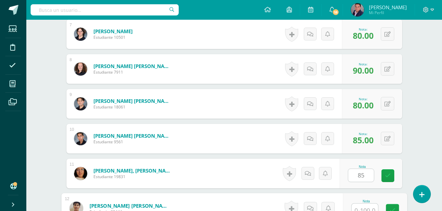
scroll to position [425, 0]
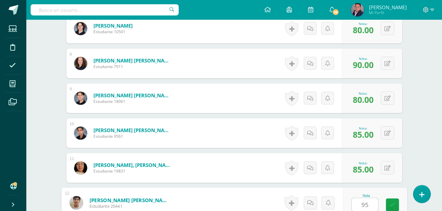
type input "95"
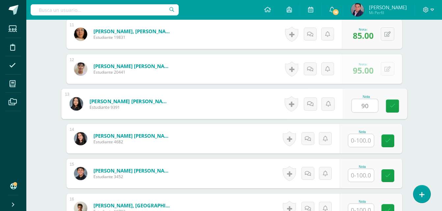
type input "90"
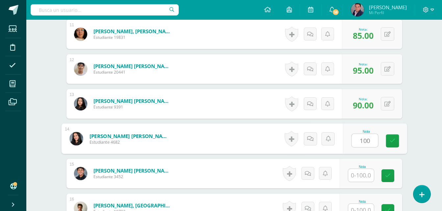
type input "100"
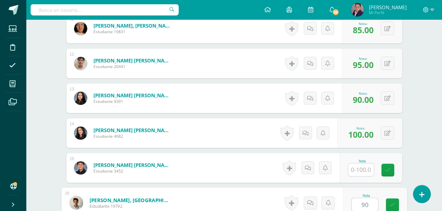
type input "90"
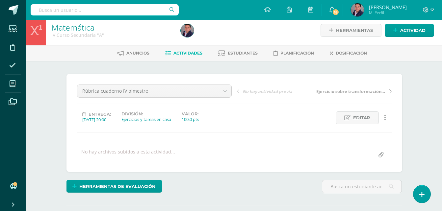
scroll to position [0, 0]
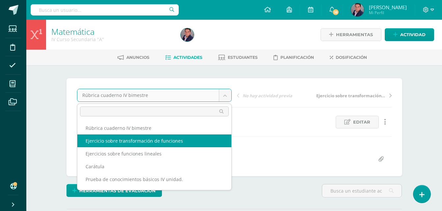
select select "/dashboard/teacher/grade-activity/238619/"
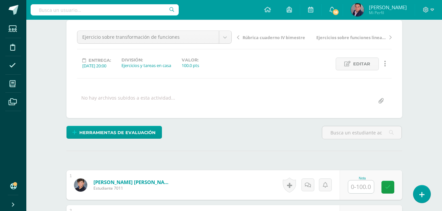
scroll to position [80, 0]
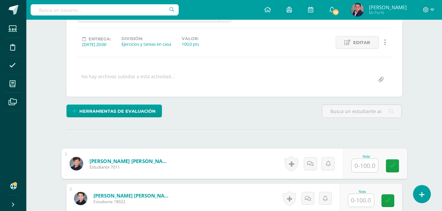
click at [363, 171] on input "text" at bounding box center [365, 165] width 26 height 13
type input "100"
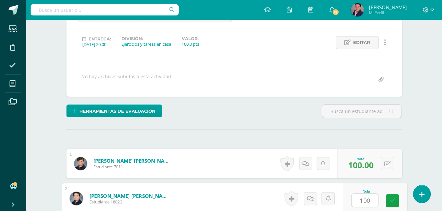
type input "100"
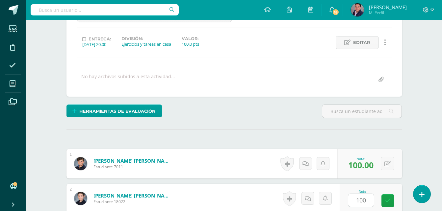
scroll to position [209, 0]
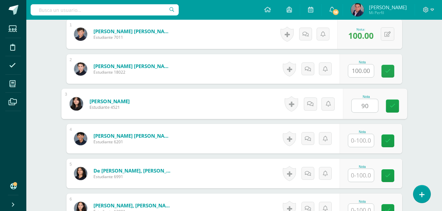
type input "90"
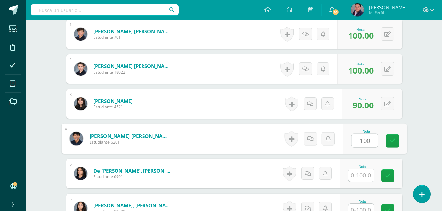
type input "100"
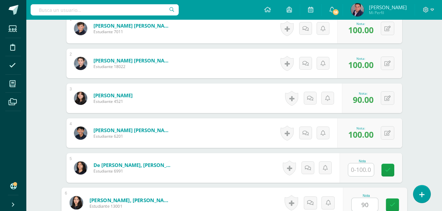
type input "90"
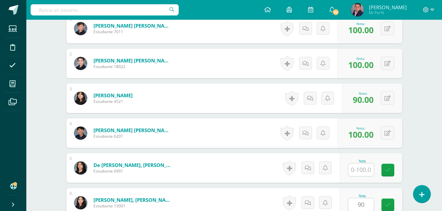
scroll to position [349, 0]
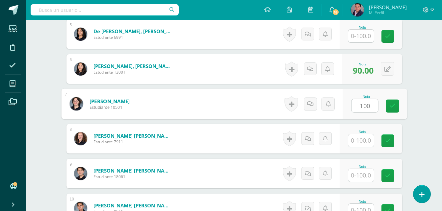
type input "100"
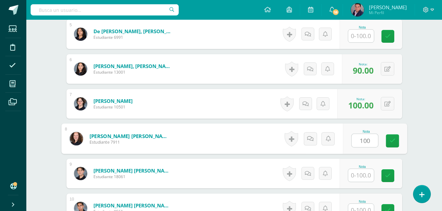
type input "100"
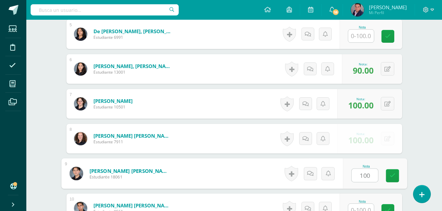
type input "100"
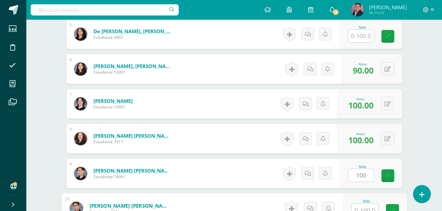
scroll to position [355, 0]
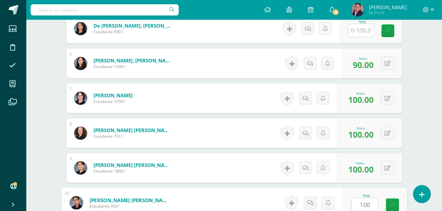
type input "100"
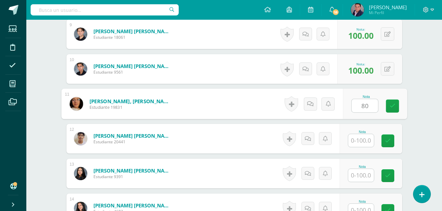
type input "80"
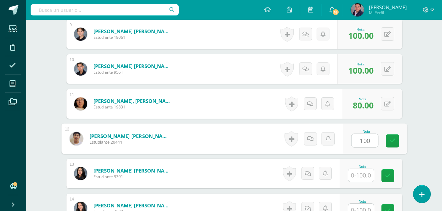
type input "100"
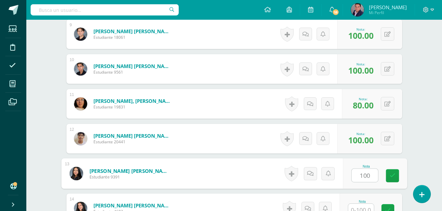
type input "100"
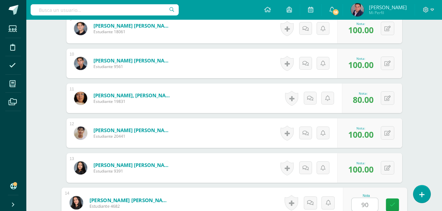
type input "90"
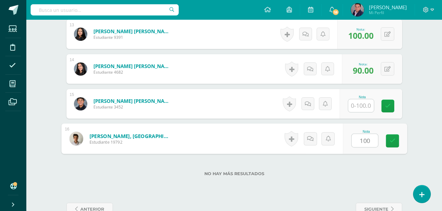
type input "100"
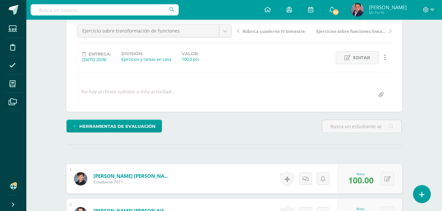
scroll to position [39, 0]
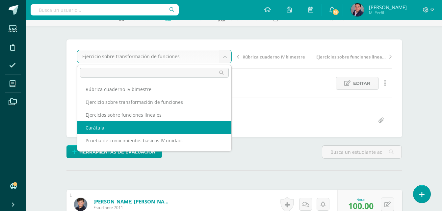
select select "/dashboard/teacher/grade-activity/238586/"
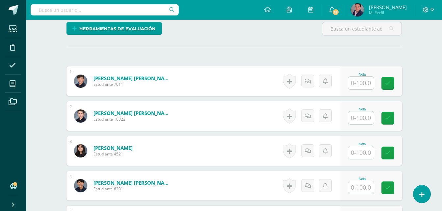
scroll to position [163, 0]
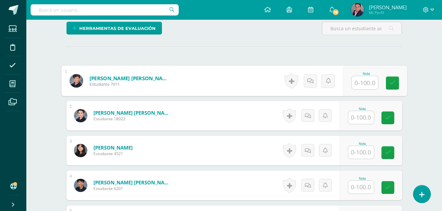
click at [368, 83] on input "text" at bounding box center [365, 82] width 26 height 13
type input "100"
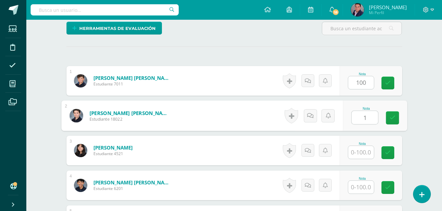
scroll to position [163, 0]
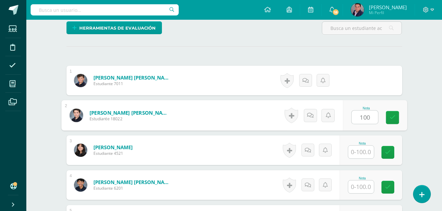
type input "100"
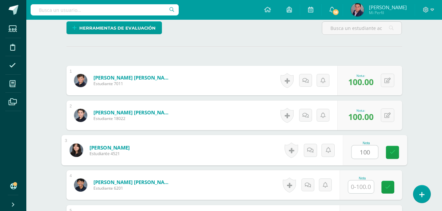
type input "100"
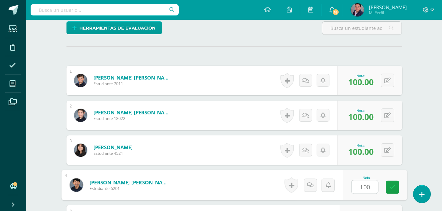
type input "100"
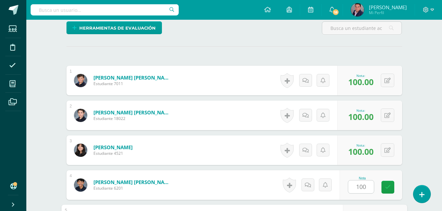
scroll to position [279, 0]
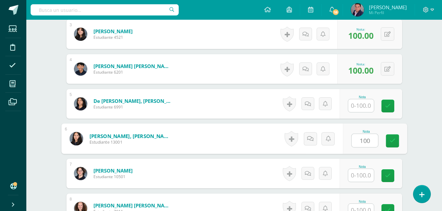
type input "100"
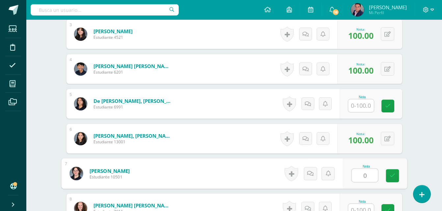
type input "0"
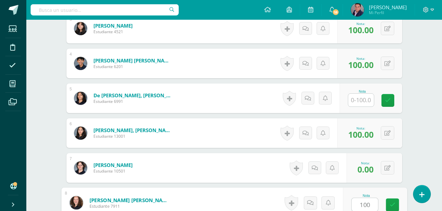
type input "100"
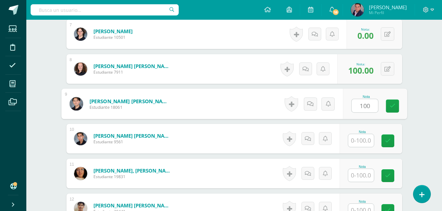
type input "100"
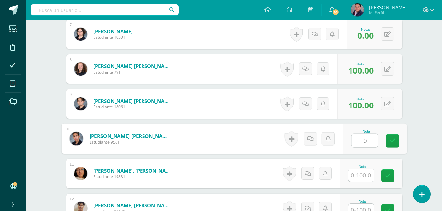
type input "0"
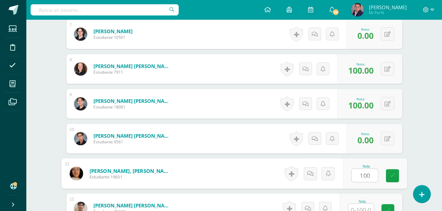
type input "100"
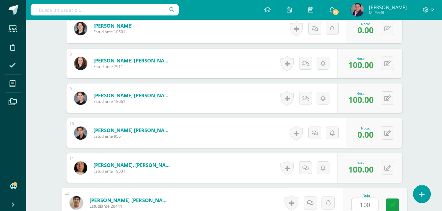
type input "100"
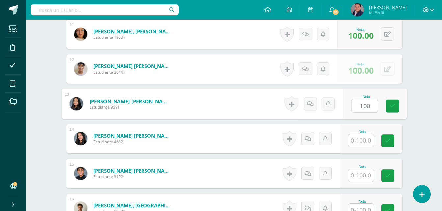
type input "100"
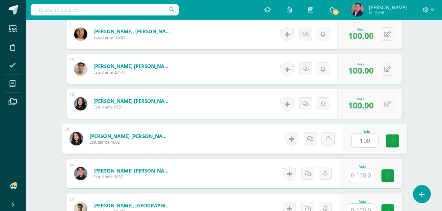
type input "100"
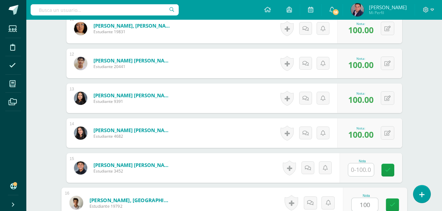
type input "100"
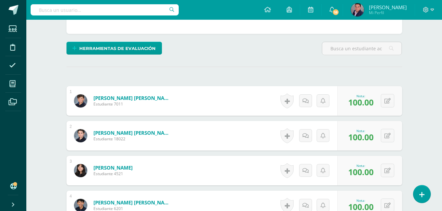
scroll to position [0, 0]
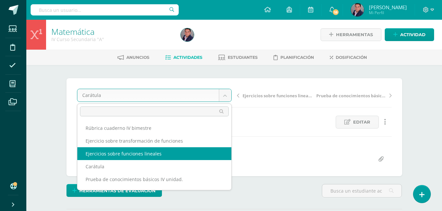
select select "/dashboard/teacher/grade-activity/238620/"
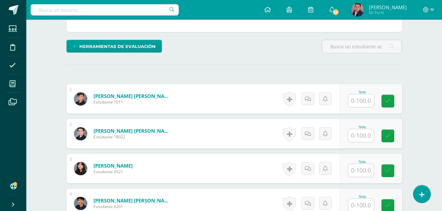
scroll to position [141, 0]
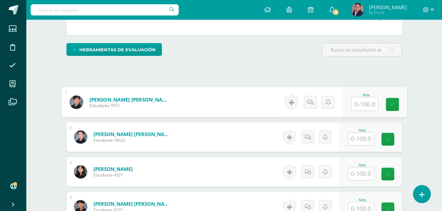
click at [361, 103] on input "text" at bounding box center [365, 104] width 26 height 13
type input "100"
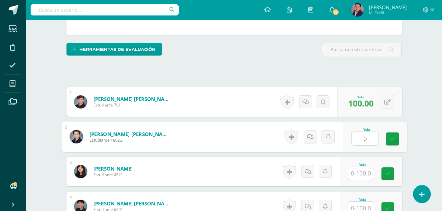
type input "0"
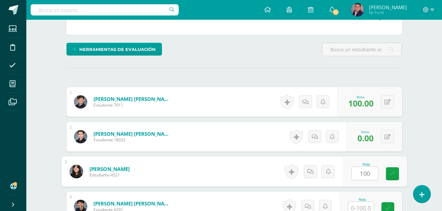
type input "100"
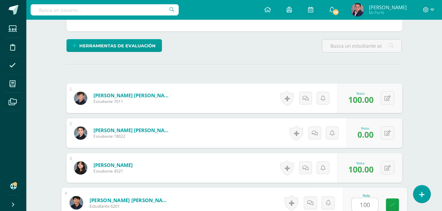
type input "100"
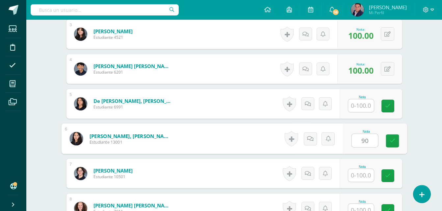
type input "90"
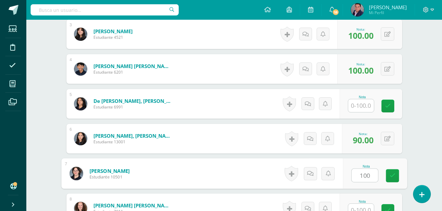
type input "100"
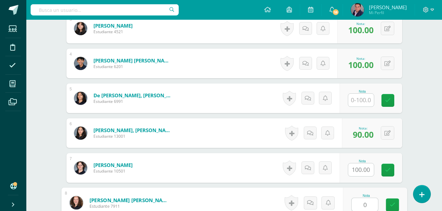
type input "0"
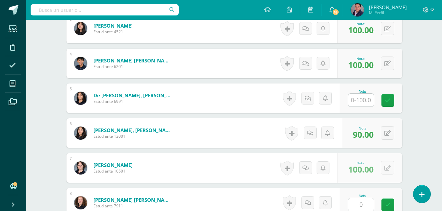
scroll to position [419, 0]
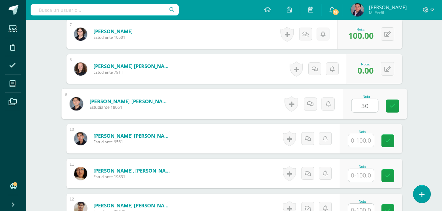
type input "30"
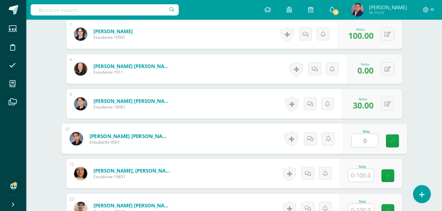
type input "0"
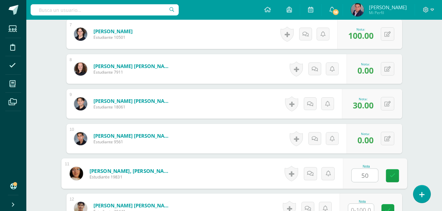
type input "50"
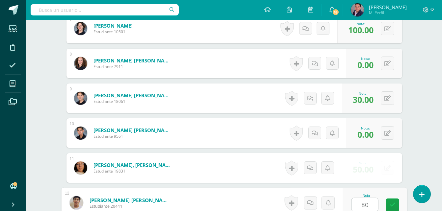
type input "80"
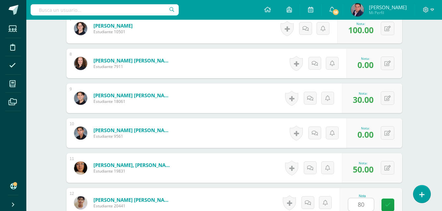
scroll to position [559, 0]
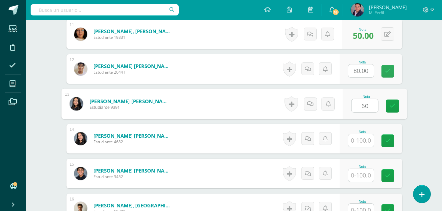
type input "60"
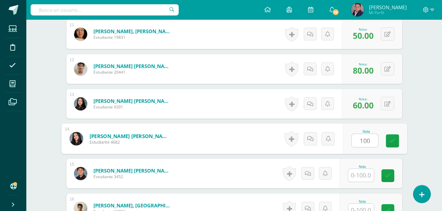
type input "100"
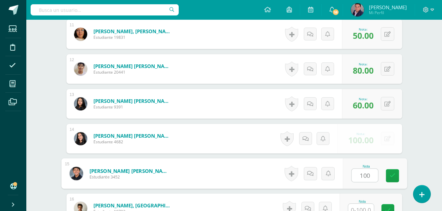
type input "100"
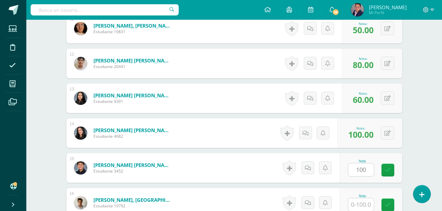
scroll to position [646, 0]
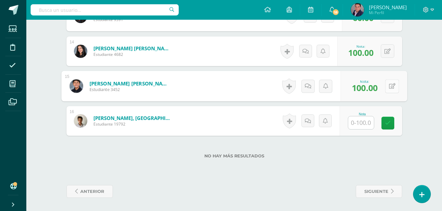
click at [387, 90] on button at bounding box center [392, 86] width 14 height 14
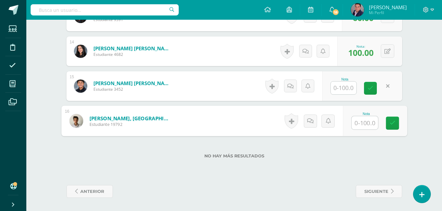
click at [362, 123] on input "text" at bounding box center [365, 123] width 26 height 13
type input "100"
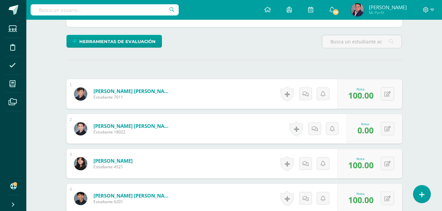
scroll to position [0, 0]
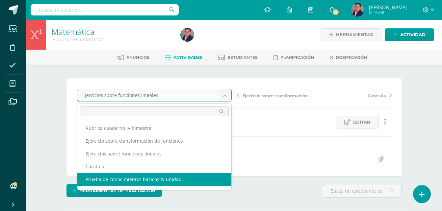
select select "/dashboard/teacher/grade-activity/238621/"
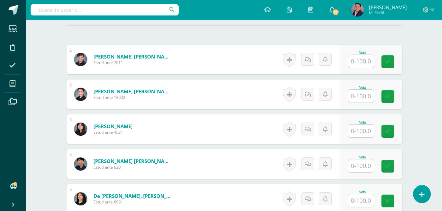
scroll to position [184, 0]
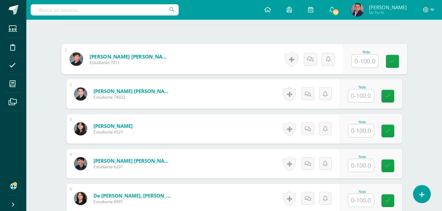
click at [365, 62] on input "text" at bounding box center [365, 61] width 26 height 13
type input "60"
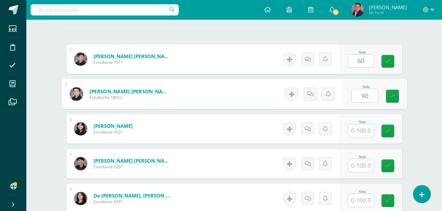
scroll to position [185, 0]
type input "90"
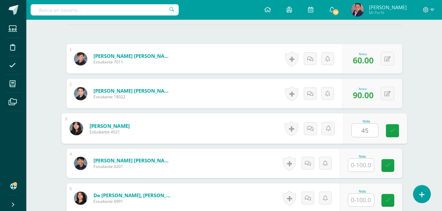
type input "45"
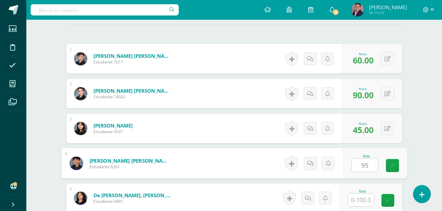
type input "95"
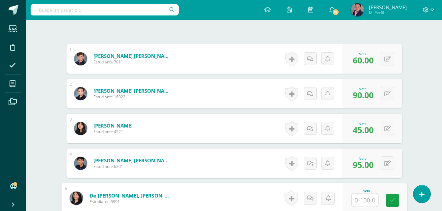
scroll to position [314, 0]
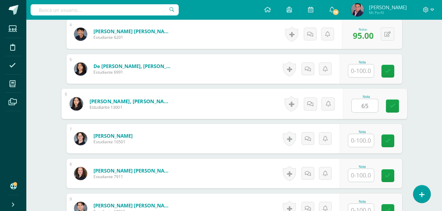
type input "65"
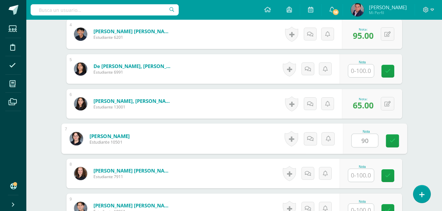
type input "90"
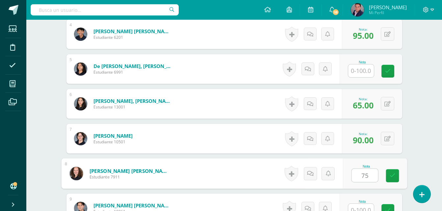
type input "75"
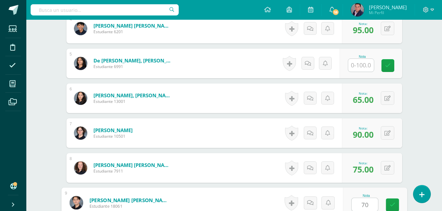
type input "70"
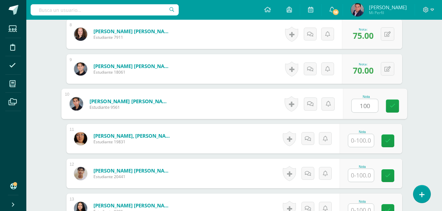
type input "100"
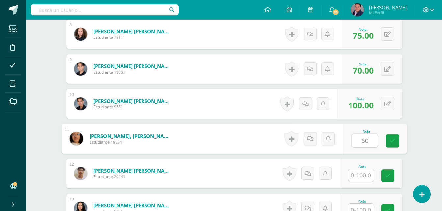
type input "60"
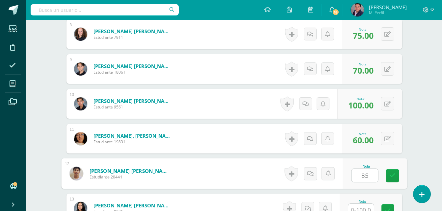
type input "85"
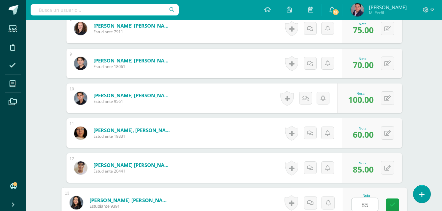
type input "85"
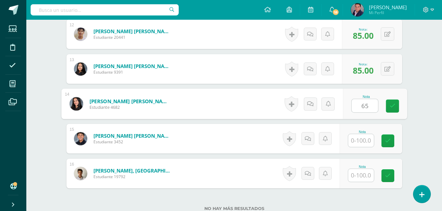
type input "65"
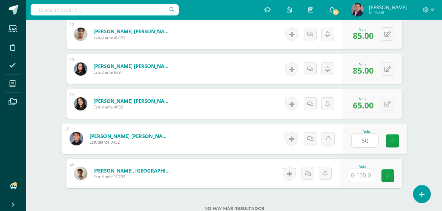
type input "50"
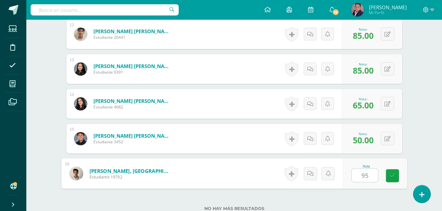
type input "95"
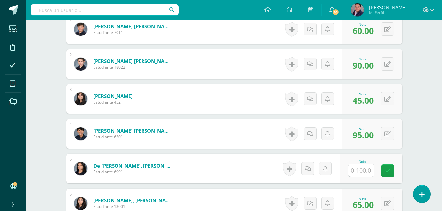
scroll to position [0, 0]
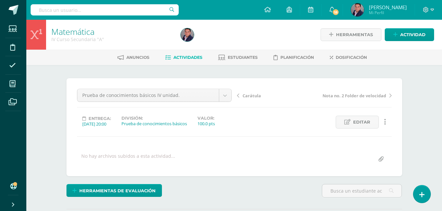
click at [196, 61] on link "Actividades" at bounding box center [183, 57] width 37 height 11
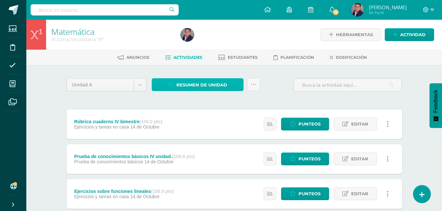
click at [204, 89] on span "Resumen de unidad" at bounding box center [202, 85] width 51 height 12
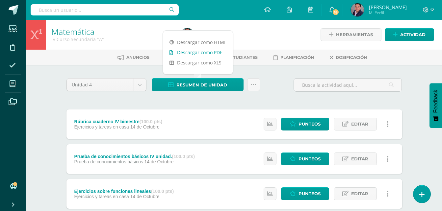
click at [204, 52] on link "Descargar como PDF" at bounding box center [198, 52] width 70 height 10
